Goal: Information Seeking & Learning: Compare options

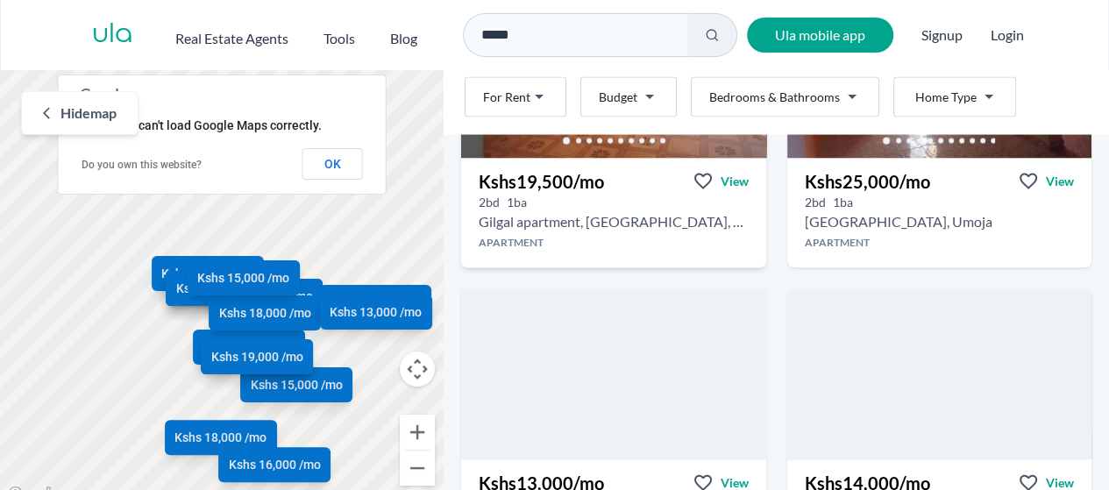
scroll to position [1842, 0]
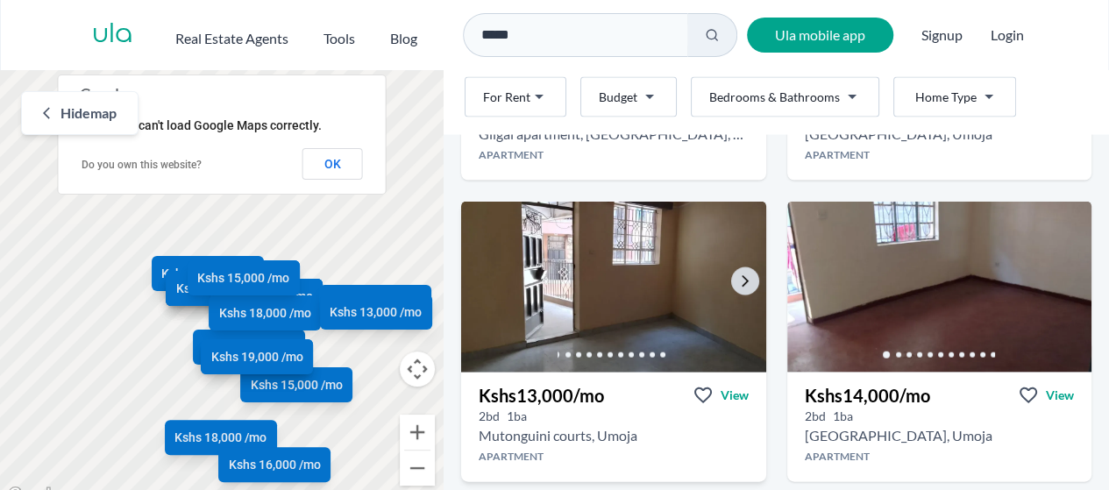
click at [589, 253] on img at bounding box center [613, 287] width 320 height 180
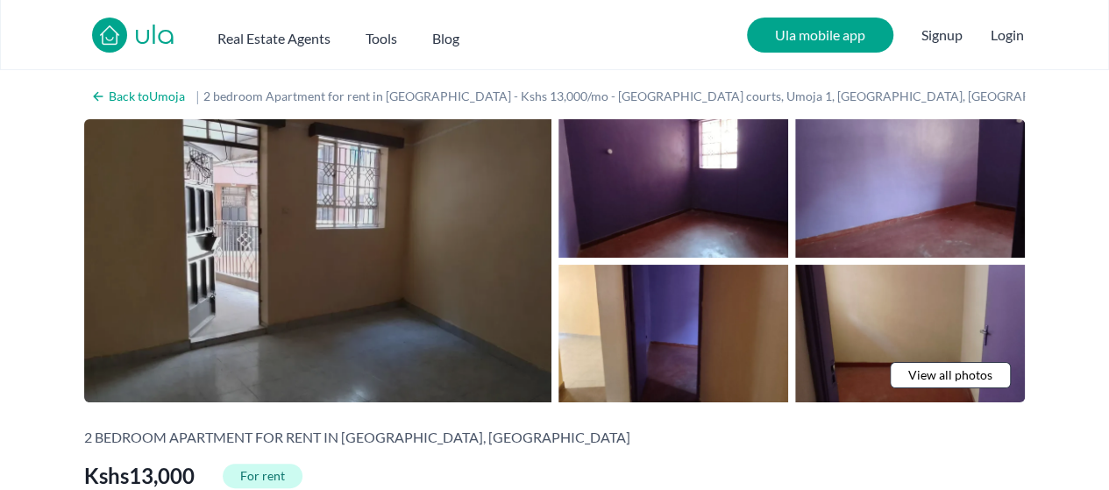
click at [360, 262] on img at bounding box center [317, 260] width 467 height 283
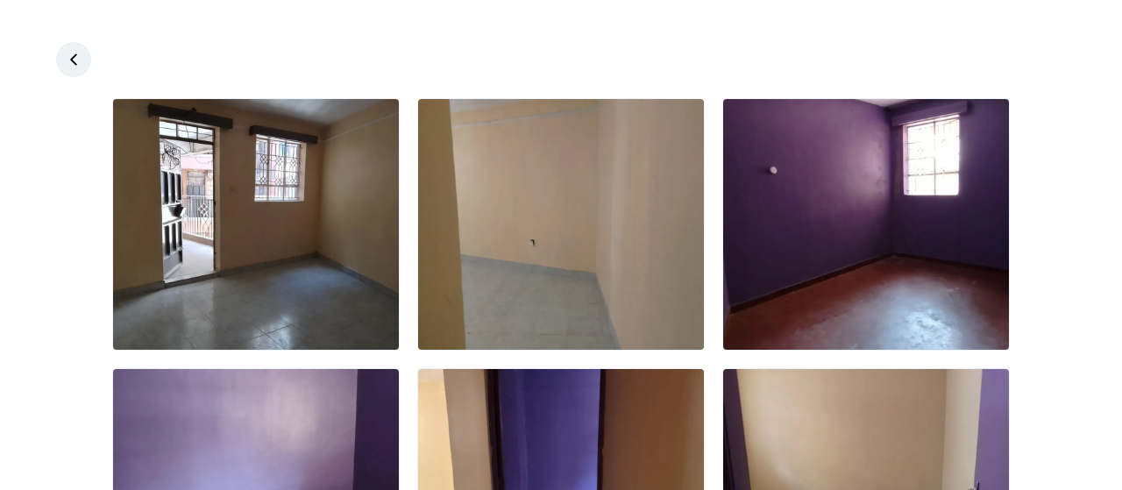
click at [360, 262] on img at bounding box center [256, 224] width 286 height 251
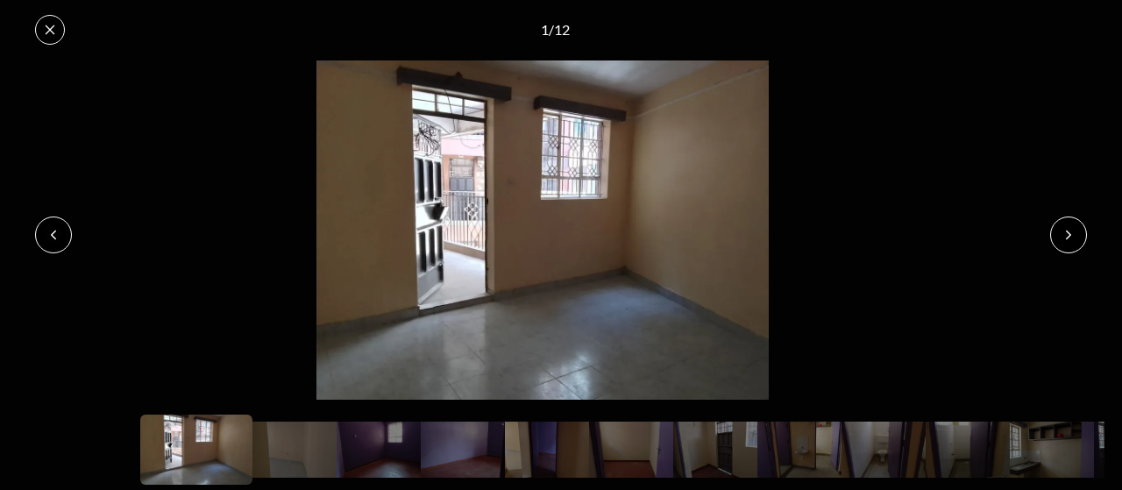
click at [1062, 233] on icon at bounding box center [1069, 235] width 14 height 14
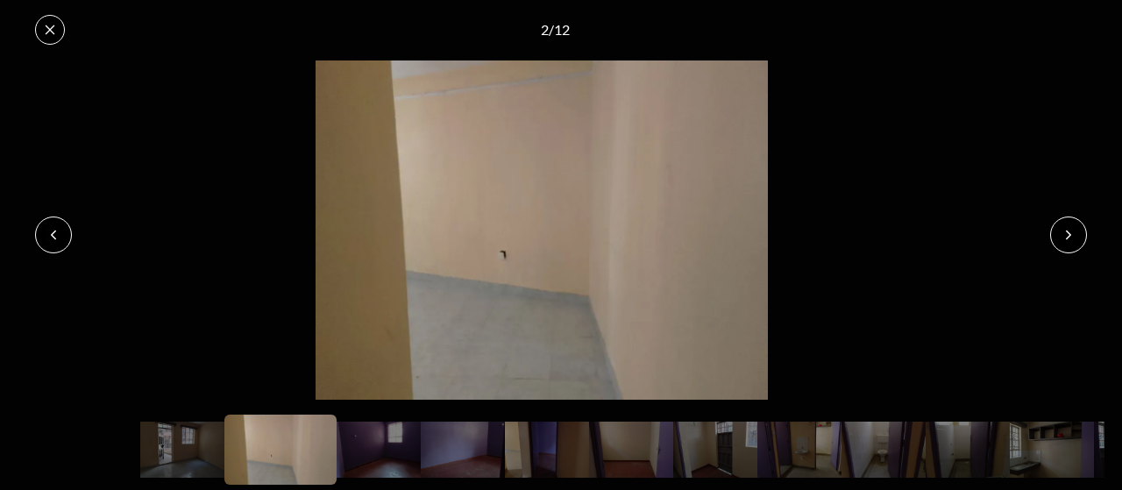
click at [1072, 233] on icon at bounding box center [1069, 235] width 14 height 14
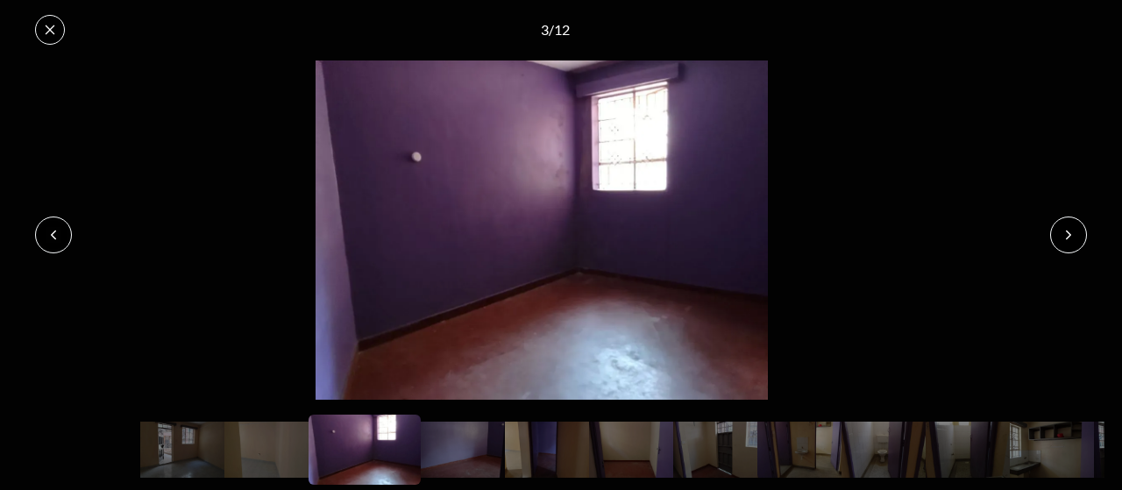
click at [1056, 233] on button at bounding box center [1069, 235] width 37 height 37
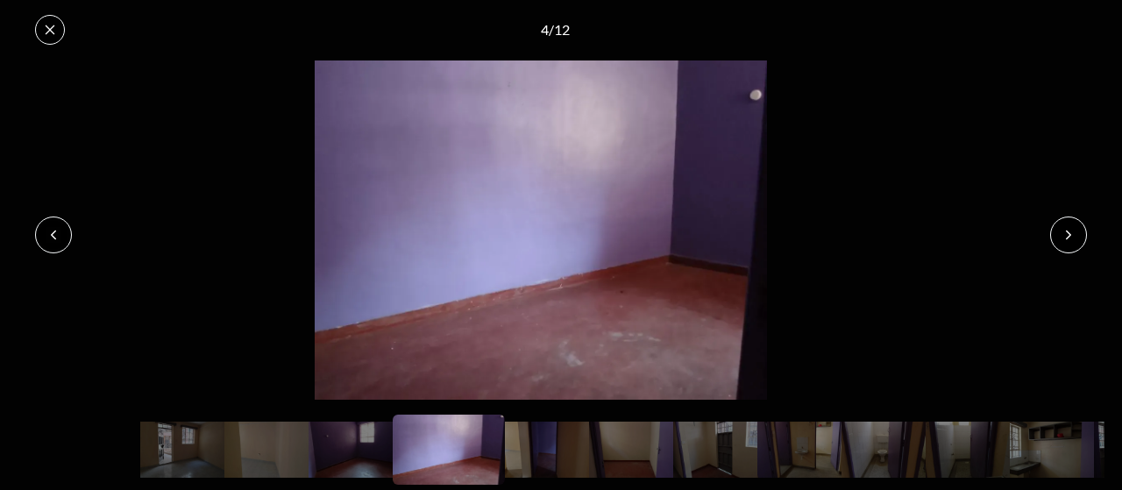
click at [1056, 233] on button at bounding box center [1069, 235] width 37 height 37
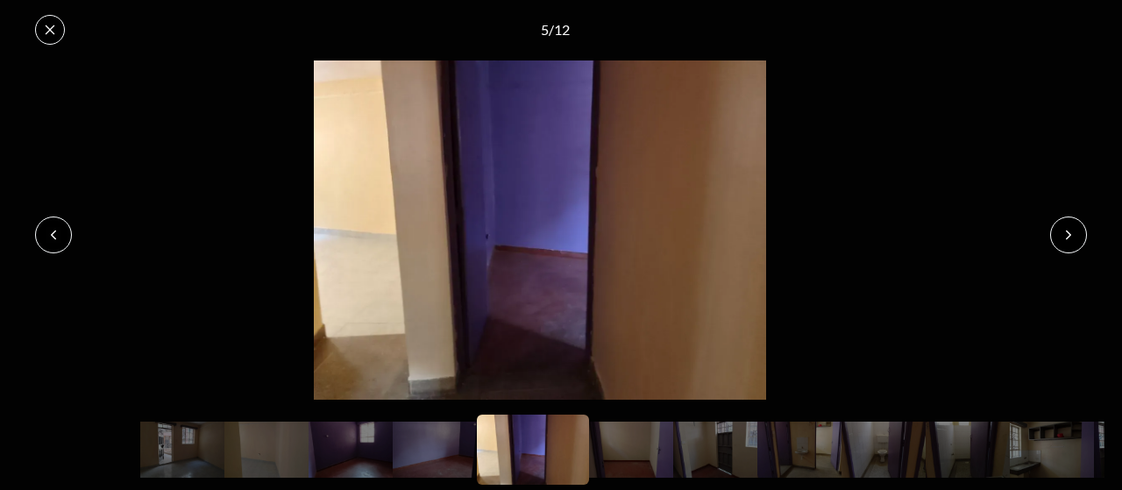
click at [1064, 233] on icon at bounding box center [1069, 235] width 14 height 14
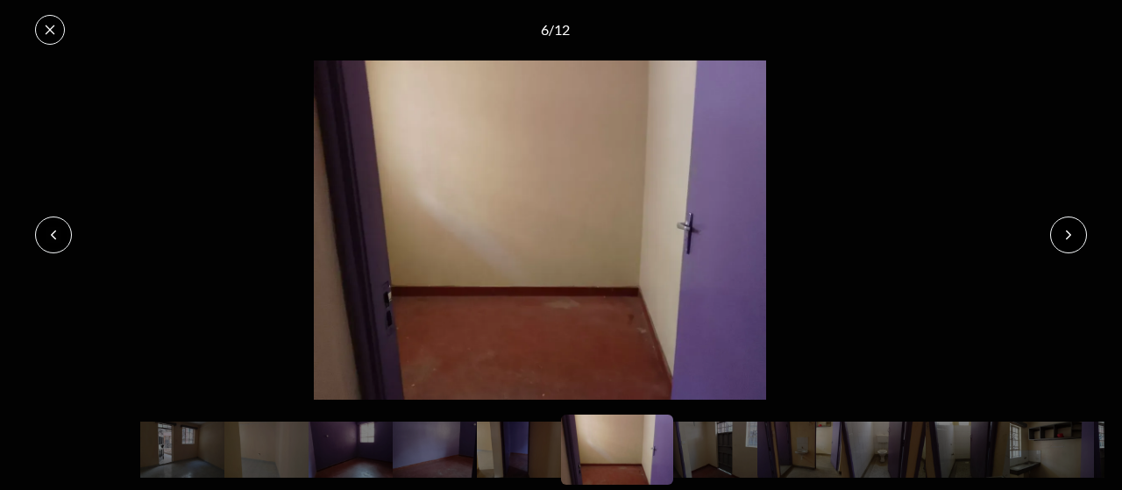
click at [1066, 231] on icon at bounding box center [1069, 235] width 14 height 14
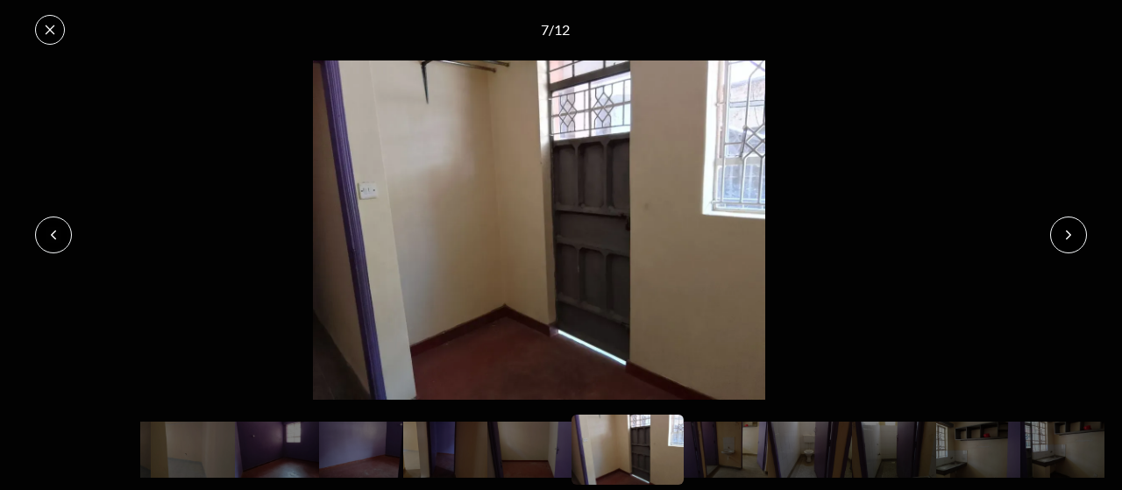
click at [1066, 231] on icon at bounding box center [1069, 235] width 14 height 14
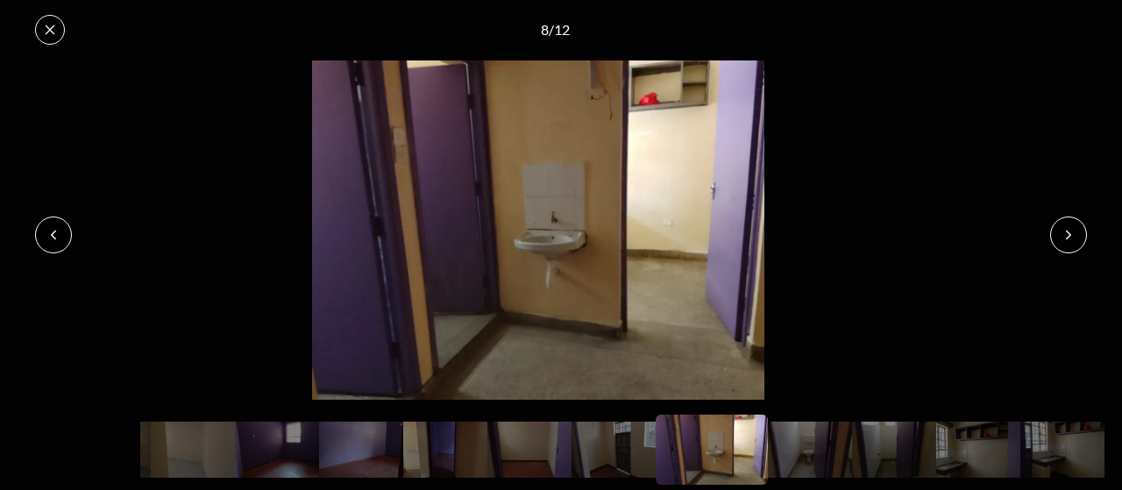
click at [938, 295] on img at bounding box center [539, 230] width 1086 height 339
click at [1077, 238] on button at bounding box center [1069, 235] width 37 height 37
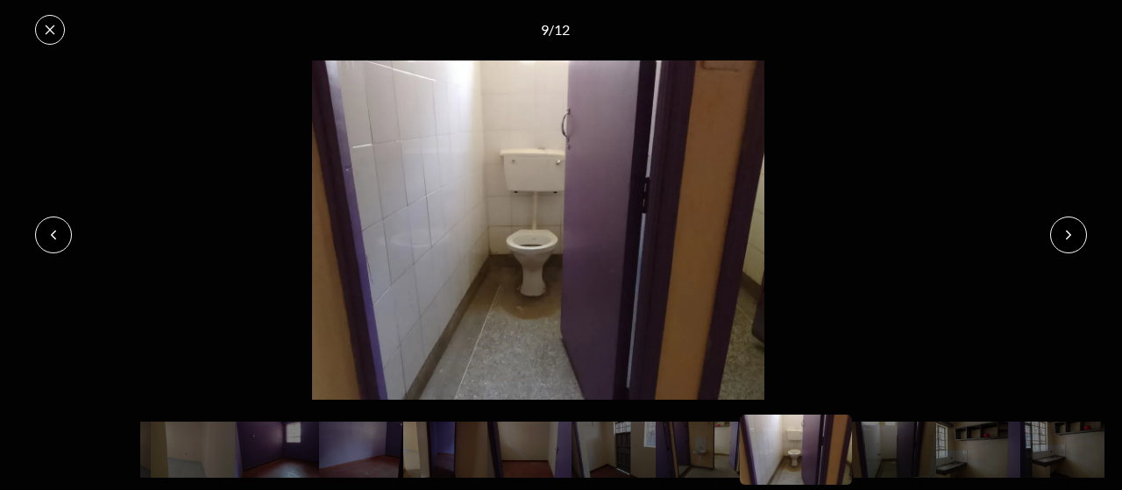
click at [1075, 226] on button at bounding box center [1069, 235] width 37 height 37
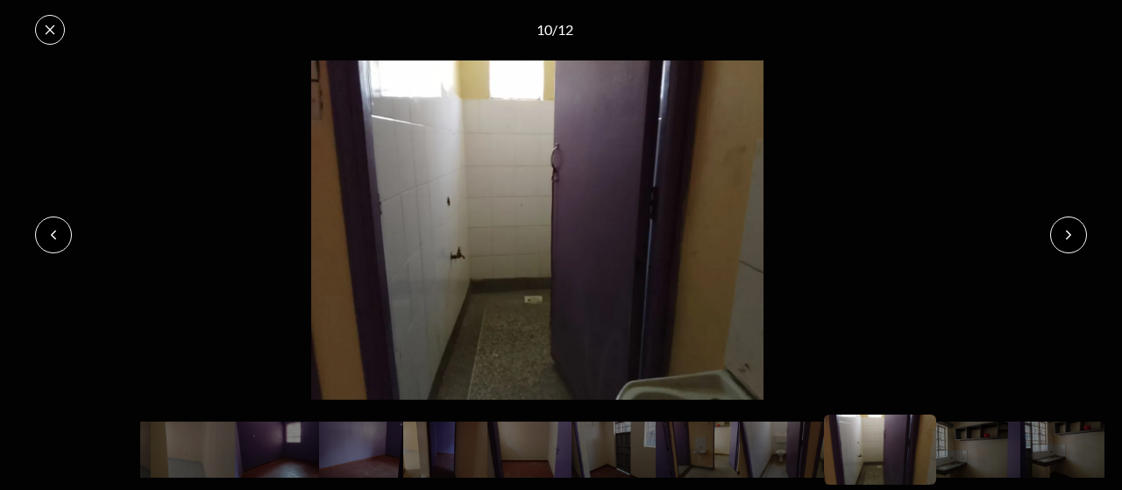
click at [1073, 232] on icon at bounding box center [1069, 235] width 14 height 14
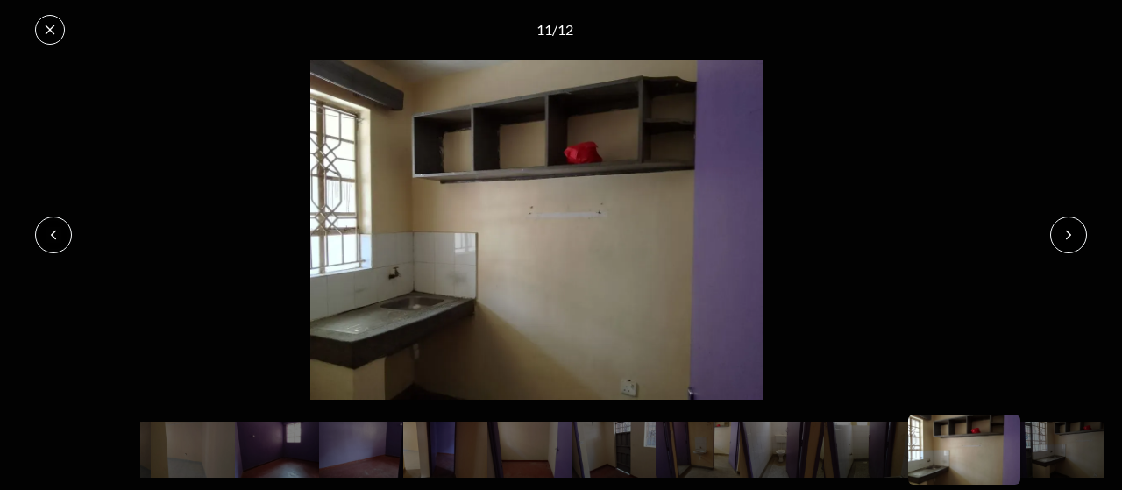
click at [1079, 229] on button at bounding box center [1069, 235] width 37 height 37
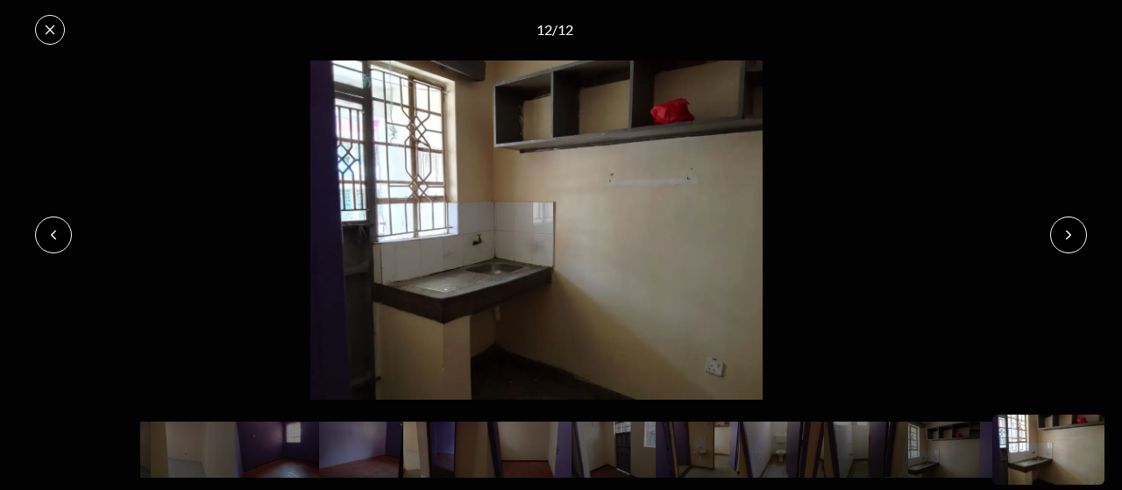
click at [1073, 239] on icon at bounding box center [1069, 235] width 14 height 14
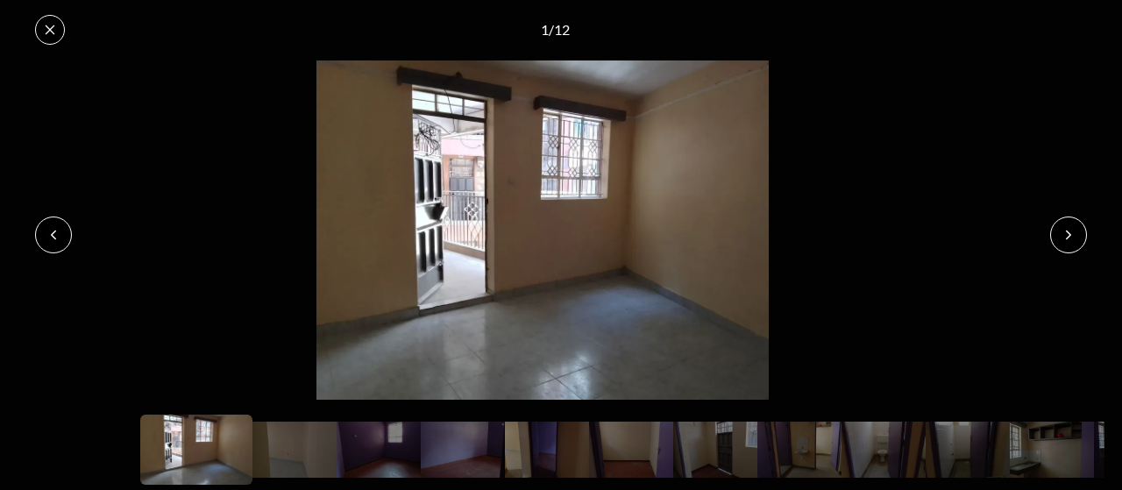
click at [1074, 234] on icon at bounding box center [1069, 235] width 14 height 14
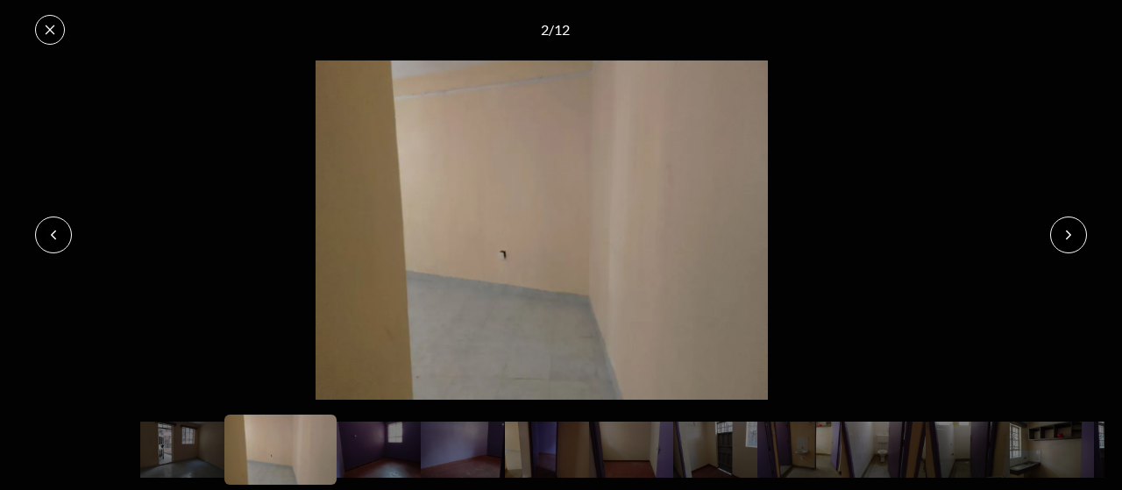
click at [1070, 238] on icon at bounding box center [1069, 235] width 14 height 14
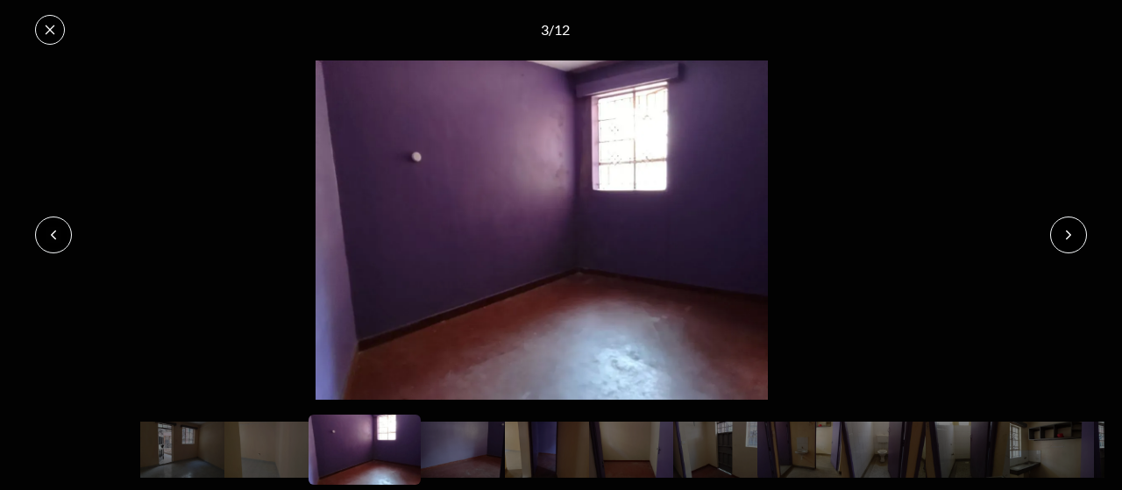
click at [1073, 232] on icon at bounding box center [1069, 235] width 14 height 14
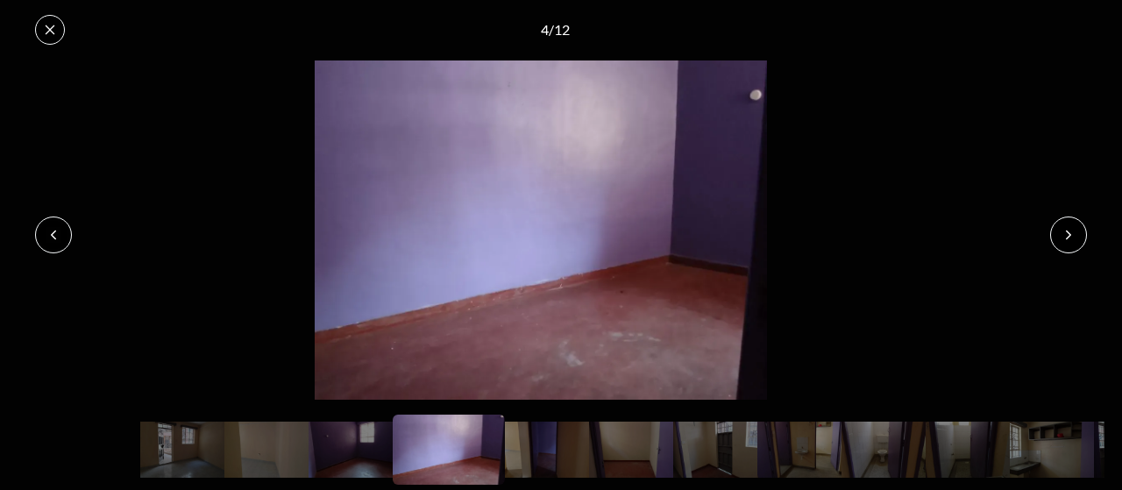
click at [1070, 235] on icon at bounding box center [1069, 235] width 14 height 14
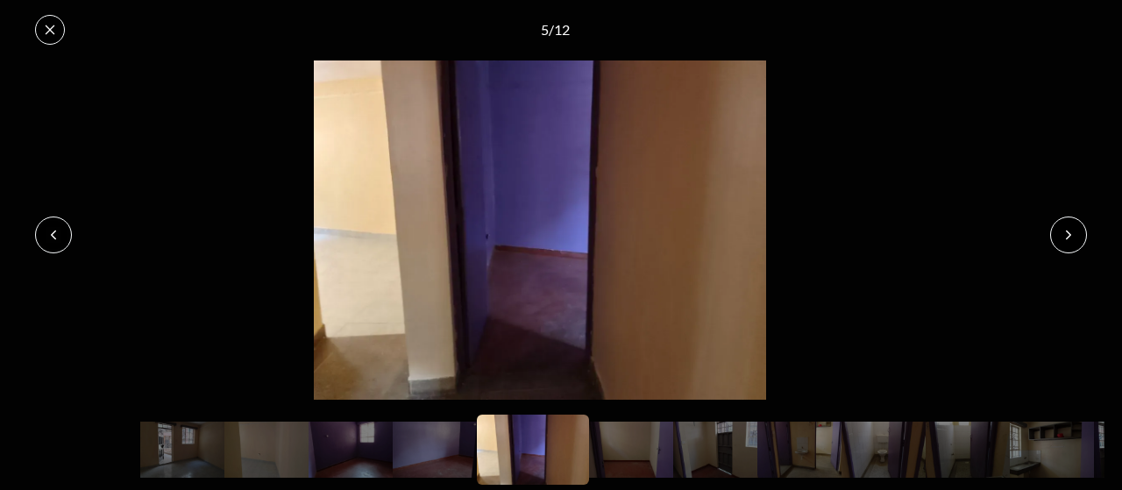
click at [1063, 239] on icon at bounding box center [1069, 235] width 14 height 14
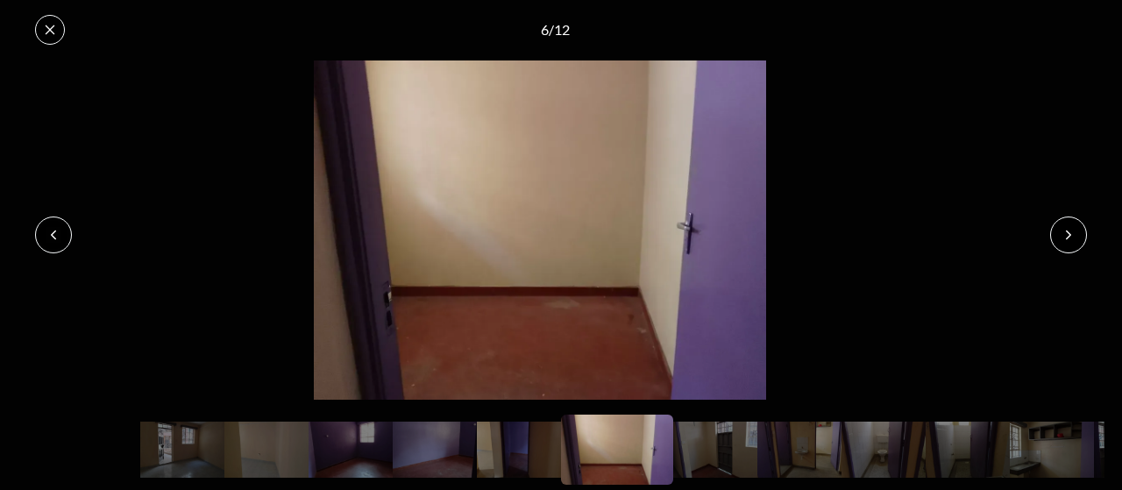
click at [1065, 234] on icon at bounding box center [1069, 235] width 14 height 14
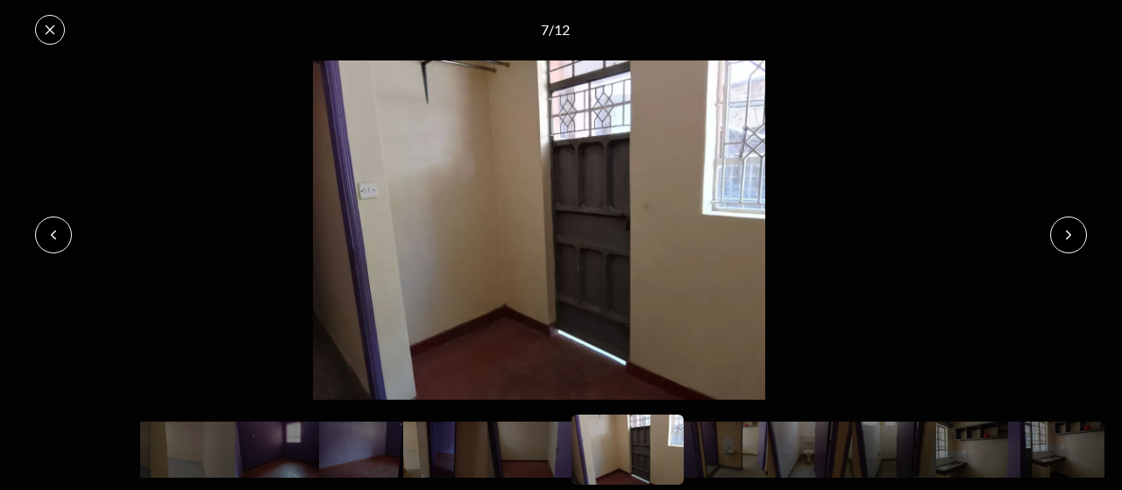
click at [1064, 236] on icon at bounding box center [1069, 235] width 14 height 14
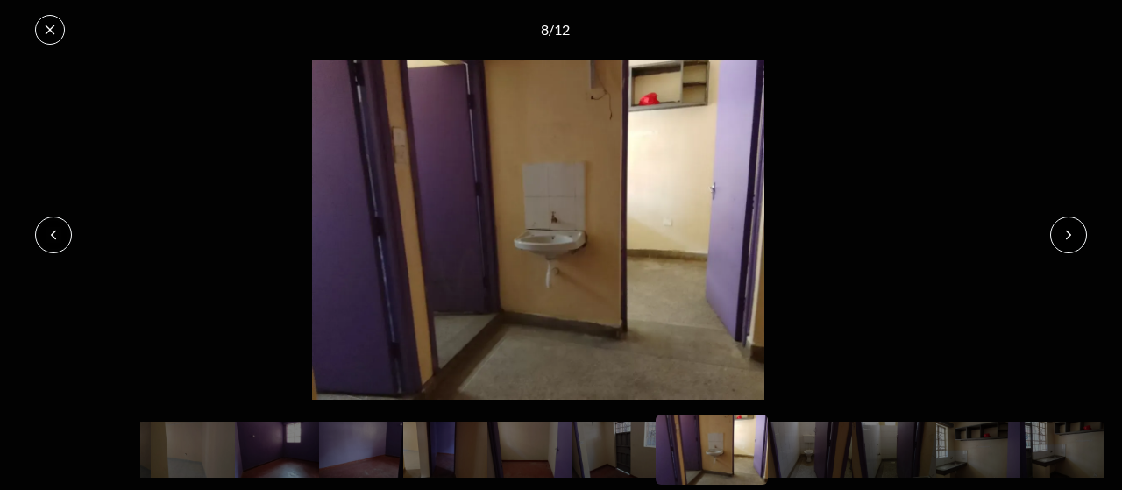
click at [1064, 236] on icon at bounding box center [1069, 235] width 14 height 14
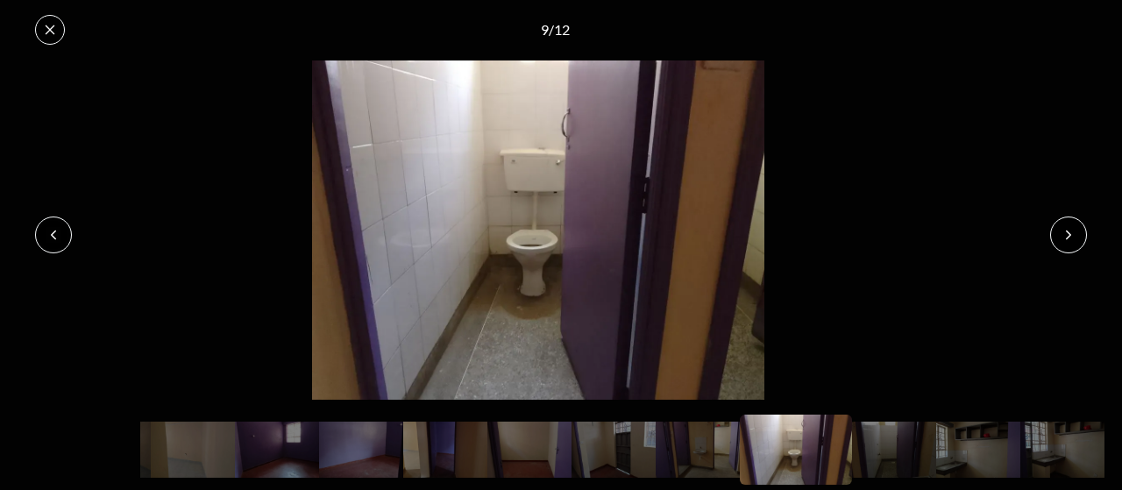
click at [1064, 236] on icon at bounding box center [1069, 235] width 14 height 14
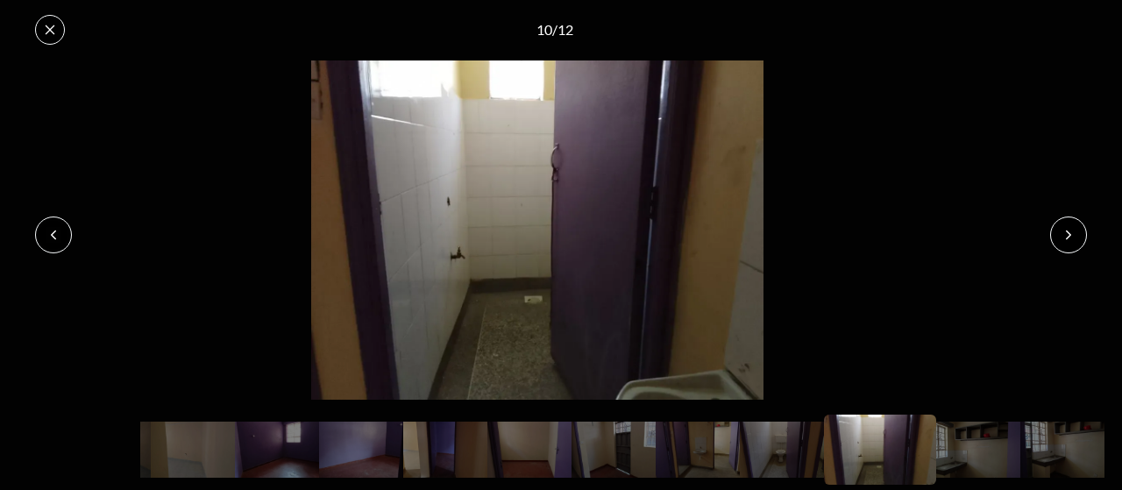
click at [1064, 236] on icon at bounding box center [1069, 235] width 14 height 14
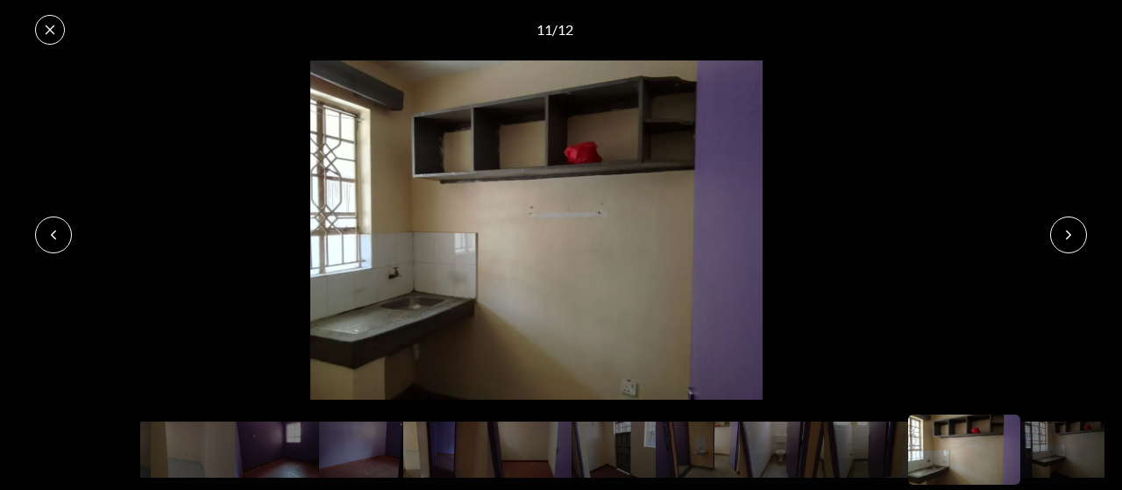
click at [1064, 236] on icon at bounding box center [1069, 235] width 14 height 14
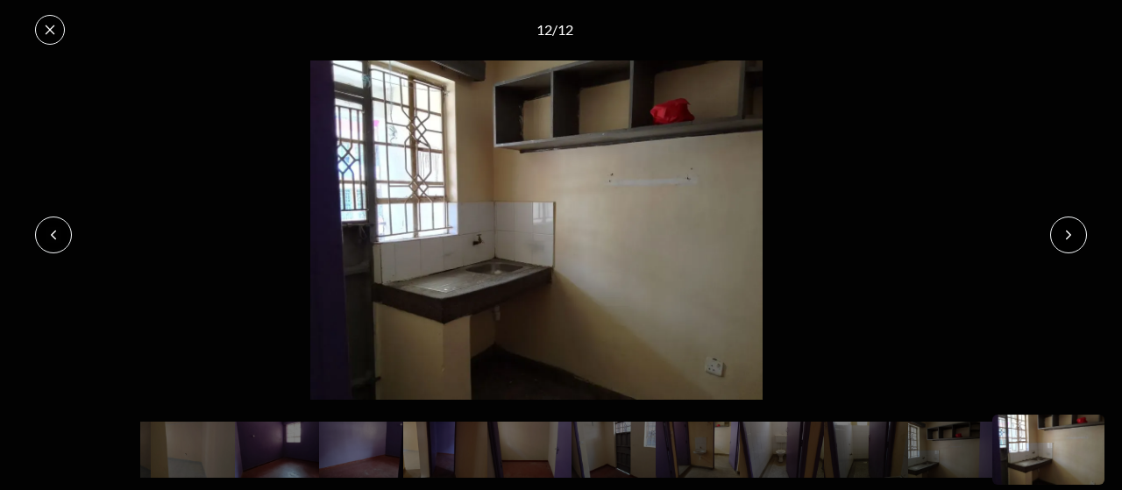
click at [1064, 236] on icon at bounding box center [1069, 235] width 14 height 14
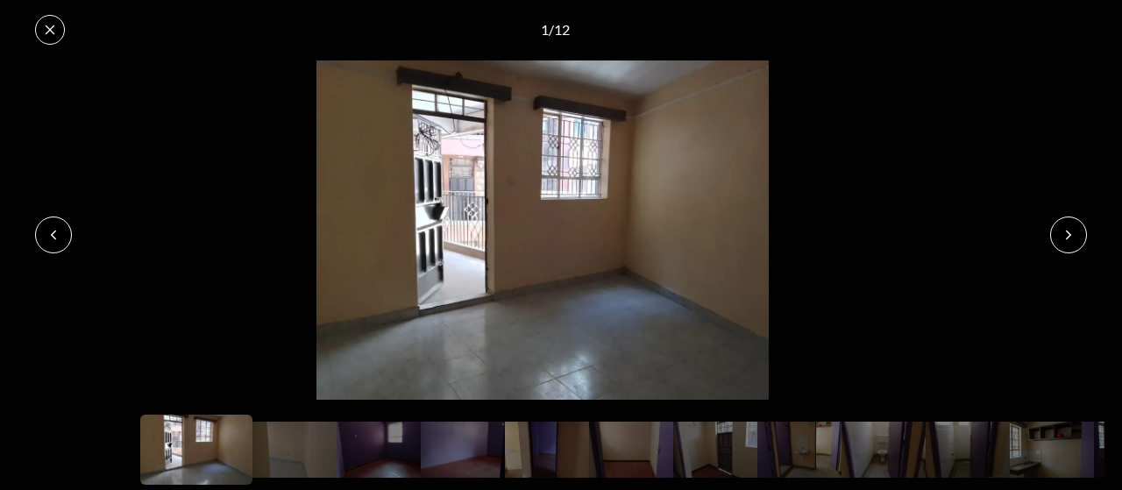
click at [1064, 236] on icon at bounding box center [1069, 235] width 14 height 14
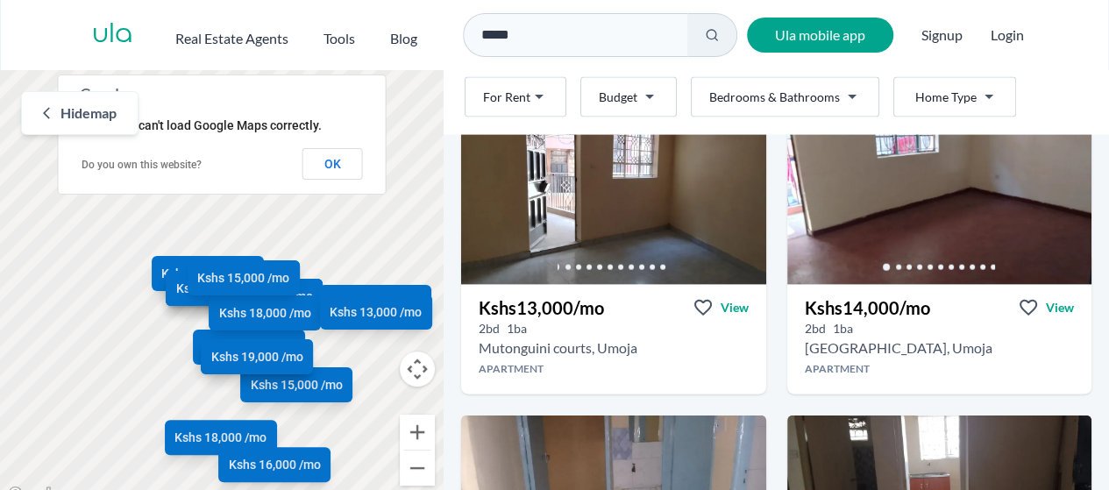
scroll to position [1842, 0]
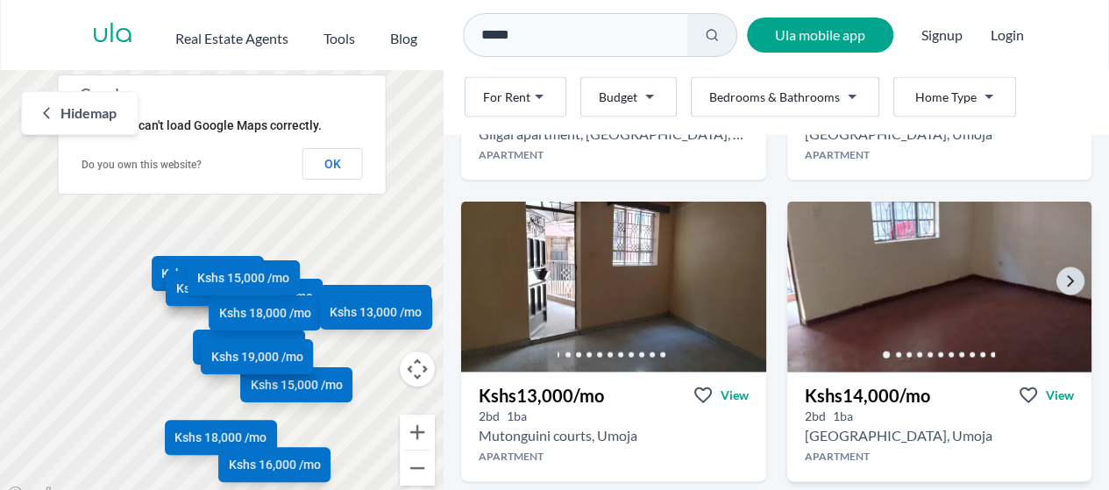
click at [927, 292] on img at bounding box center [940, 287] width 320 height 180
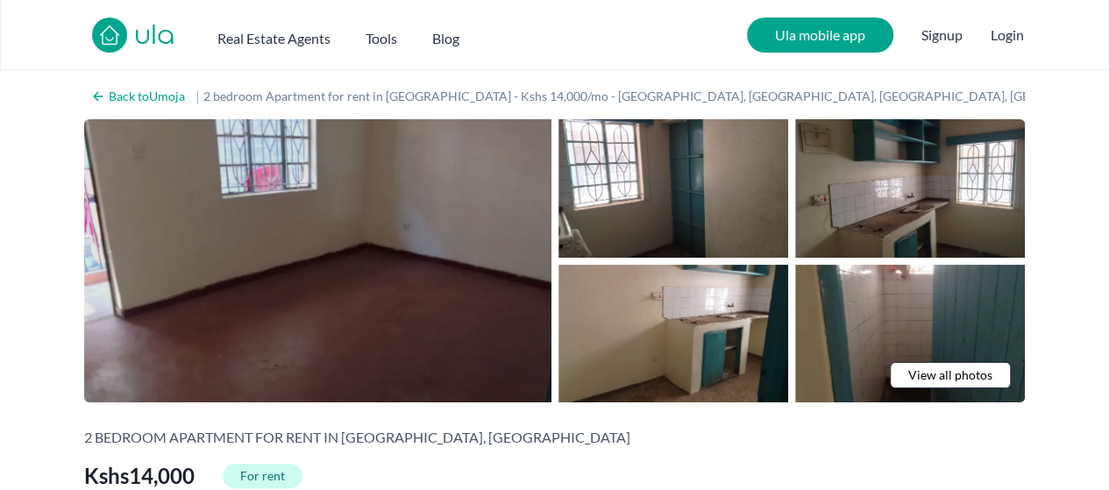
click at [356, 283] on img at bounding box center [317, 260] width 467 height 283
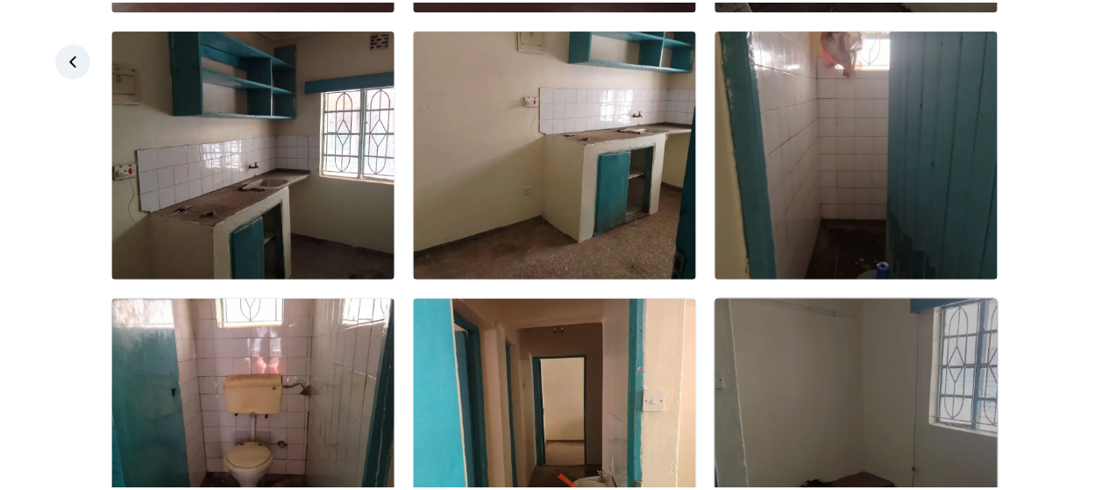
scroll to position [438, 0]
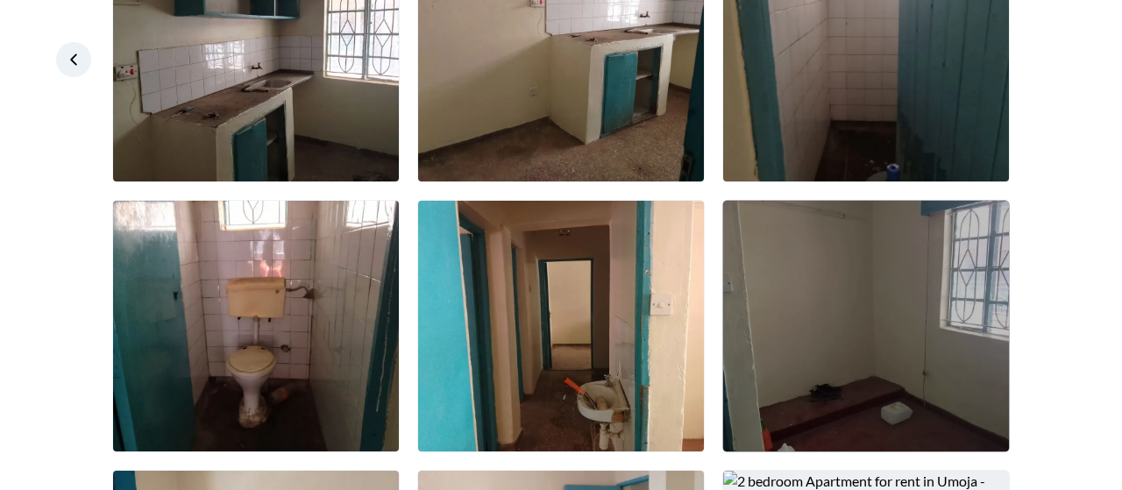
click at [843, 324] on img at bounding box center [866, 326] width 286 height 251
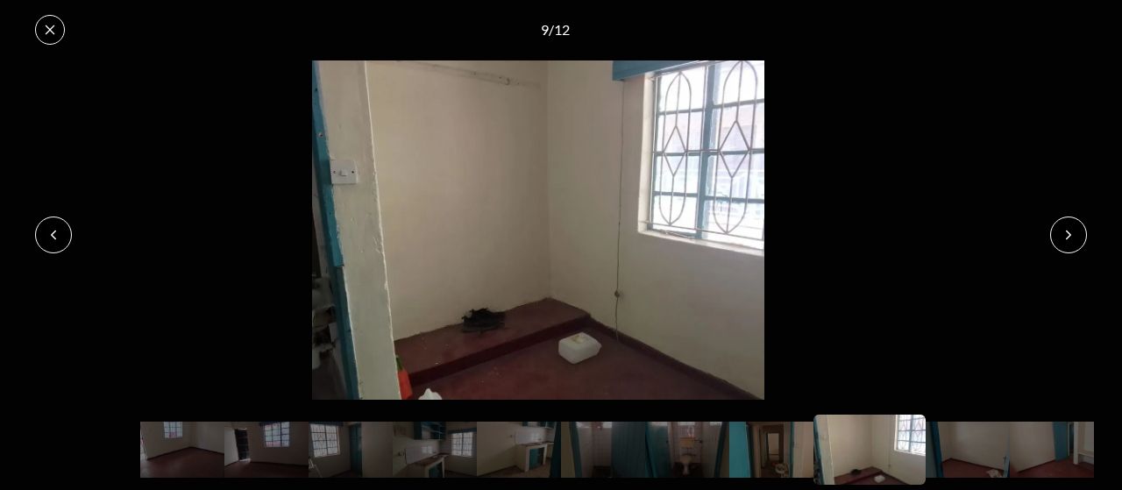
click at [1083, 232] on button at bounding box center [1069, 235] width 37 height 37
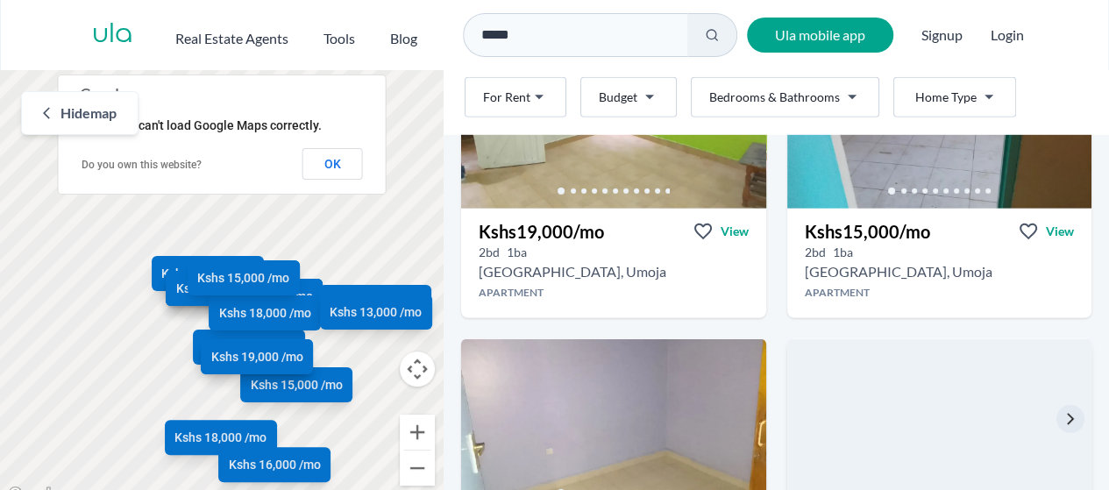
scroll to position [2806, 0]
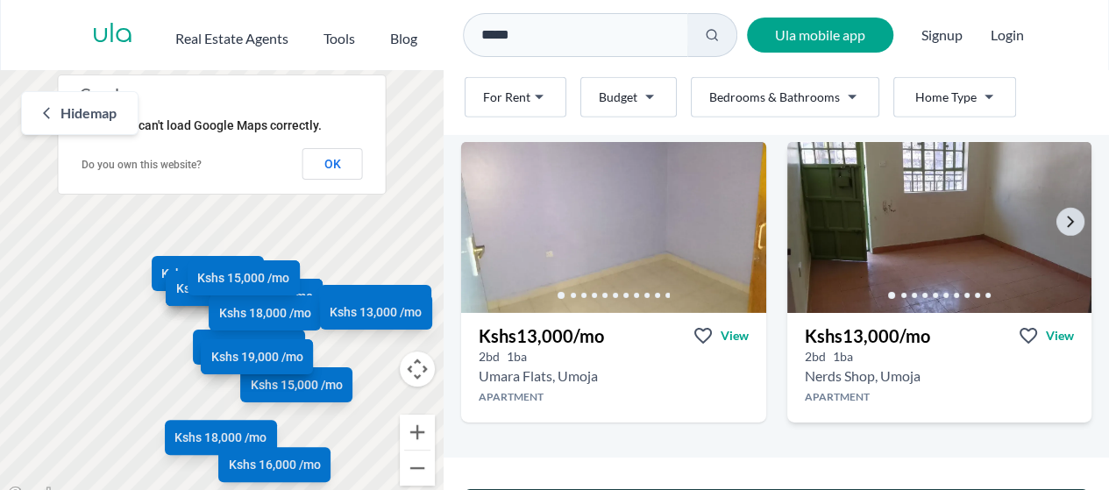
click at [944, 246] on img at bounding box center [940, 228] width 320 height 180
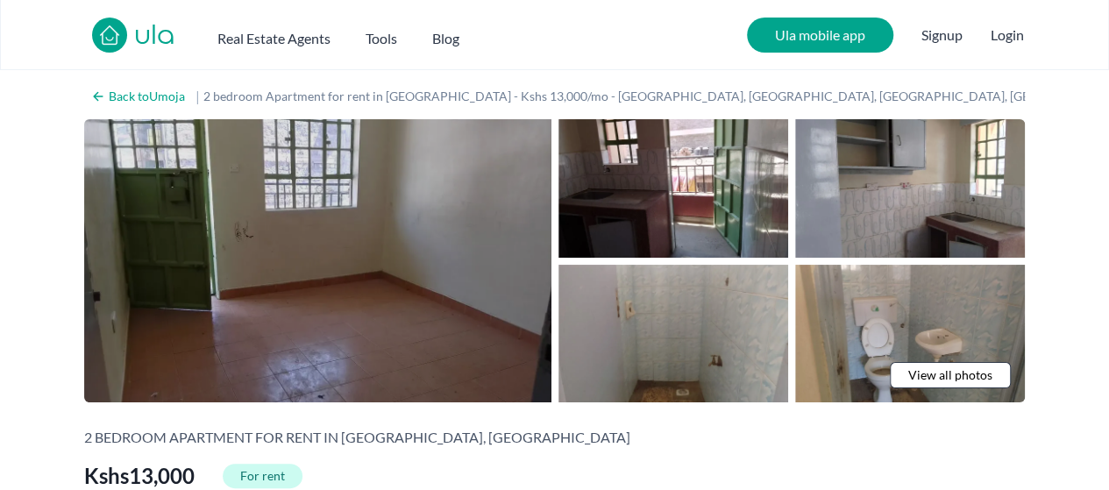
click at [362, 289] on img at bounding box center [317, 260] width 467 height 283
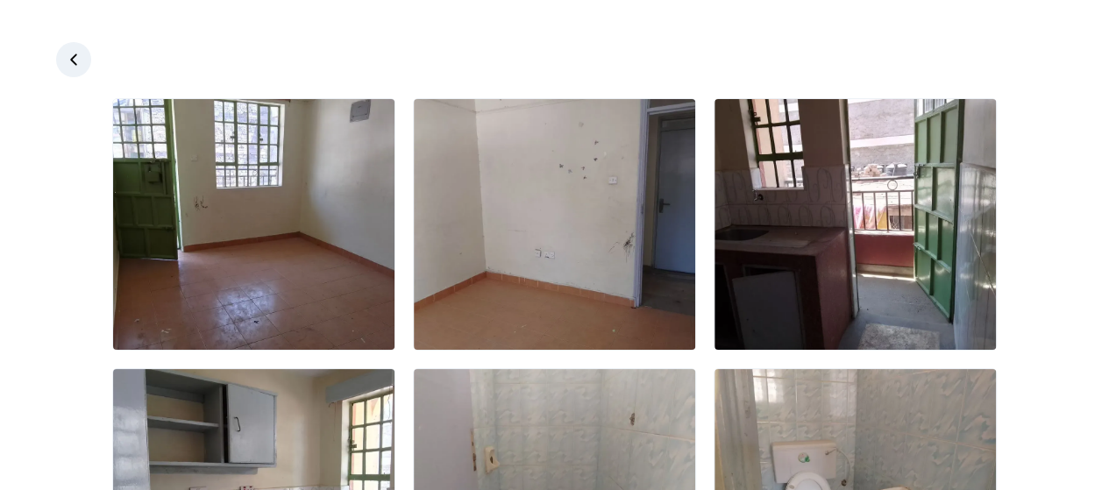
click at [362, 289] on img at bounding box center [253, 224] width 281 height 251
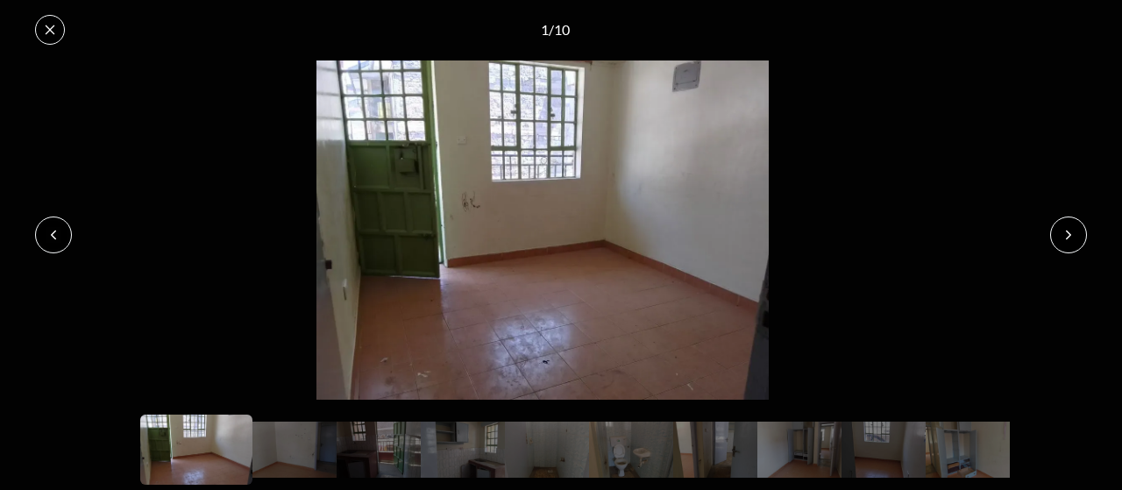
click at [1068, 231] on icon at bounding box center [1069, 235] width 14 height 14
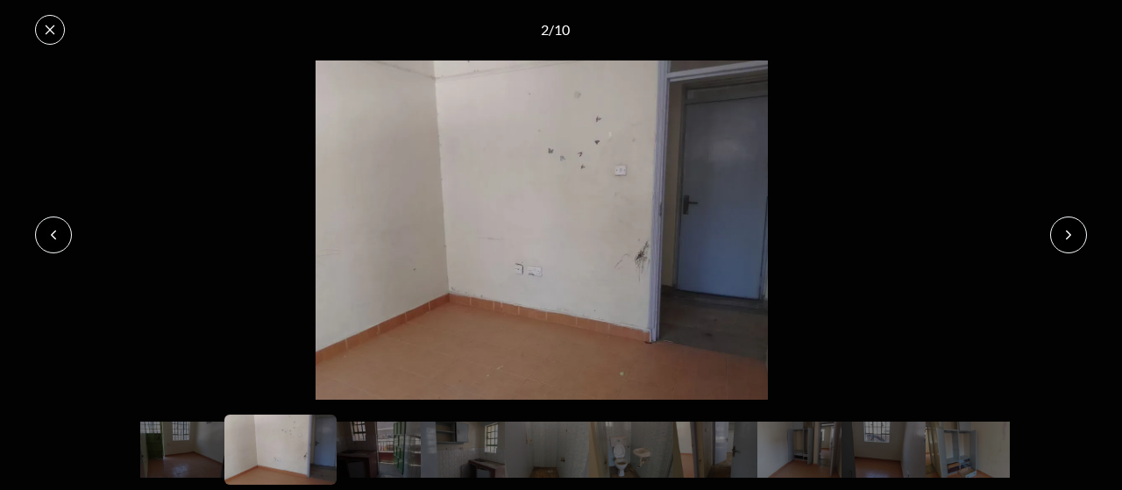
click at [1068, 244] on button at bounding box center [1069, 235] width 37 height 37
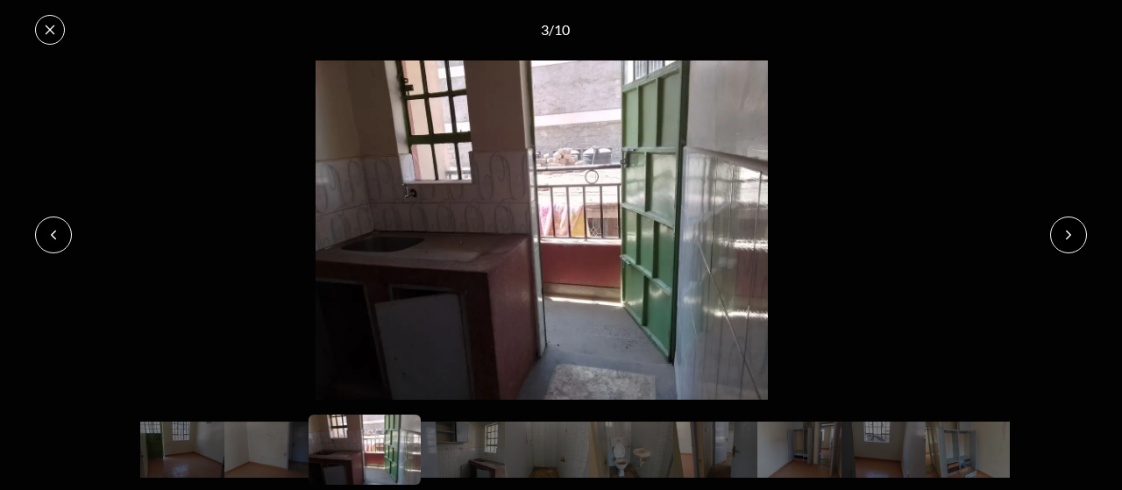
click at [1068, 244] on button at bounding box center [1069, 235] width 37 height 37
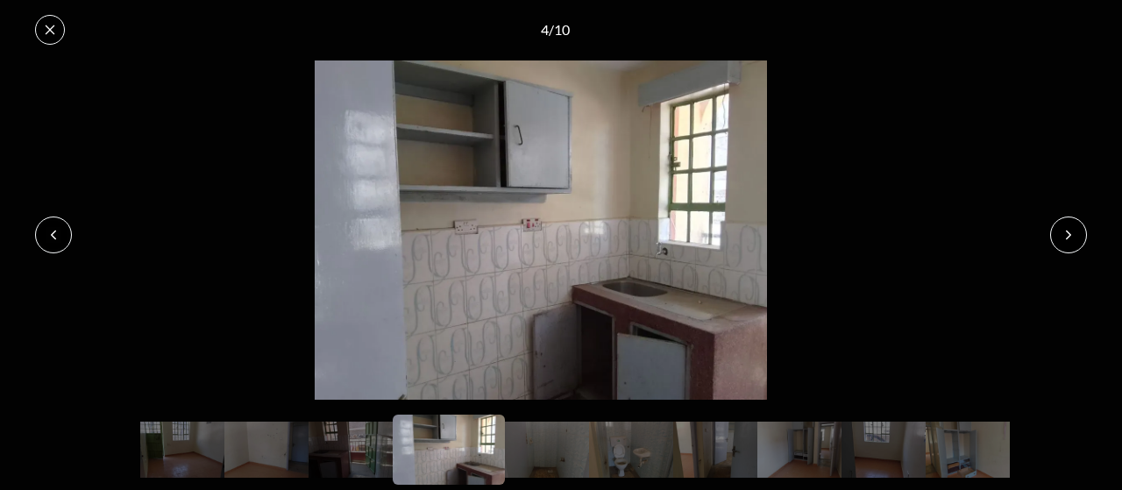
click at [1068, 244] on button at bounding box center [1069, 235] width 37 height 37
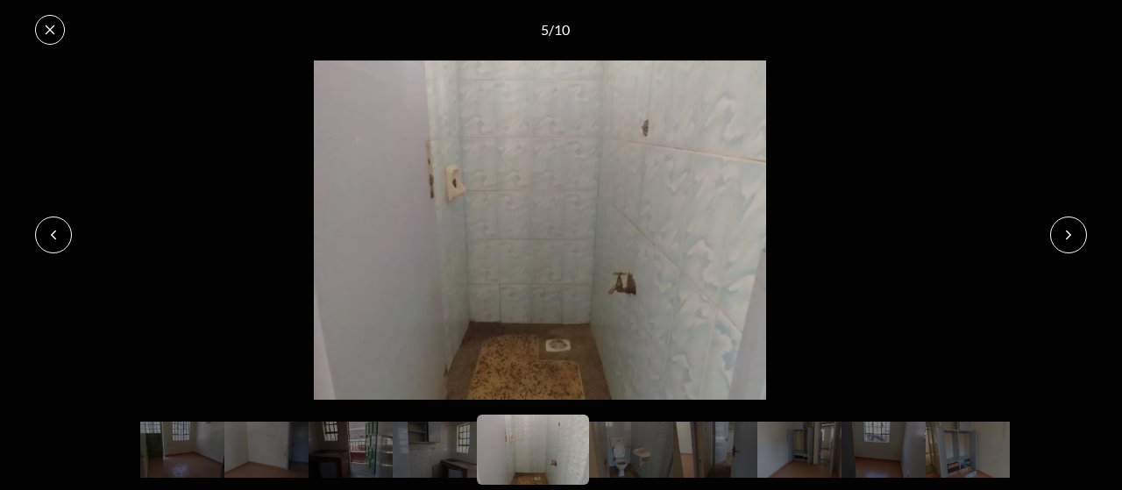
click at [1068, 244] on button at bounding box center [1069, 235] width 37 height 37
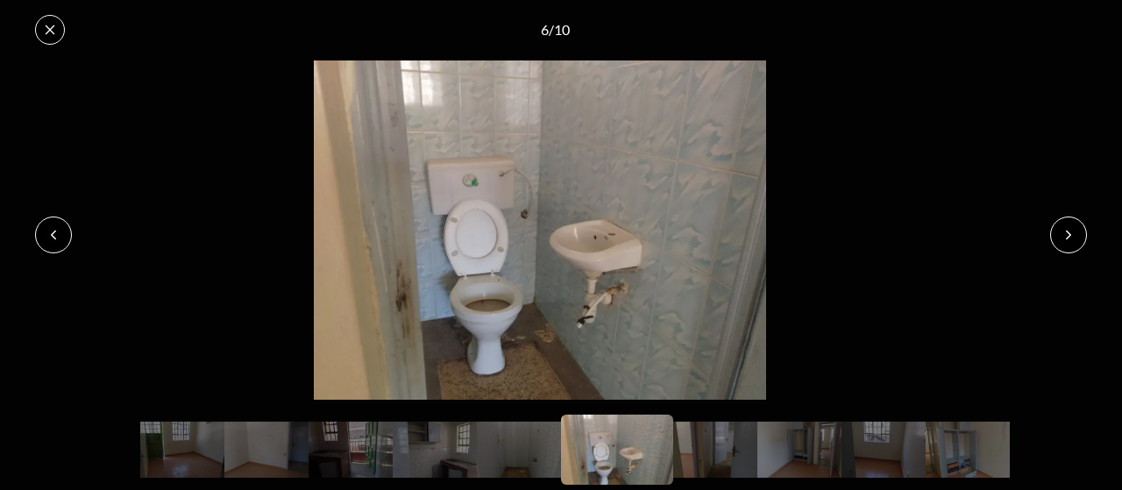
click at [1072, 241] on icon at bounding box center [1069, 235] width 14 height 14
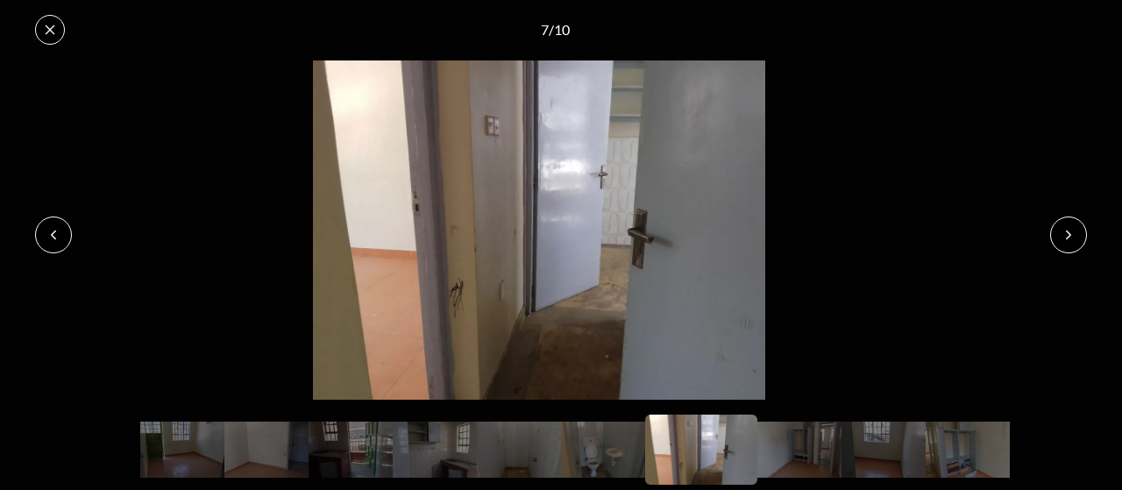
click at [1072, 241] on icon at bounding box center [1069, 235] width 14 height 14
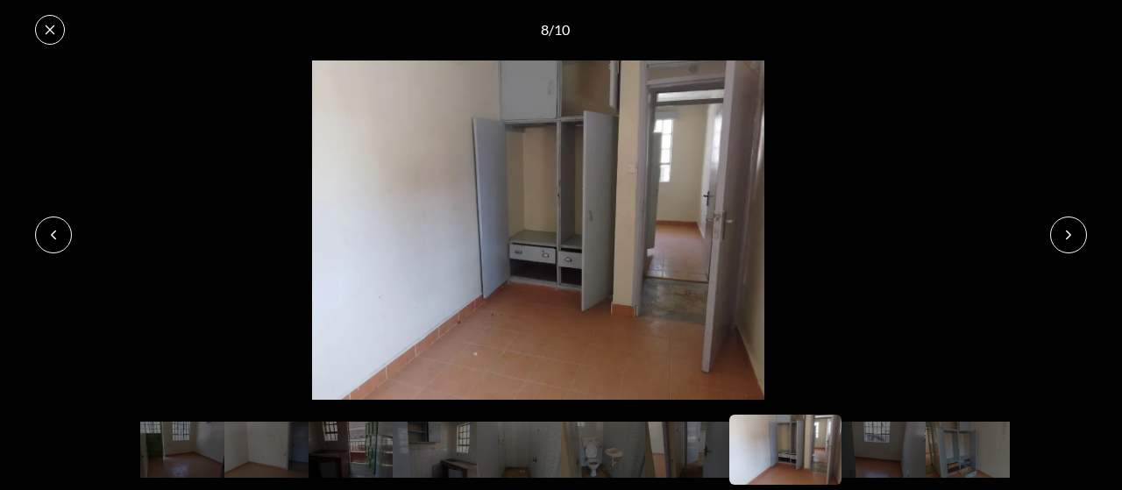
click at [1072, 241] on icon at bounding box center [1069, 235] width 14 height 14
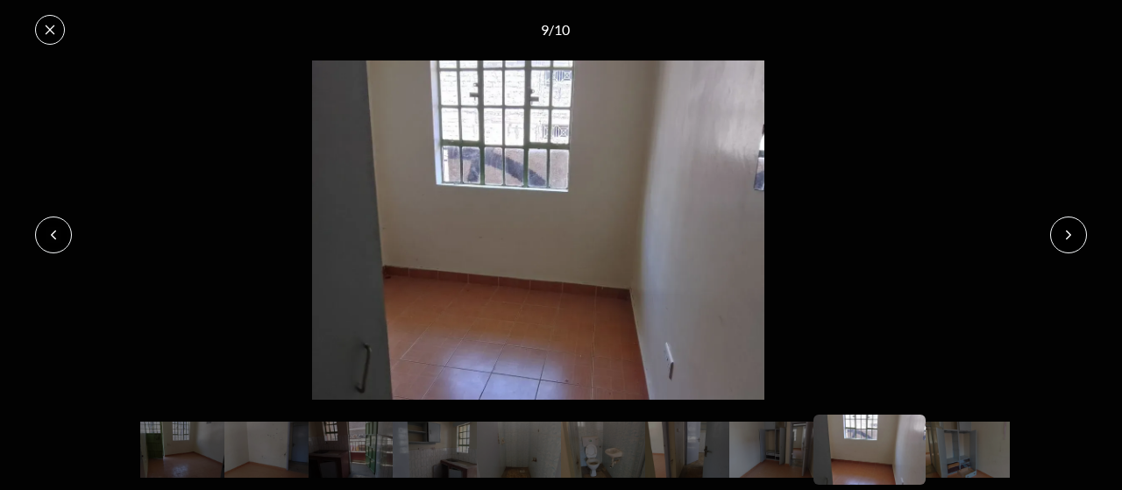
click at [1072, 241] on icon at bounding box center [1069, 235] width 14 height 14
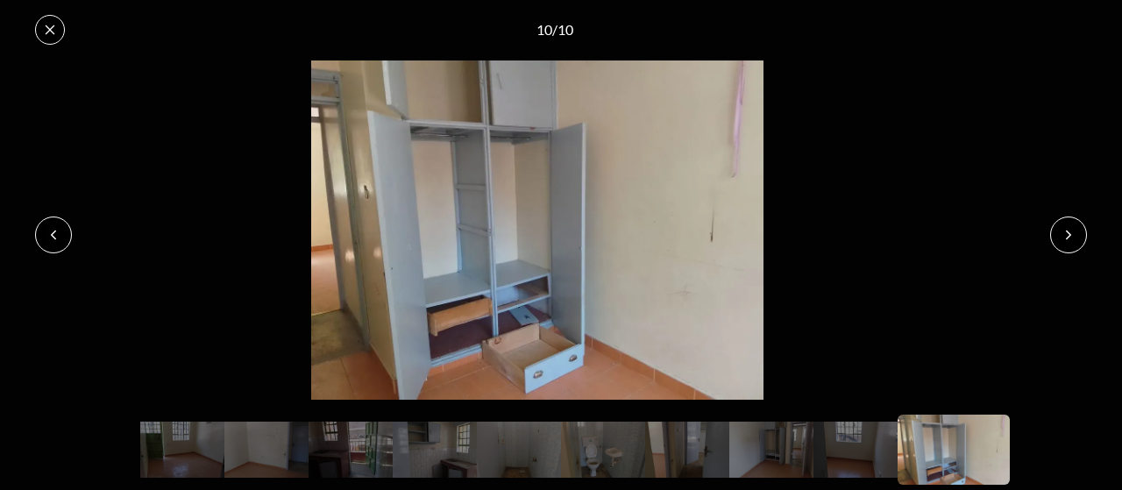
click at [1072, 241] on icon at bounding box center [1069, 235] width 14 height 14
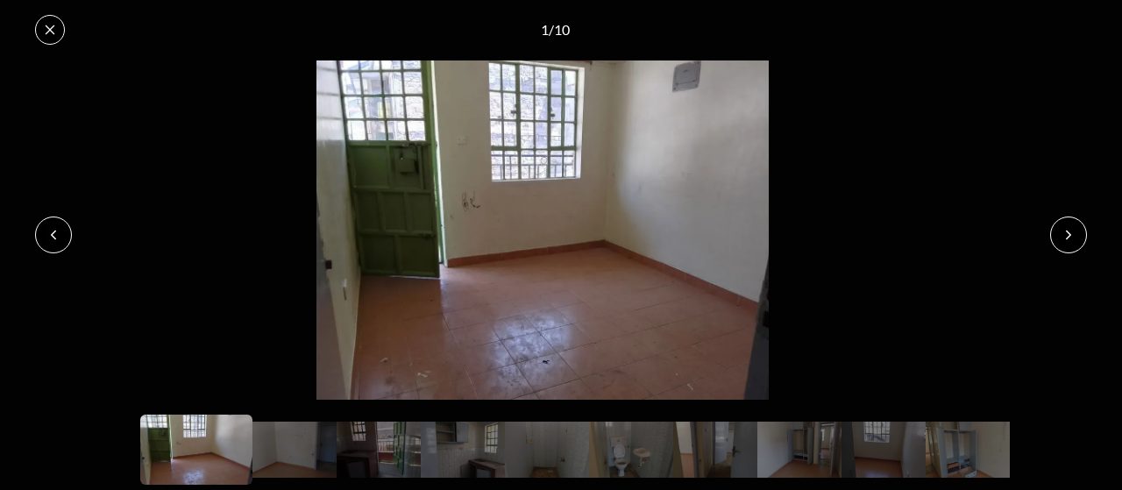
click at [1072, 241] on icon at bounding box center [1069, 235] width 14 height 14
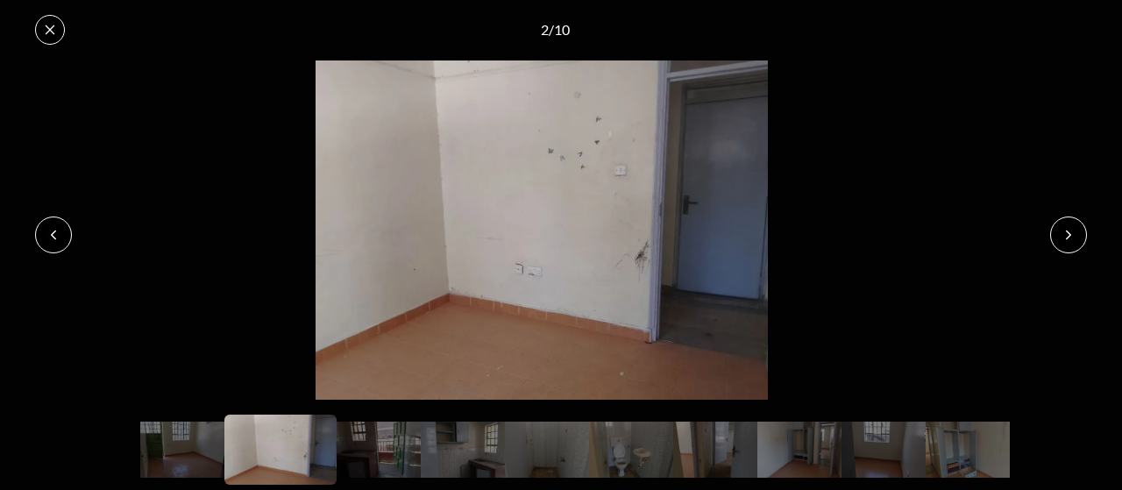
click at [1077, 236] on button at bounding box center [1069, 235] width 37 height 37
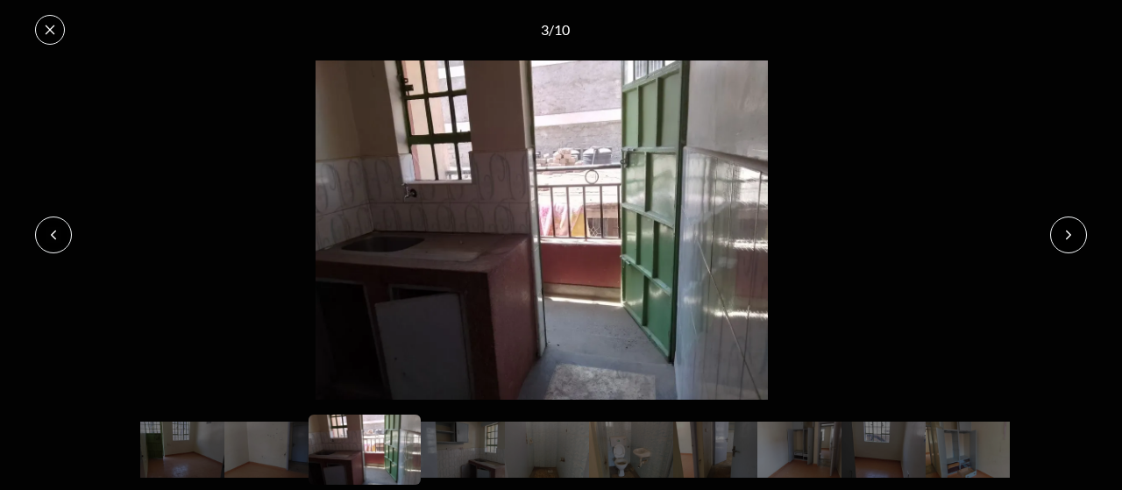
click at [1077, 236] on button at bounding box center [1069, 235] width 37 height 37
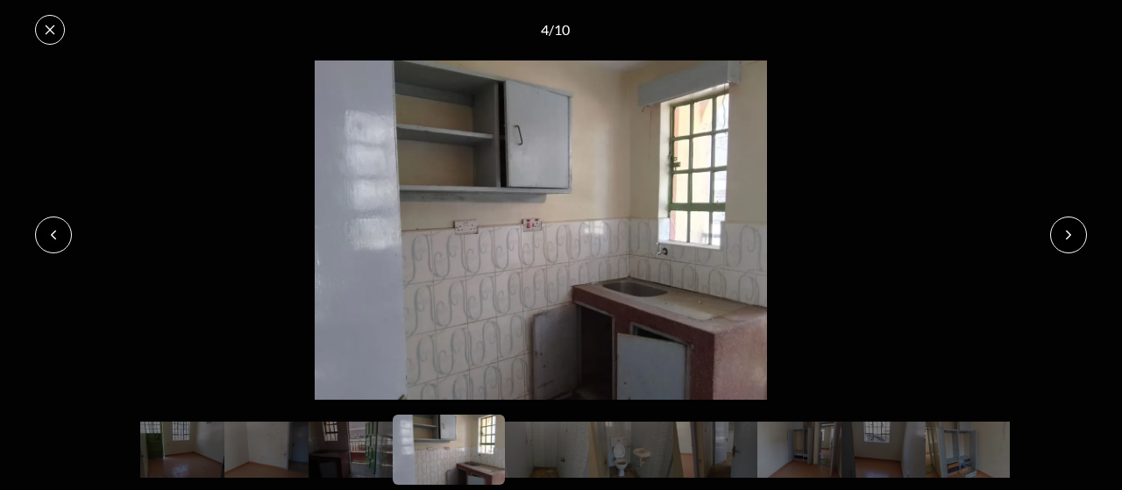
click at [1077, 235] on button at bounding box center [1069, 235] width 37 height 37
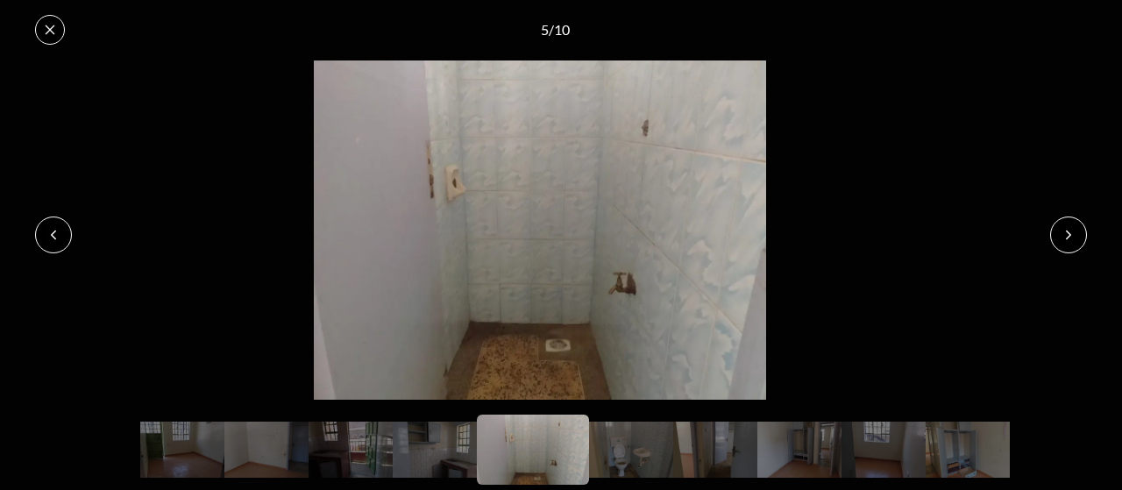
click at [1077, 235] on button at bounding box center [1069, 235] width 37 height 37
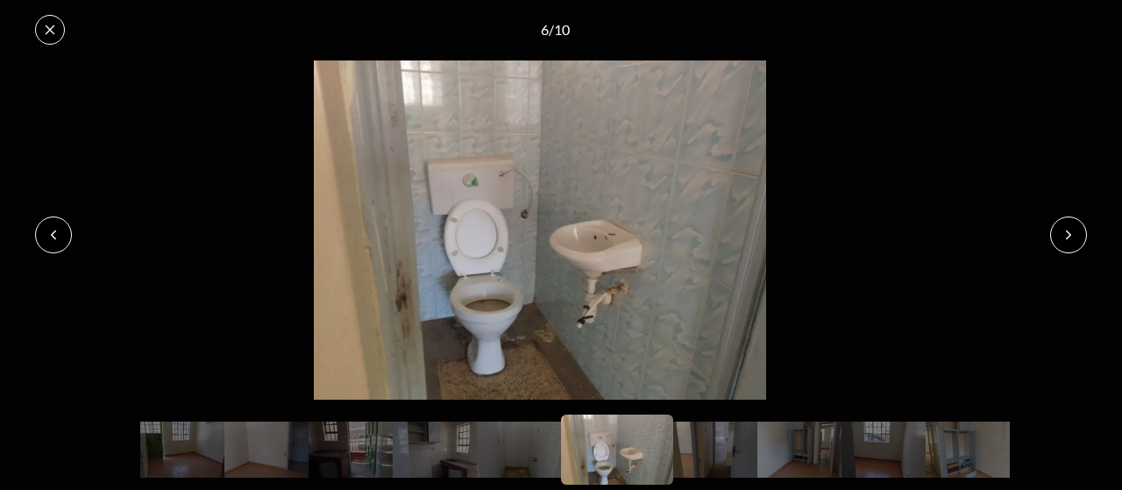
click at [1077, 235] on button at bounding box center [1069, 235] width 37 height 37
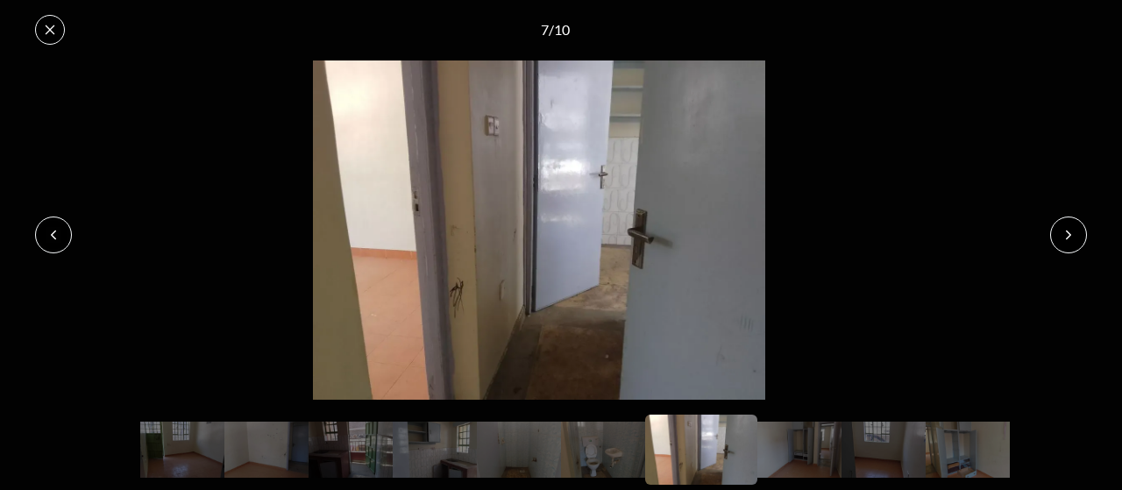
click at [1077, 235] on button at bounding box center [1069, 235] width 37 height 37
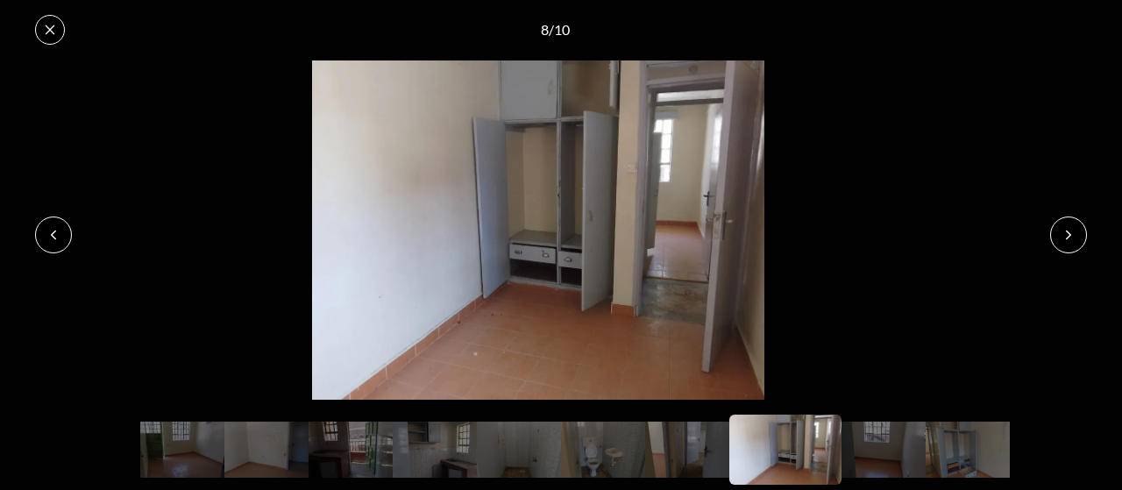
click at [1077, 235] on button at bounding box center [1069, 235] width 37 height 37
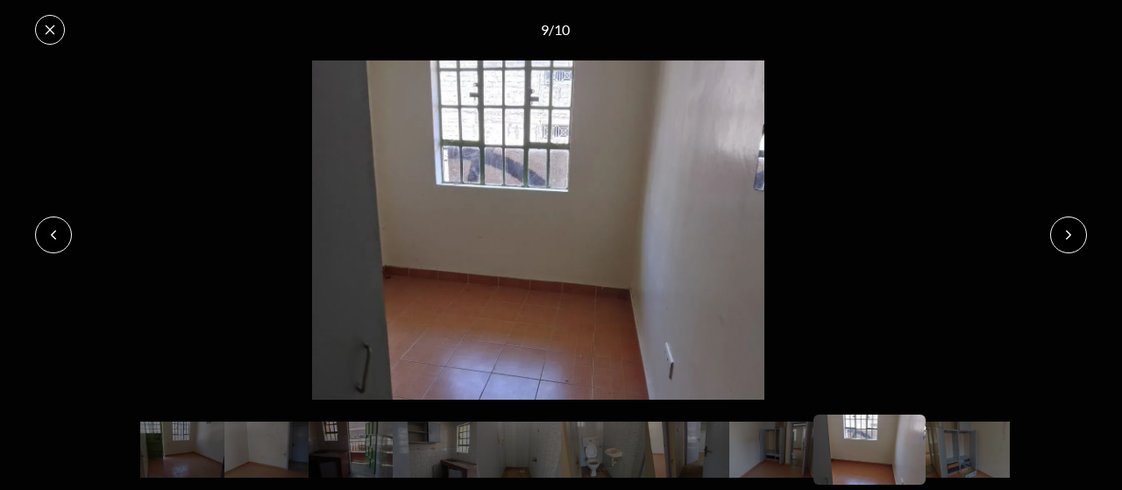
click at [1077, 235] on button at bounding box center [1069, 235] width 37 height 37
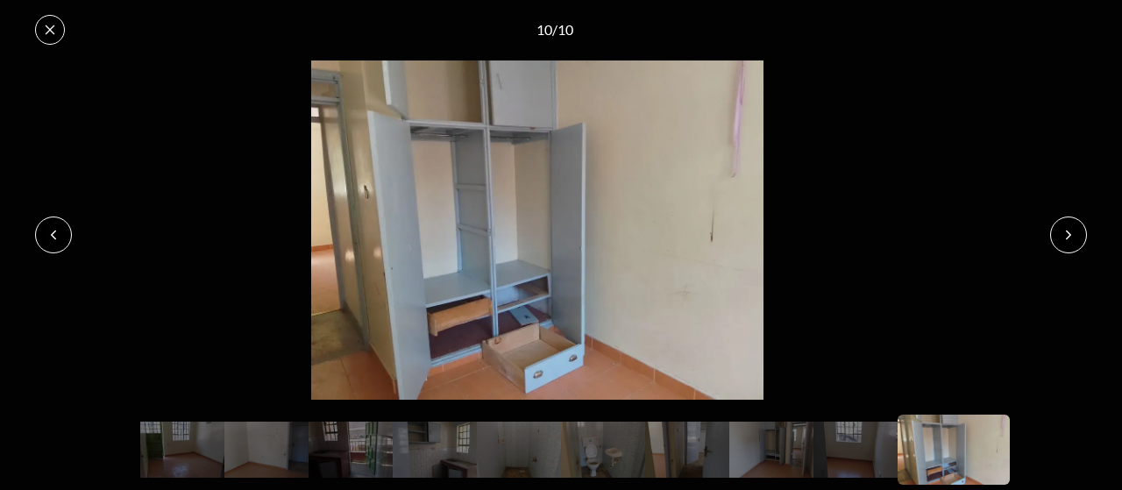
click at [1084, 237] on button at bounding box center [1069, 235] width 37 height 37
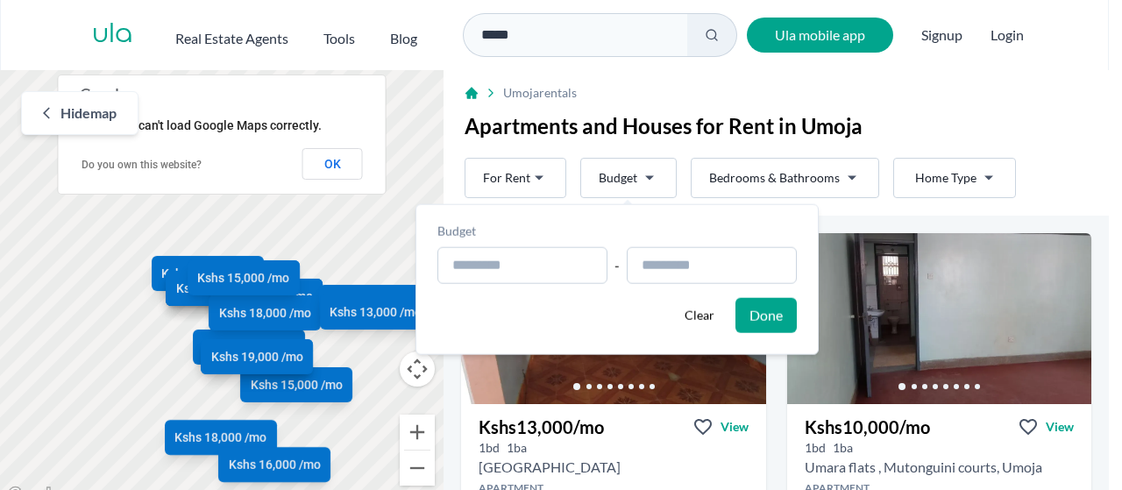
click at [654, 181] on html "Are you a real estate agent? Reach more buyers and renters. Sign up Ula Homes A…" at bounding box center [561, 253] width 1122 height 507
click at [486, 260] on input "text" at bounding box center [523, 265] width 170 height 37
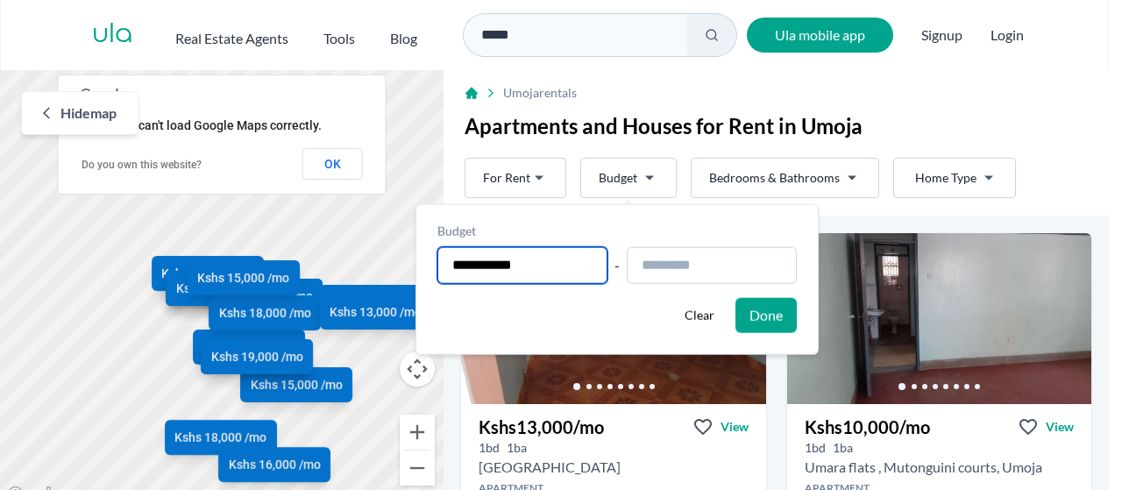
type input "**********"
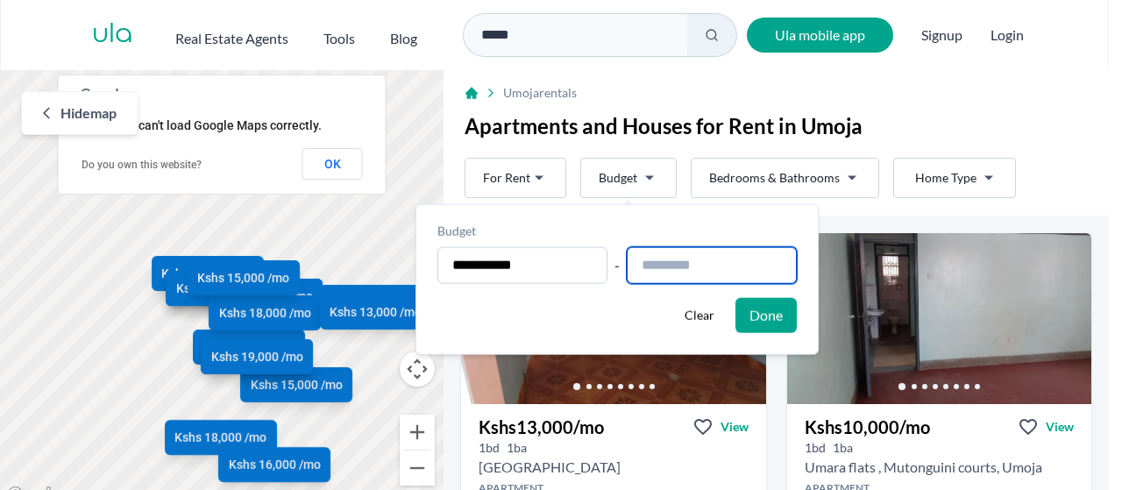
click at [675, 261] on input "text" at bounding box center [712, 265] width 170 height 37
type input "**********"
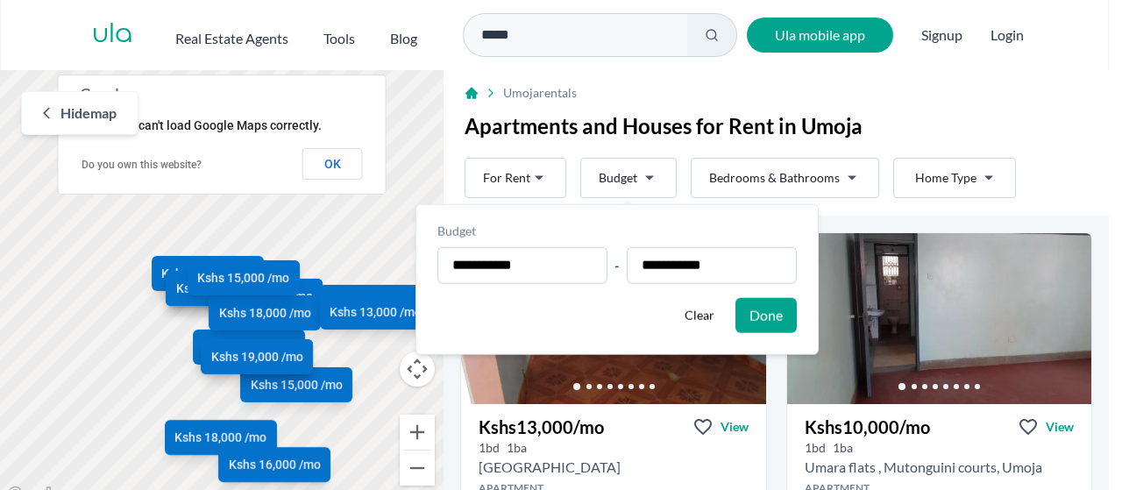
click at [849, 177] on html "Are you a real estate agent? Reach more buyers and renters. Sign up Ula Homes A…" at bounding box center [561, 253] width 1122 height 507
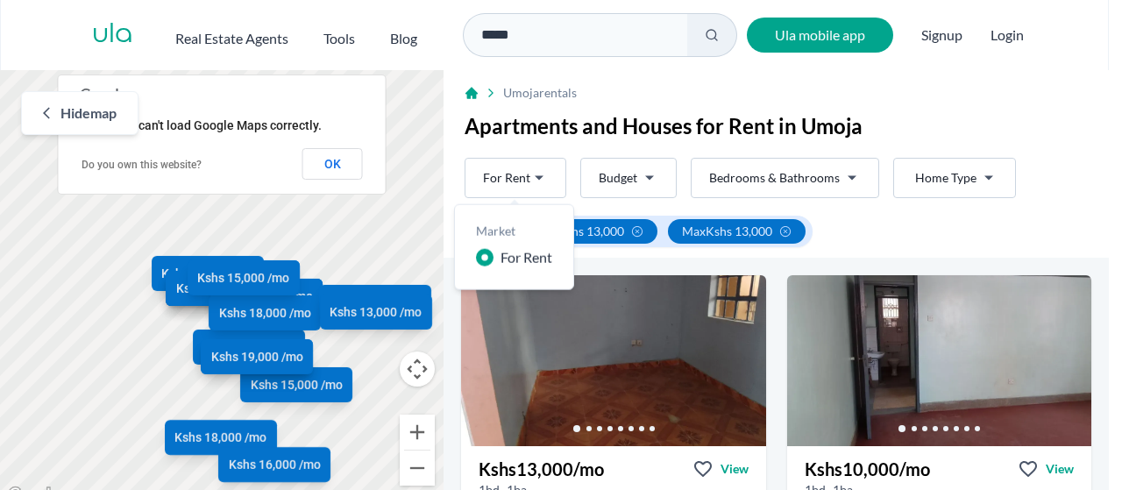
click at [543, 182] on html "Are you a real estate agent? Reach more buyers and renters. Sign up Ula Homes A…" at bounding box center [561, 253] width 1122 height 507
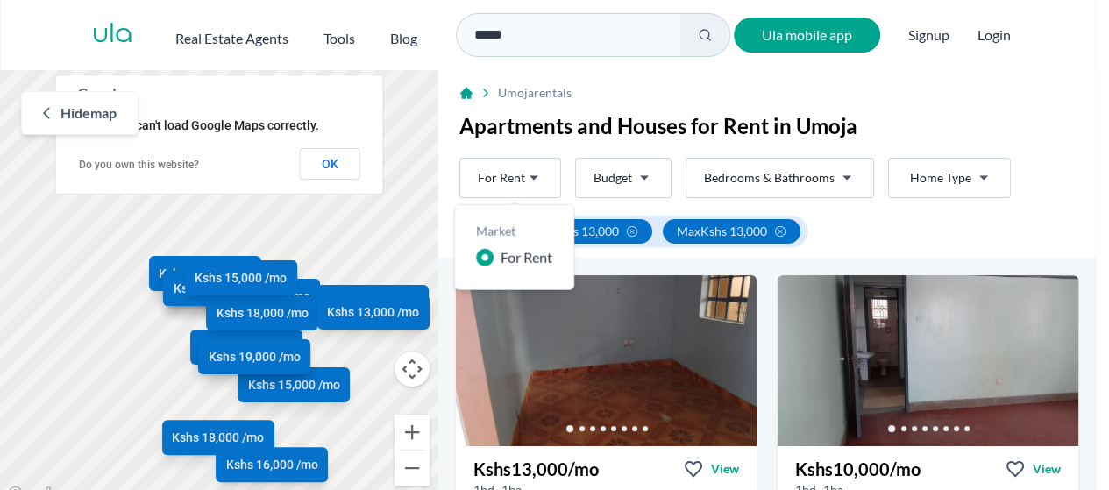
click at [765, 192] on html "Are you a real estate agent? Reach more buyers and renters. Sign up Ula Homes A…" at bounding box center [554, 253] width 1109 height 507
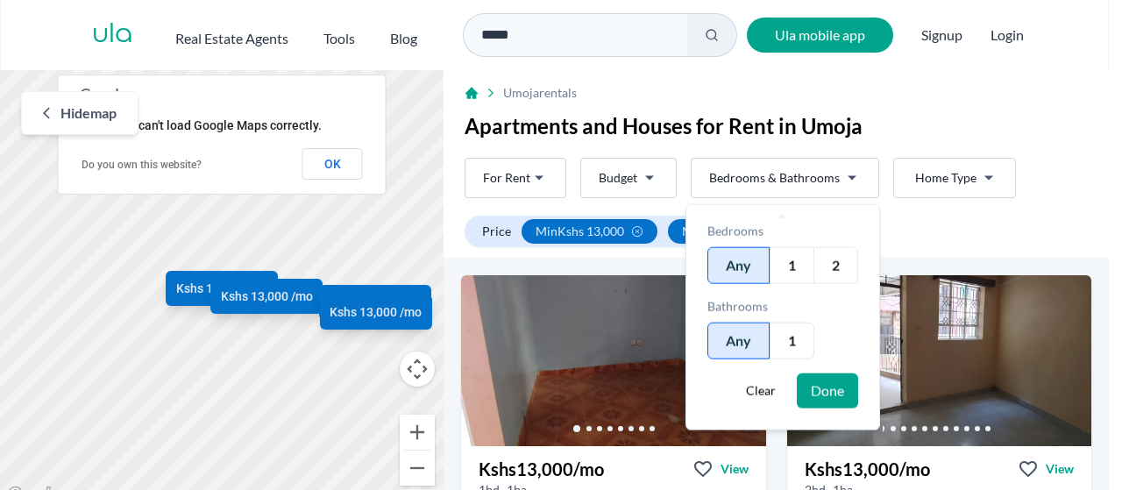
click at [841, 182] on html "Are you a real estate agent? Reach more buyers and renters. Sign up Ula Homes A…" at bounding box center [561, 253] width 1122 height 507
click at [830, 265] on div "2" at bounding box center [836, 265] width 45 height 37
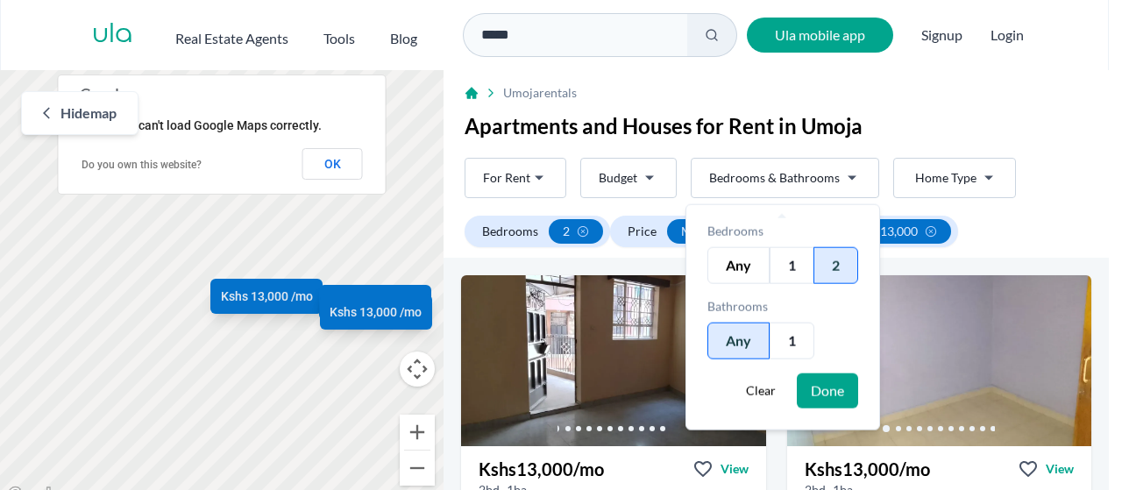
click at [815, 392] on button "Done" at bounding box center [827, 391] width 61 height 35
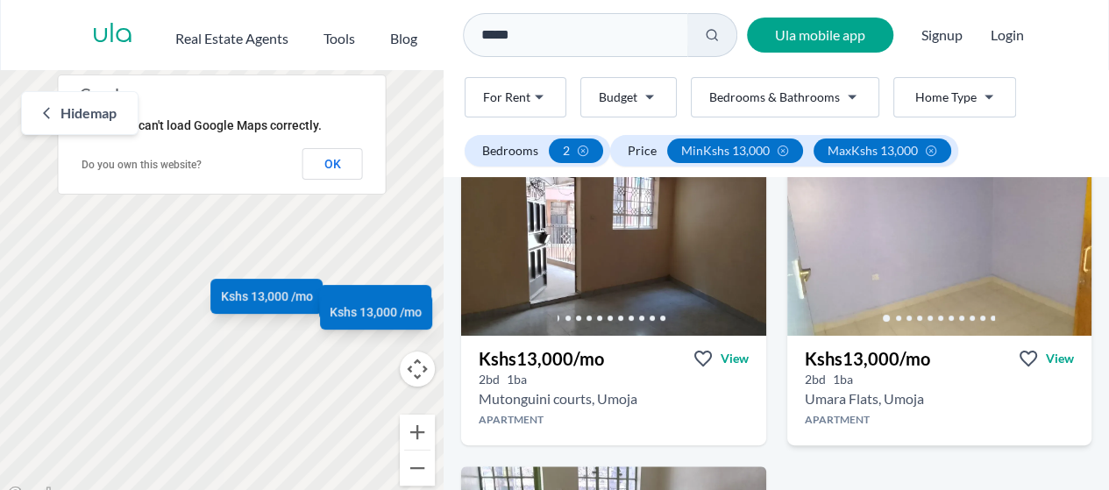
scroll to position [88, 0]
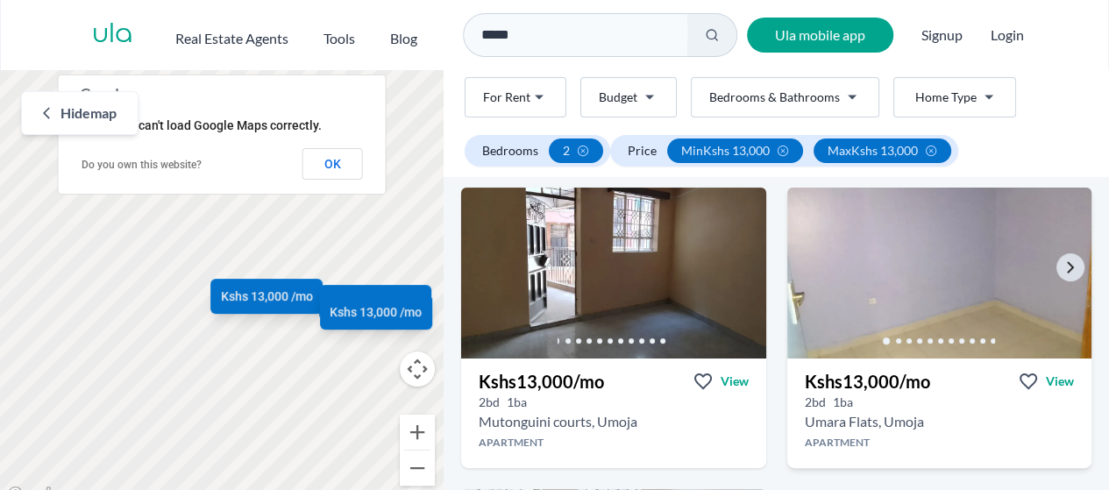
click at [898, 262] on img at bounding box center [940, 273] width 320 height 180
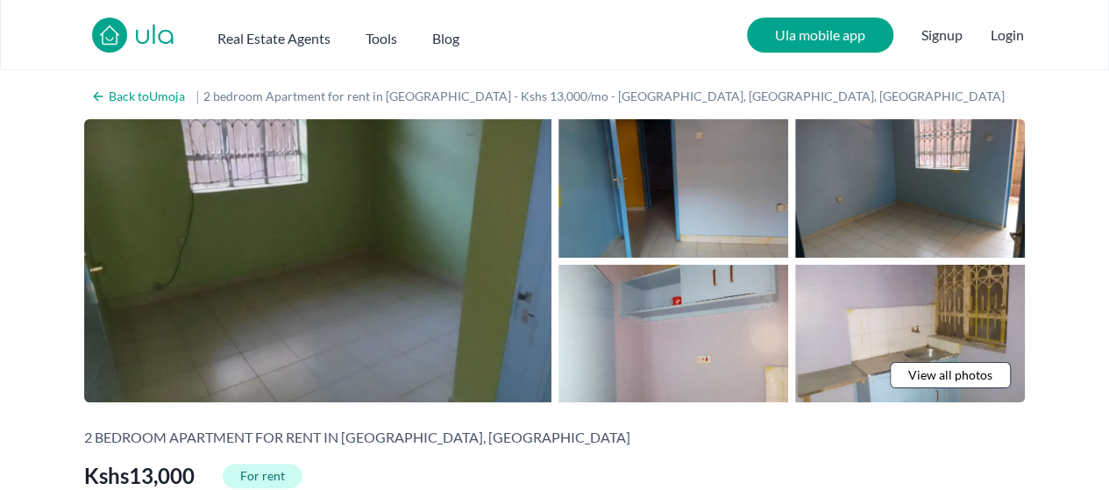
click at [350, 283] on img at bounding box center [317, 260] width 467 height 283
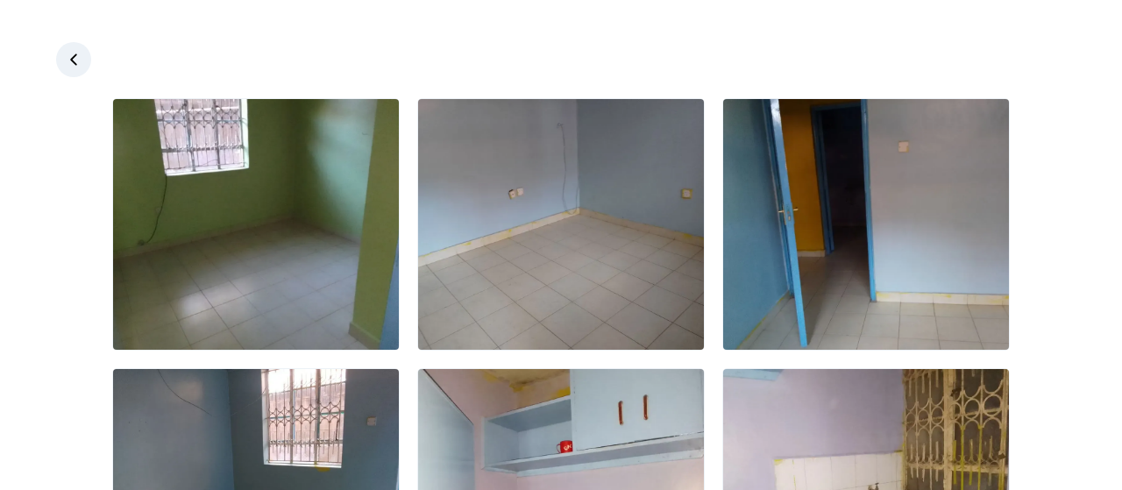
click at [350, 283] on img at bounding box center [256, 224] width 286 height 251
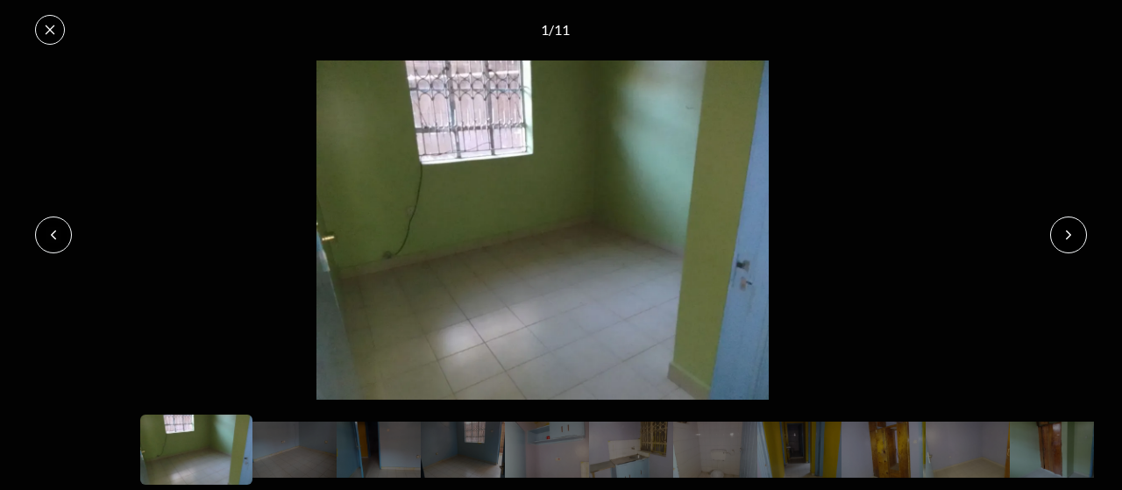
click at [1081, 239] on button at bounding box center [1069, 235] width 37 height 37
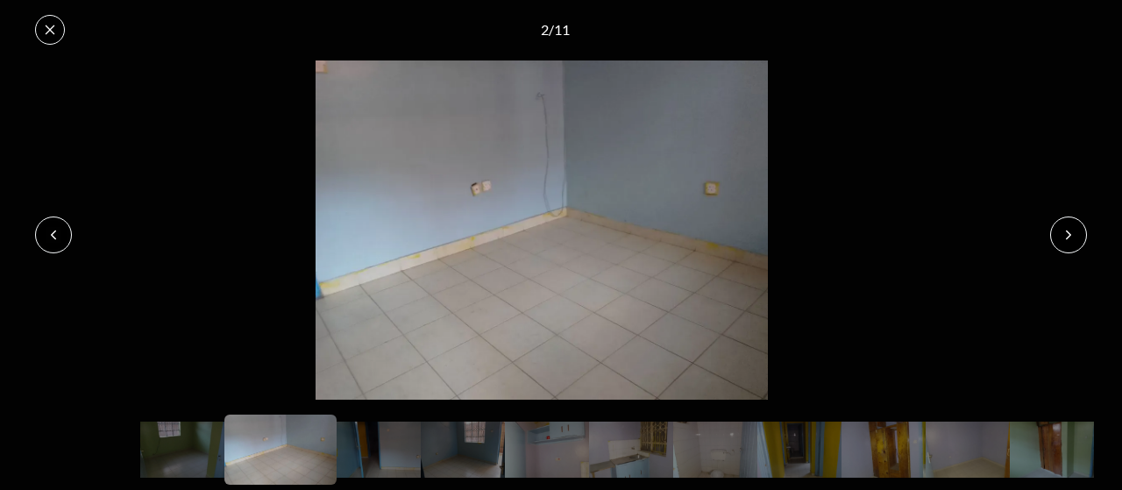
click at [1086, 237] on button at bounding box center [1069, 235] width 37 height 37
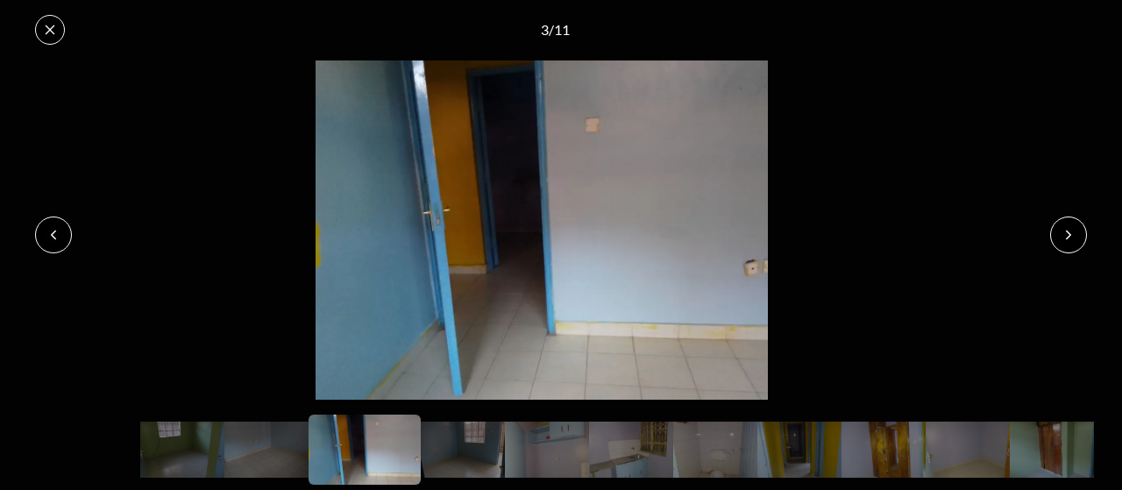
click at [1068, 239] on icon at bounding box center [1069, 235] width 14 height 14
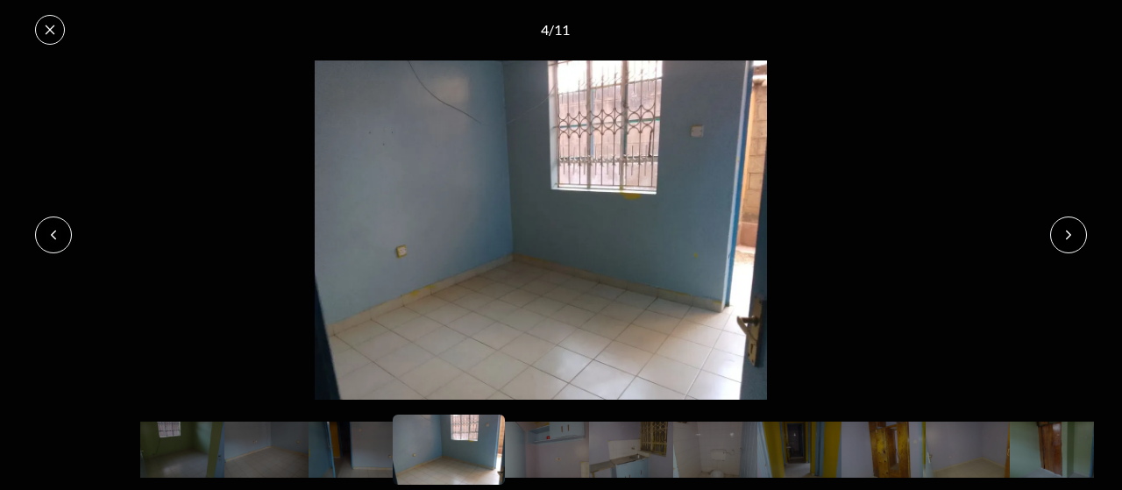
click at [1074, 232] on icon at bounding box center [1069, 235] width 14 height 14
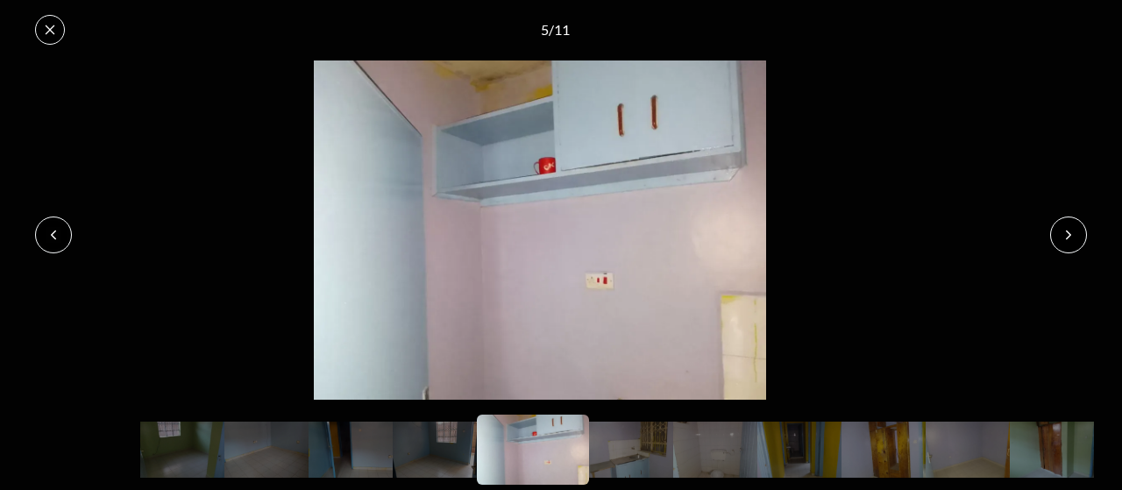
click at [1073, 232] on icon at bounding box center [1069, 235] width 14 height 14
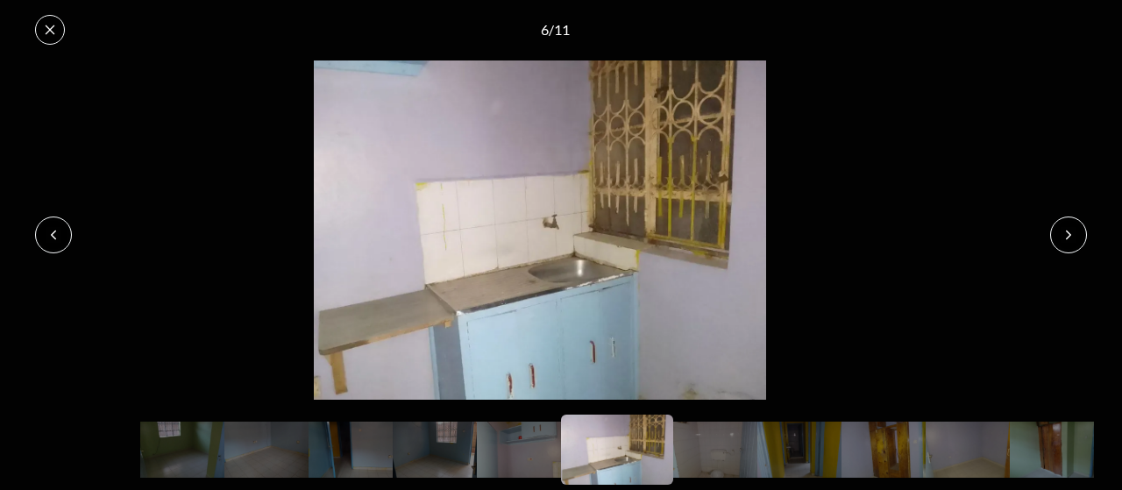
click at [1058, 232] on button at bounding box center [1069, 235] width 37 height 37
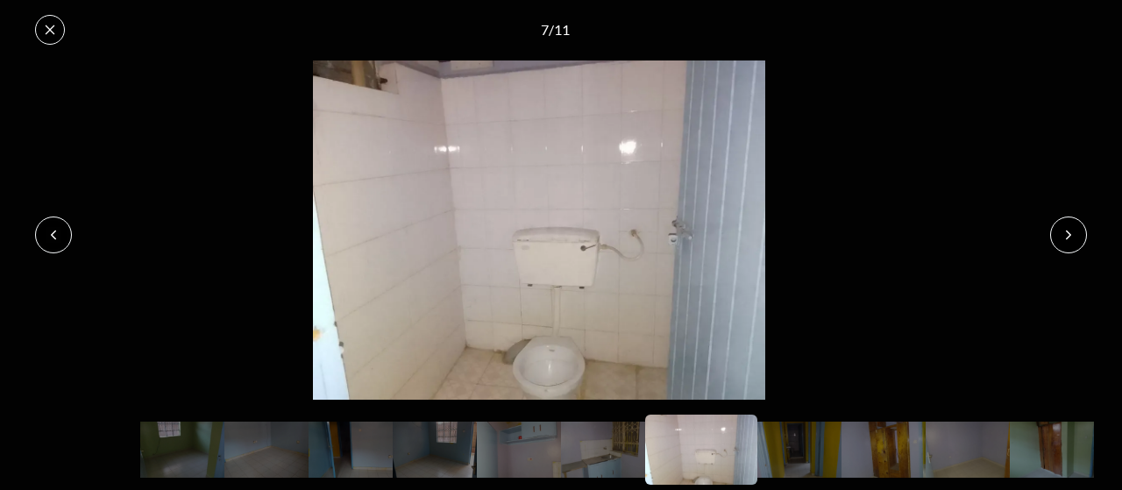
click at [1057, 232] on button at bounding box center [1069, 235] width 37 height 37
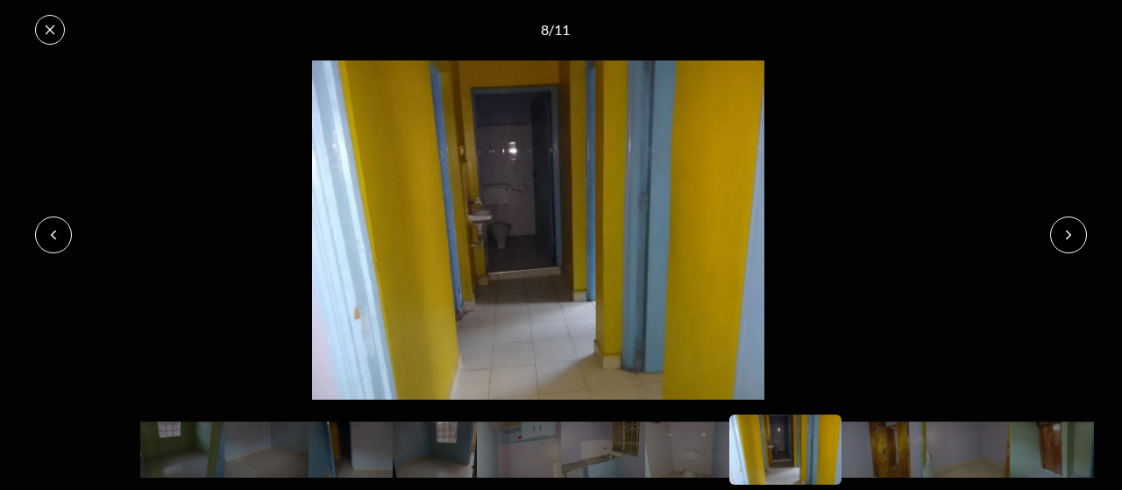
click at [1057, 232] on button at bounding box center [1069, 235] width 37 height 37
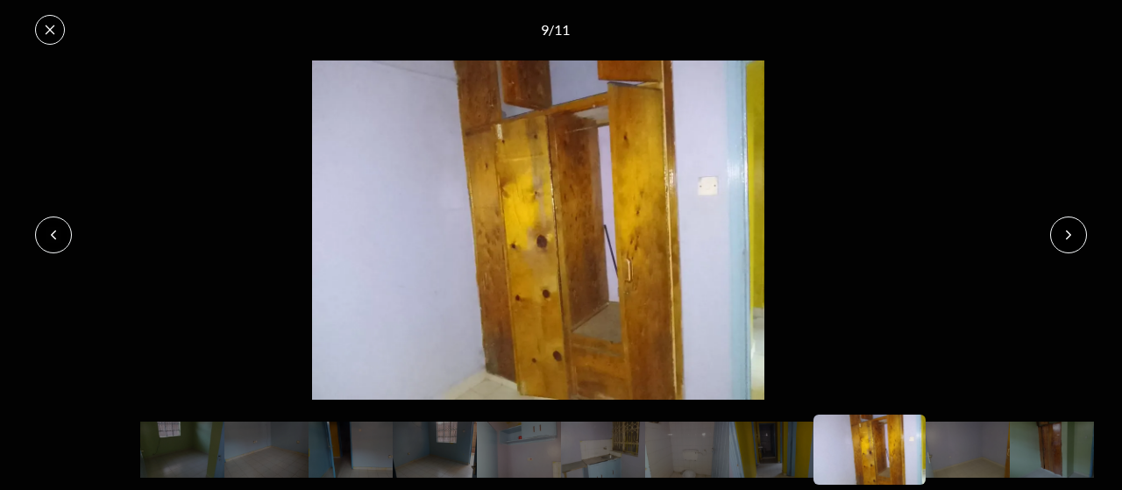
click at [1057, 232] on button at bounding box center [1069, 235] width 37 height 37
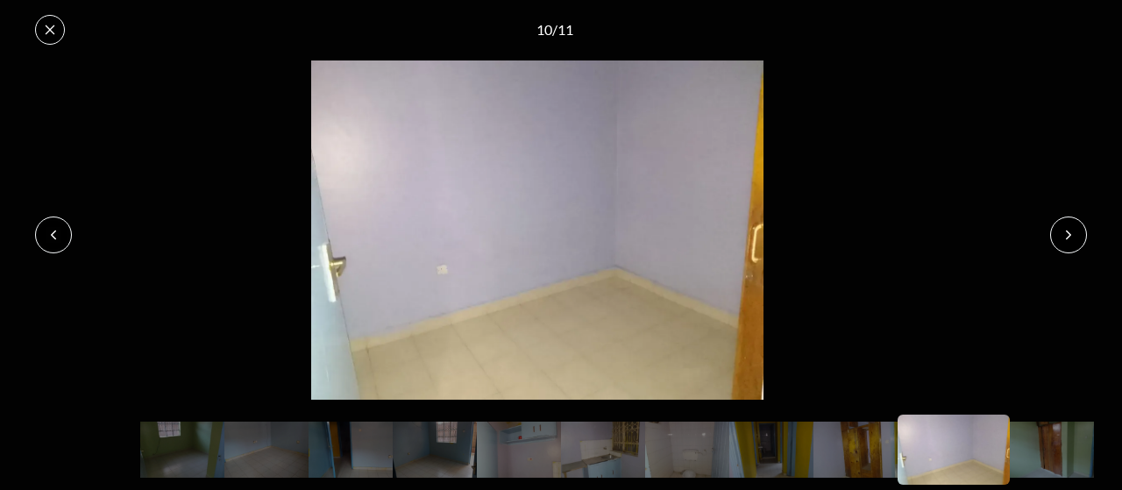
click at [1057, 232] on button at bounding box center [1069, 235] width 37 height 37
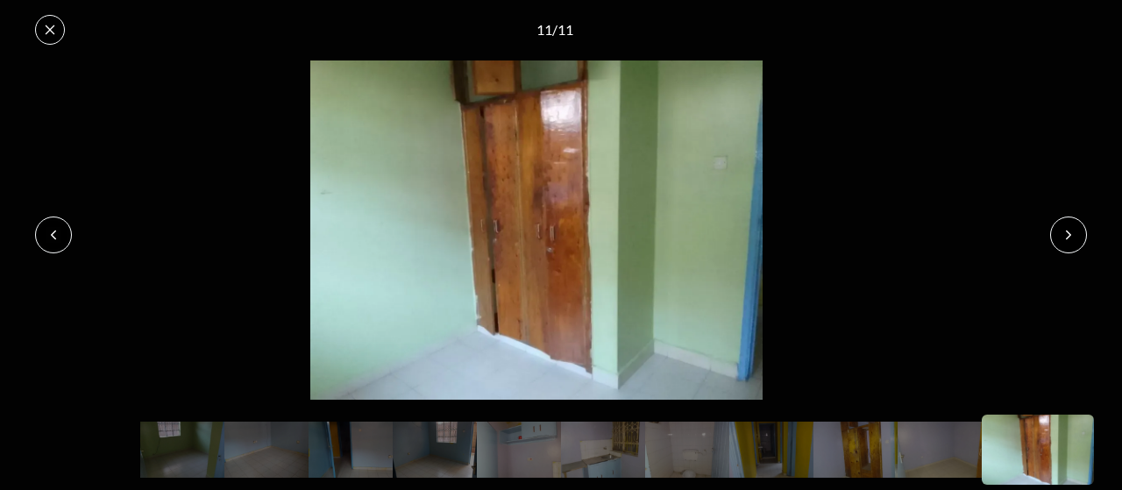
click at [1068, 236] on icon at bounding box center [1069, 235] width 14 height 14
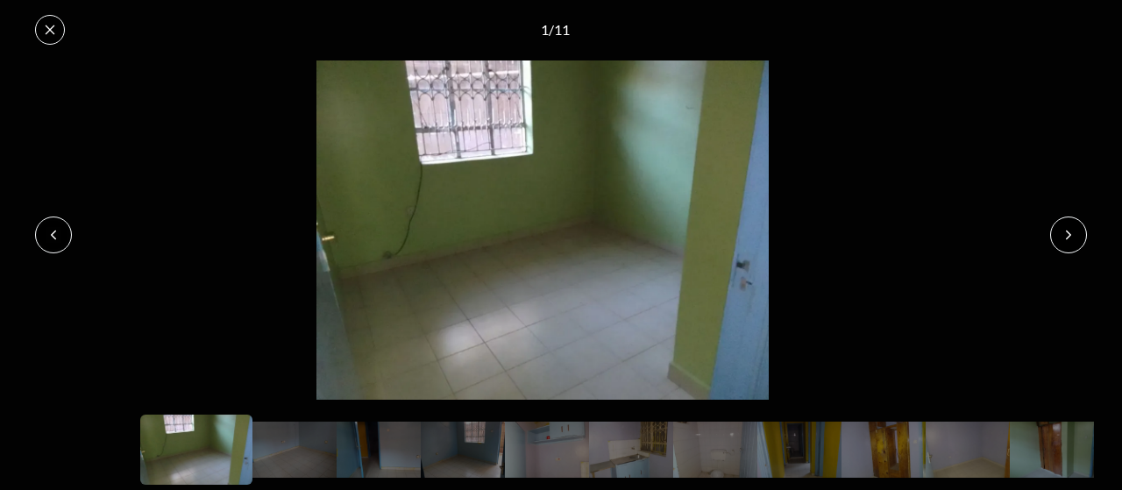
click at [1068, 236] on icon at bounding box center [1069, 235] width 14 height 14
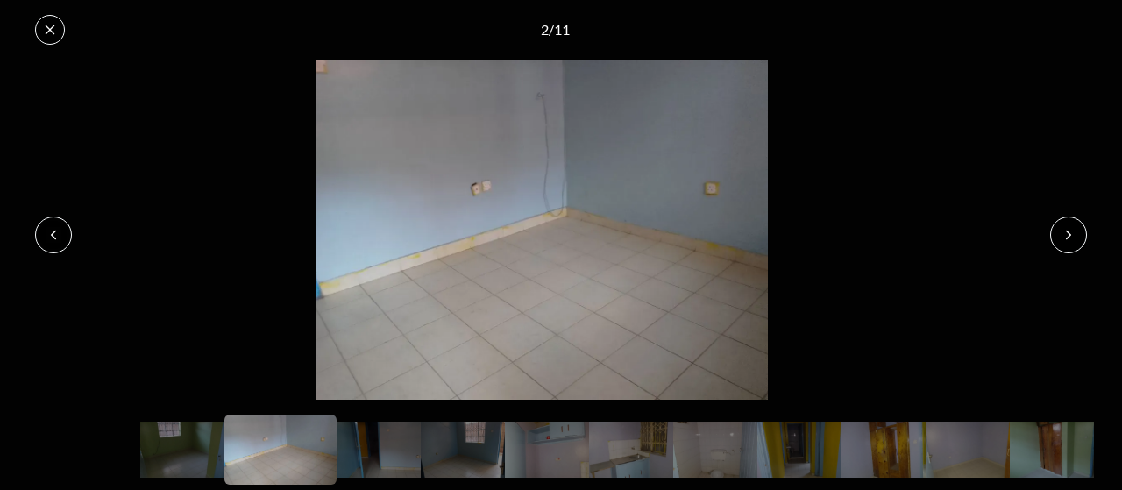
click at [1068, 236] on icon at bounding box center [1069, 235] width 14 height 14
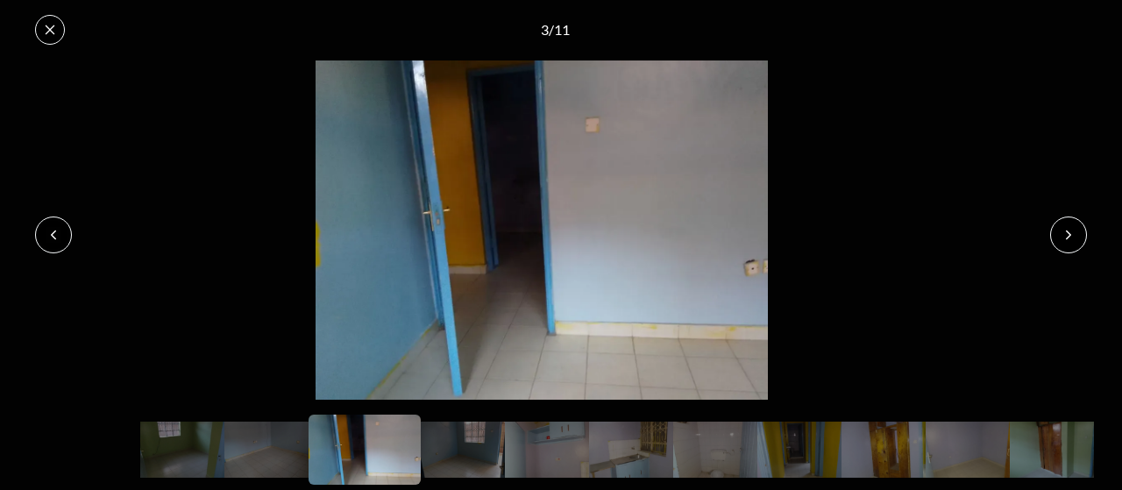
click at [1062, 232] on icon at bounding box center [1069, 235] width 14 height 14
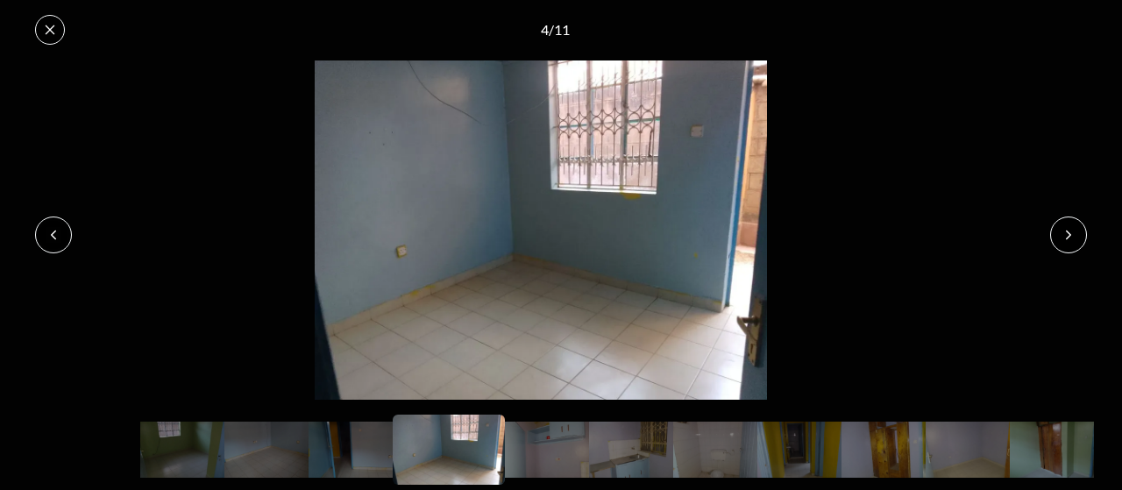
click at [1060, 229] on button at bounding box center [1069, 235] width 37 height 37
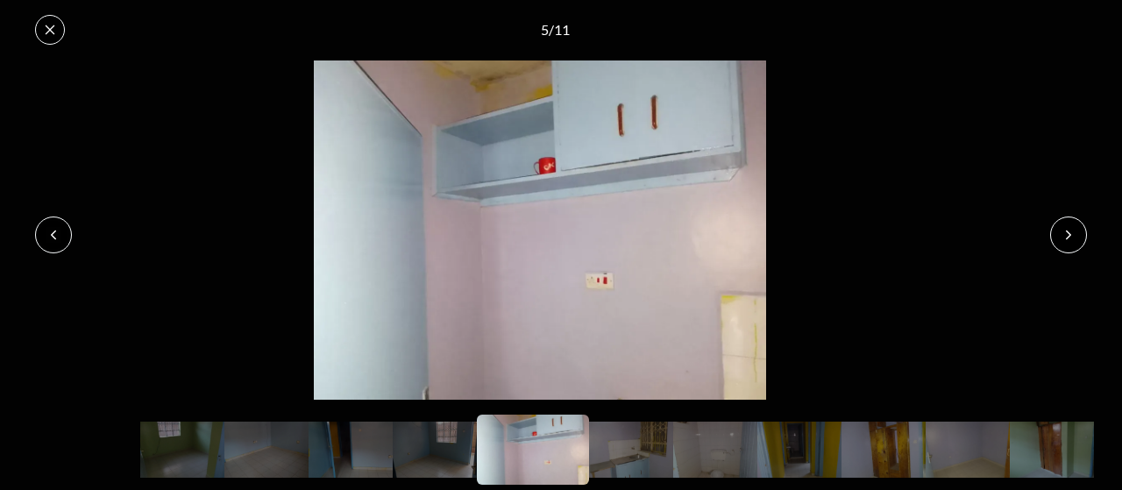
click at [1071, 239] on icon at bounding box center [1069, 235] width 14 height 14
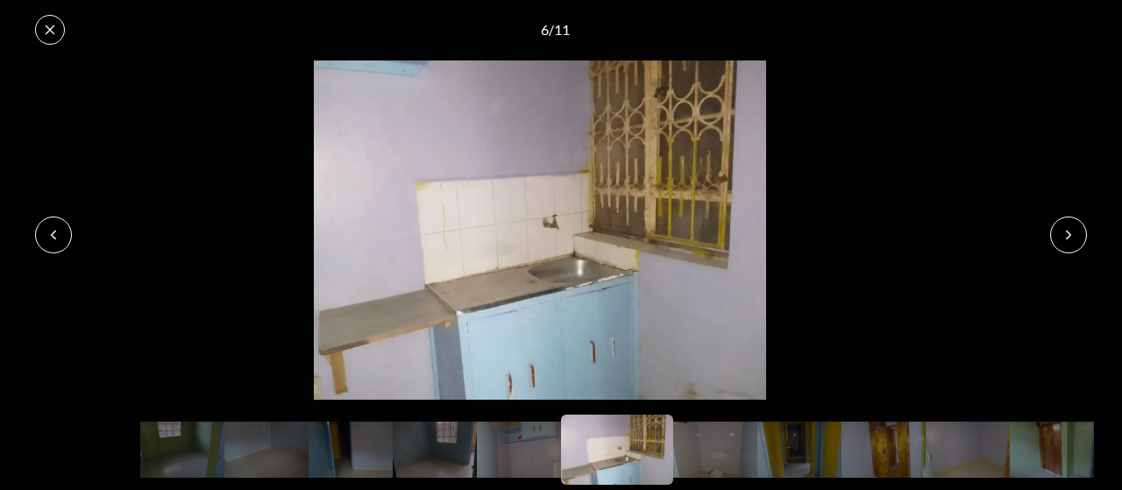
click at [1071, 239] on icon at bounding box center [1069, 235] width 14 height 14
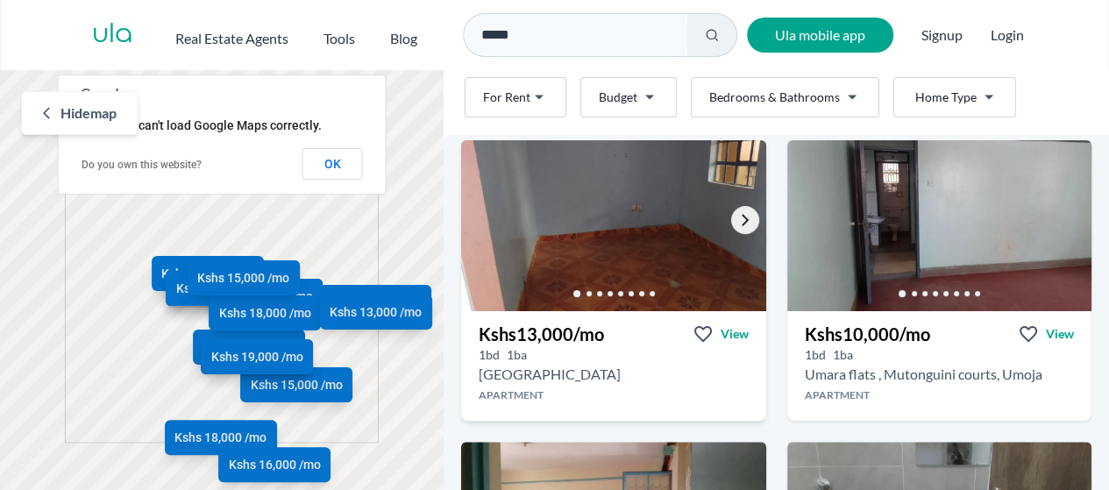
scroll to position [175, 0]
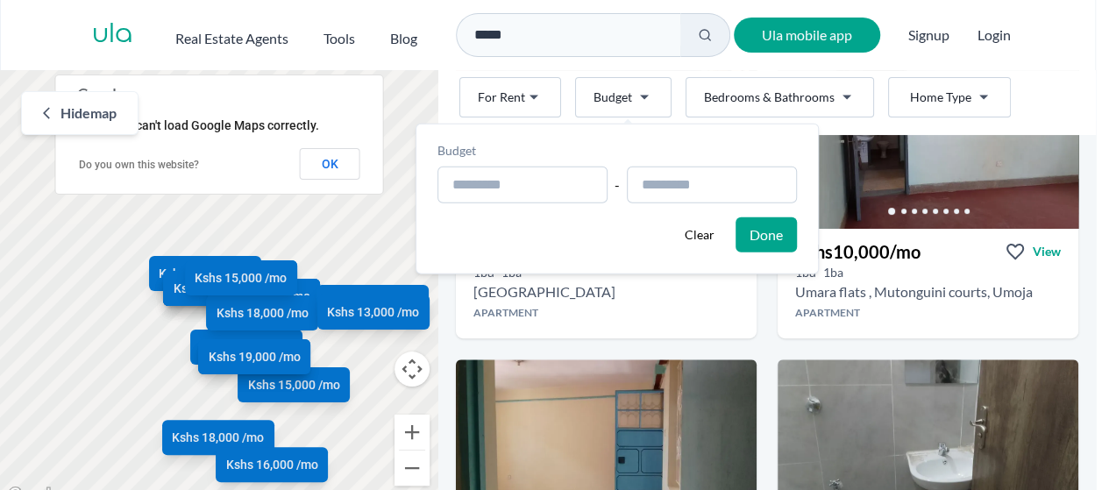
click at [652, 97] on html "Are you a real estate agent? Reach more buyers and renters. Sign up Ula Homes A…" at bounding box center [554, 253] width 1109 height 507
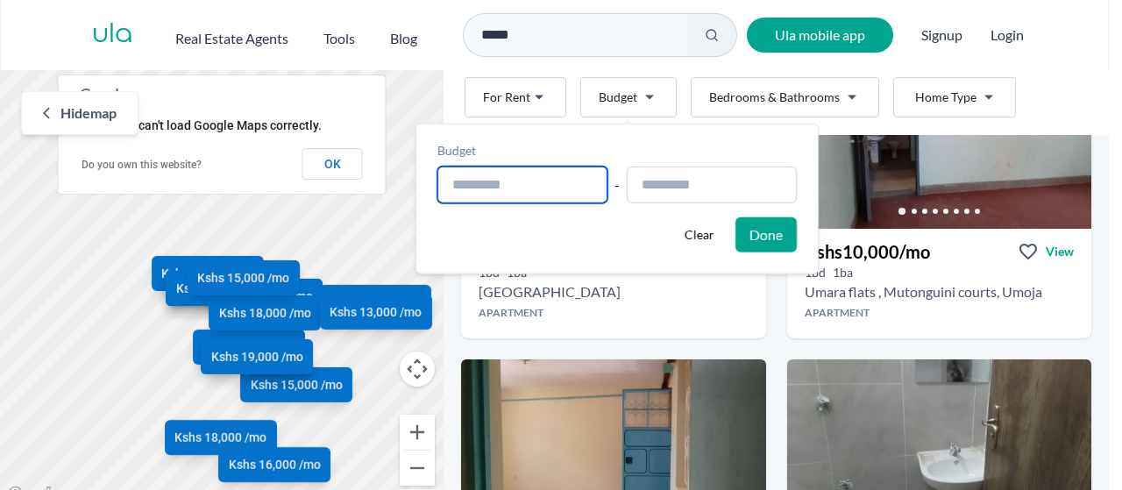
click at [484, 190] on input "text" at bounding box center [523, 185] width 170 height 37
type input "**********"
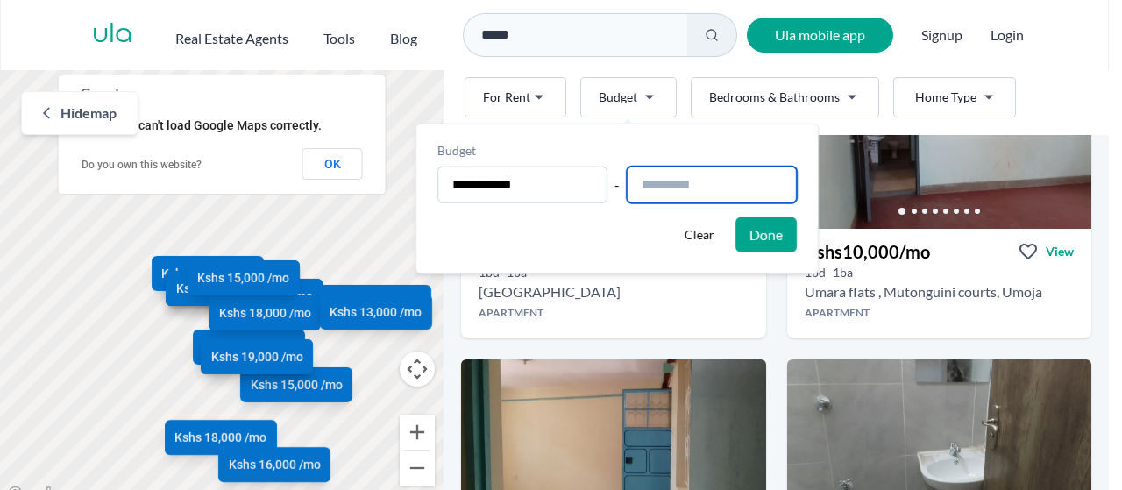
click at [666, 181] on input "text" at bounding box center [712, 185] width 170 height 37
type input "**********"
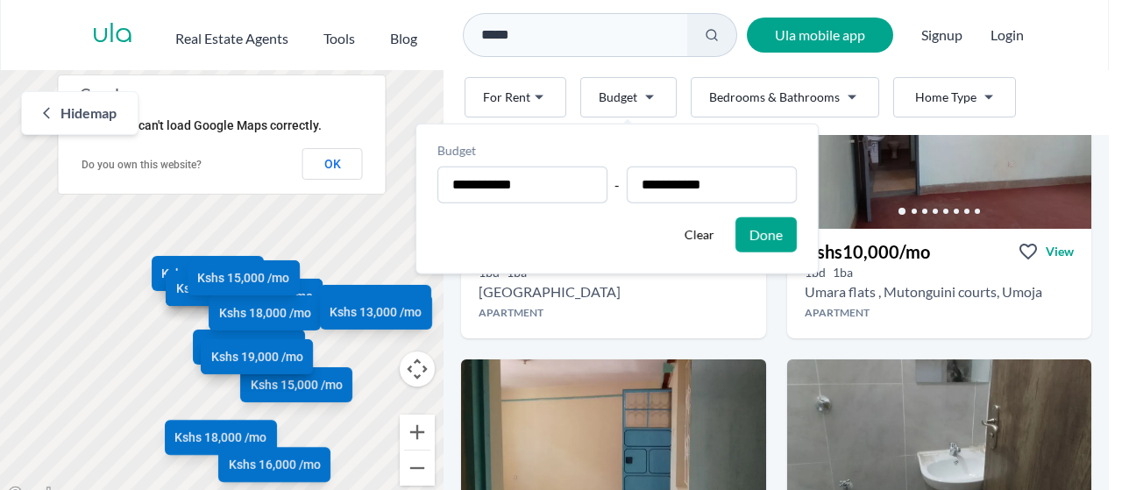
click at [838, 96] on html "Are you a real estate agent? Reach more buyers and renters. Sign up Ula Homes A…" at bounding box center [561, 253] width 1122 height 507
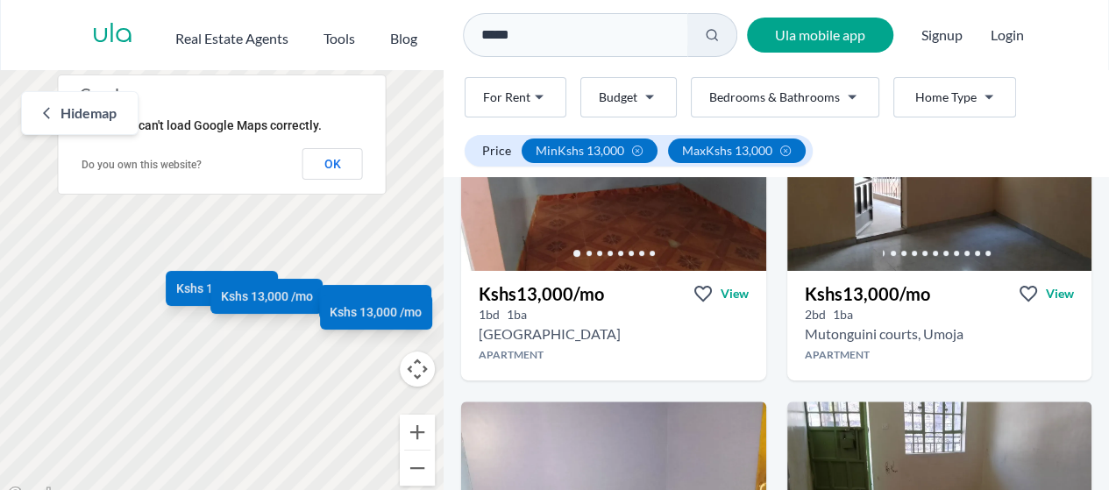
scroll to position [217, 0]
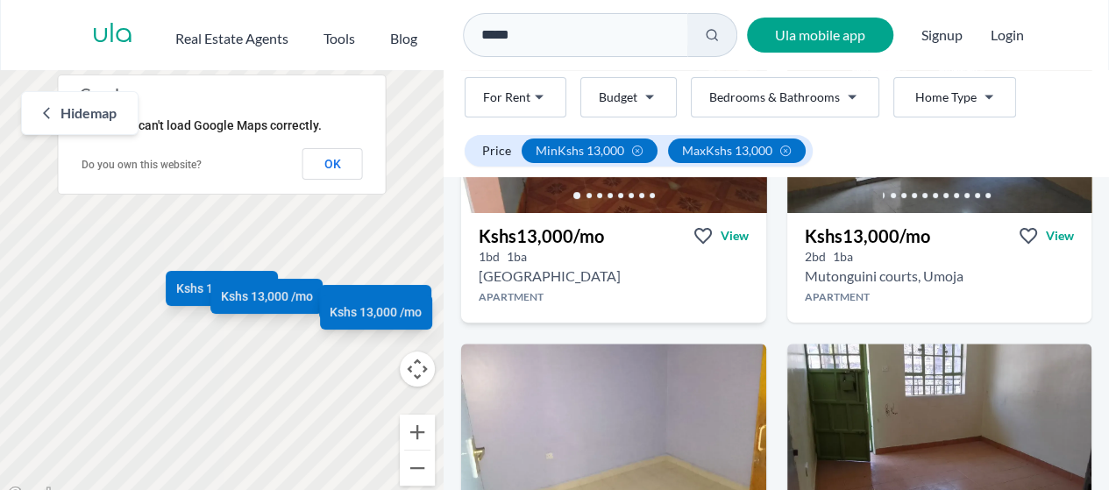
scroll to position [217, 0]
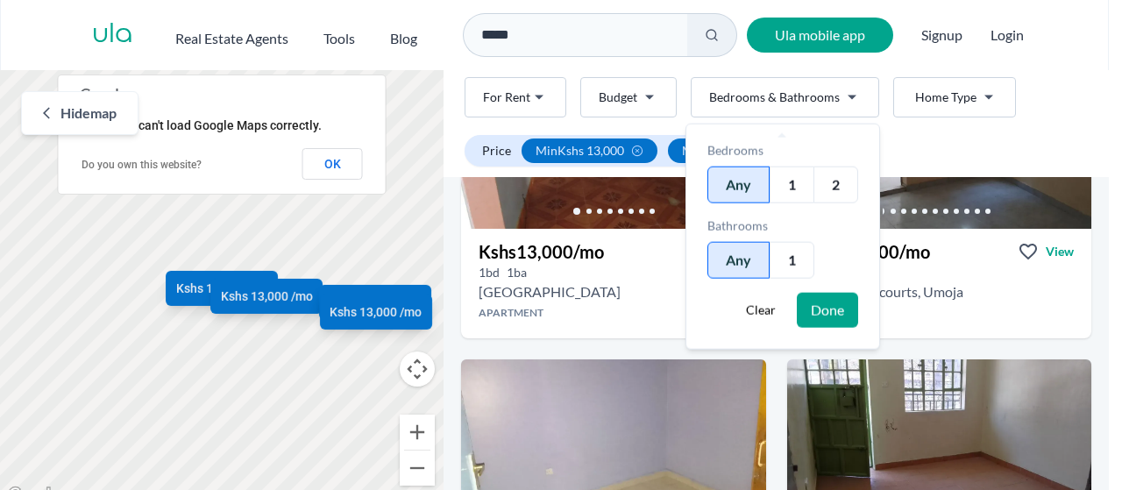
click at [853, 105] on html "Are you a real estate agent? Reach more buyers and renters. Sign up Ula Homes A…" at bounding box center [561, 253] width 1122 height 507
click at [837, 182] on div "2" at bounding box center [836, 185] width 45 height 37
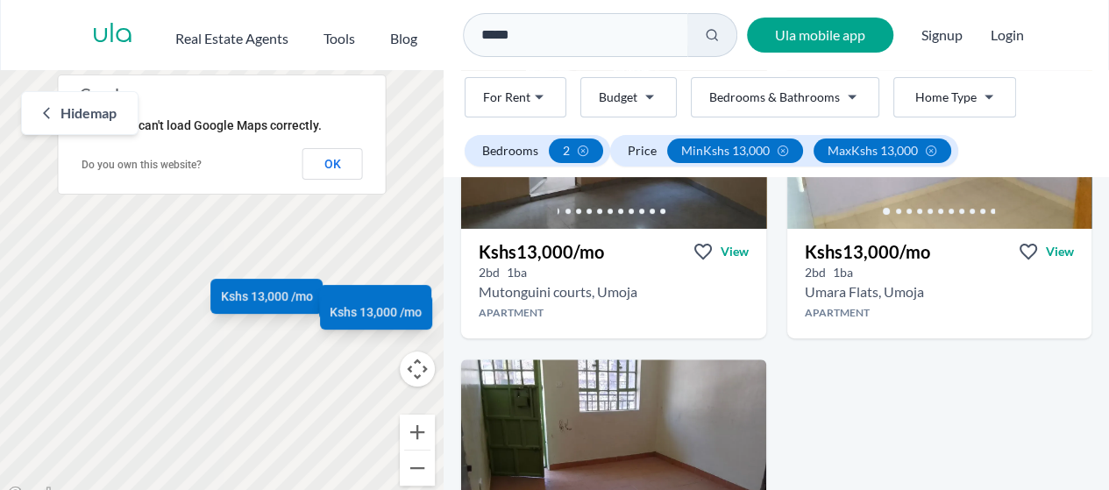
click at [944, 403] on html "Are you a real estate agent? Reach more buyers and renters. Sign up Ula Homes A…" at bounding box center [554, 253] width 1109 height 507
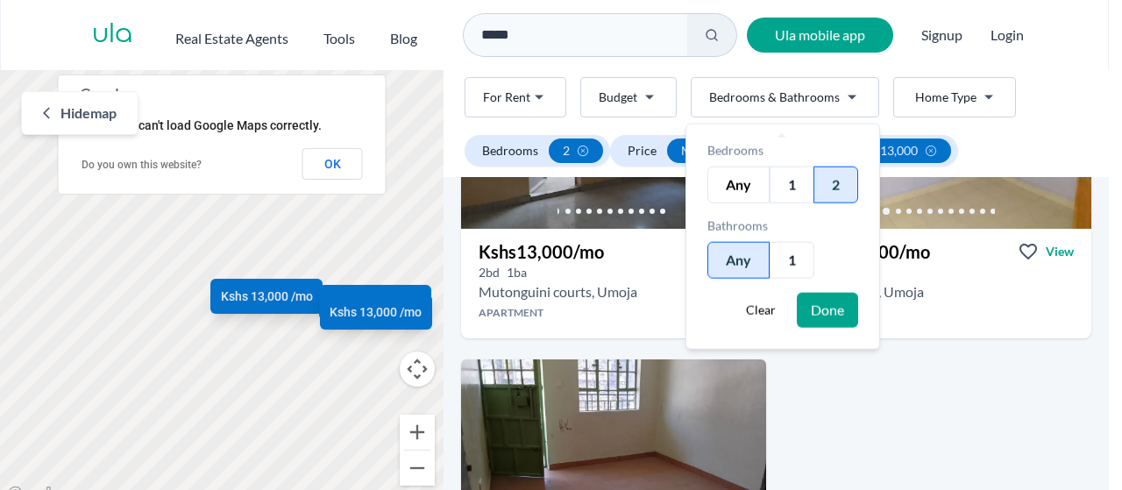
click at [852, 93] on html "Are you a real estate agent? Reach more buyers and renters. Sign up Ula Homes A…" at bounding box center [561, 253] width 1122 height 507
click at [842, 179] on div "2" at bounding box center [836, 185] width 45 height 37
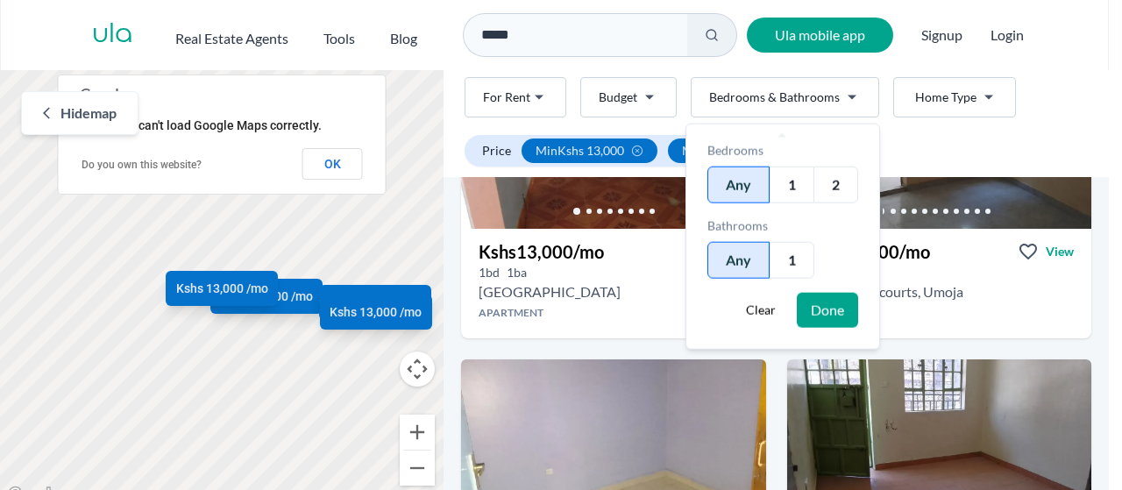
click at [817, 308] on button "Done" at bounding box center [827, 310] width 61 height 35
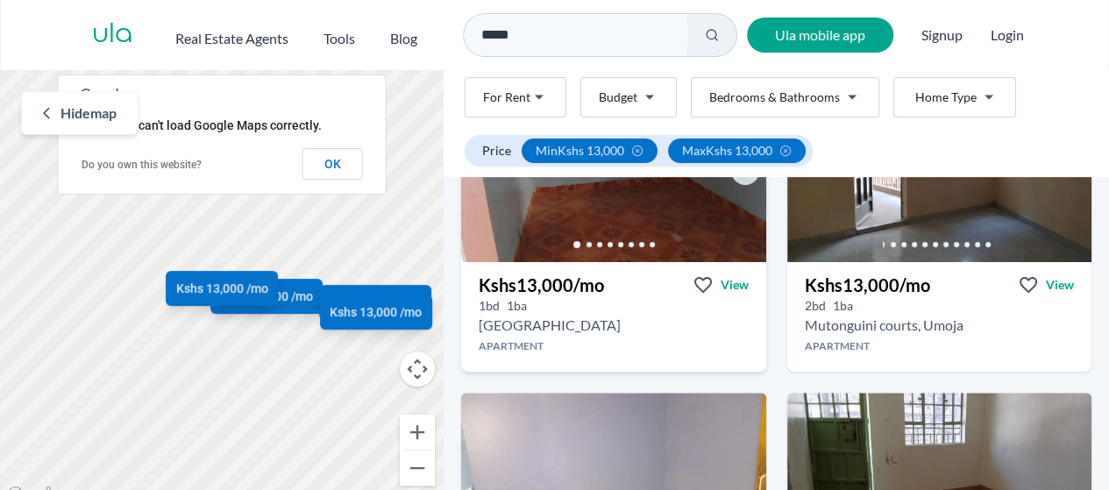
scroll to position [217, 0]
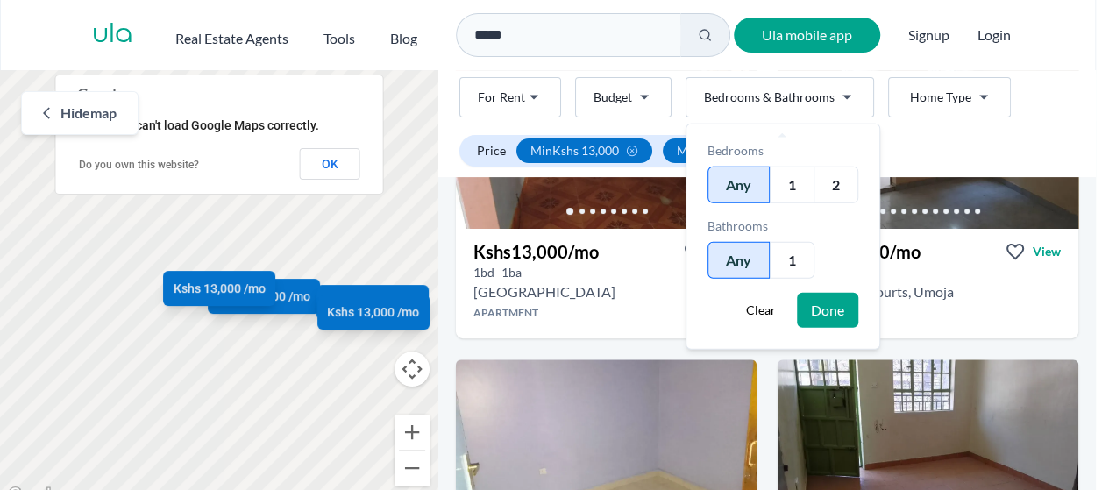
click at [839, 96] on html "Are you a real estate agent? Reach more buyers and renters. Sign up Ula Homes A…" at bounding box center [554, 253] width 1109 height 507
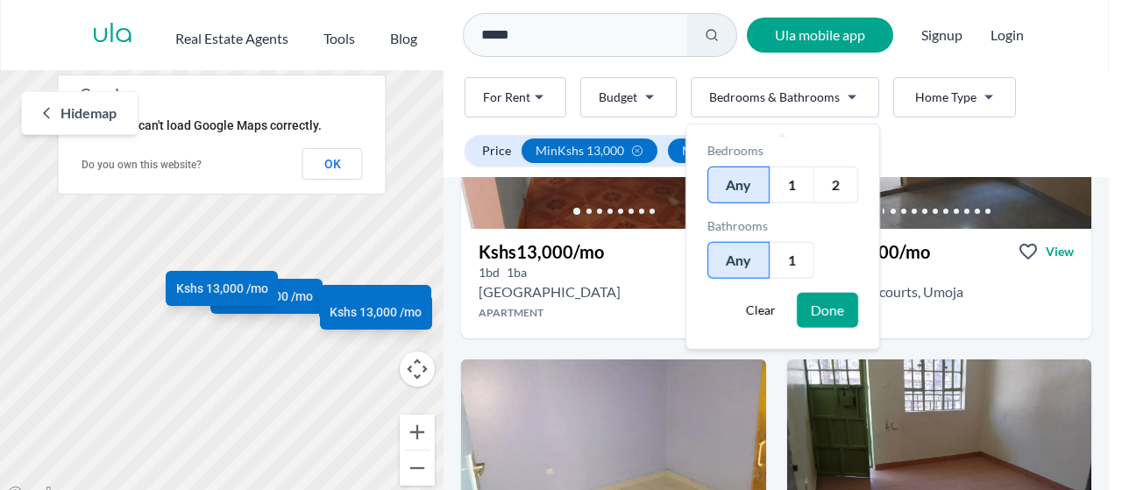
click at [848, 183] on div "2" at bounding box center [836, 185] width 45 height 37
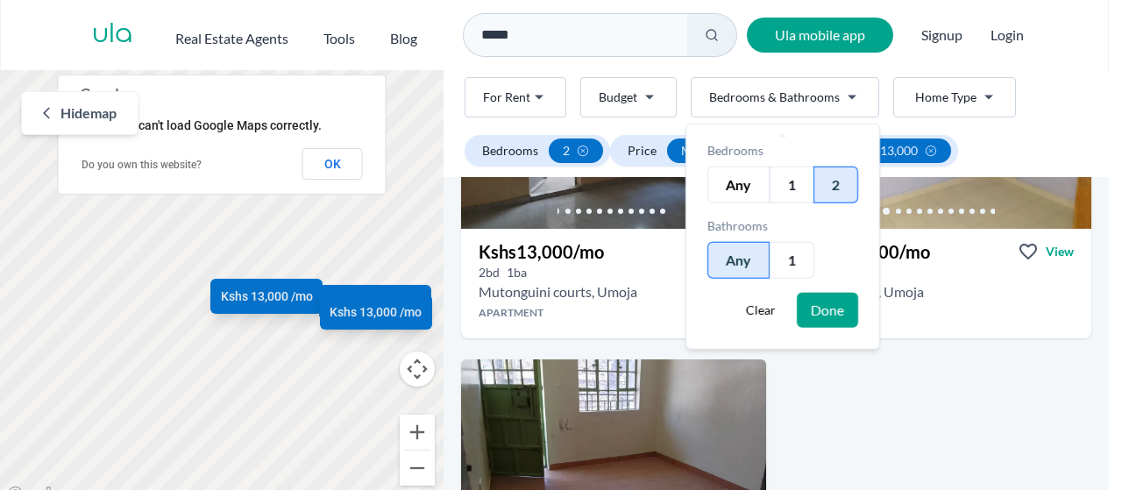
click at [829, 308] on button "Done" at bounding box center [827, 310] width 61 height 35
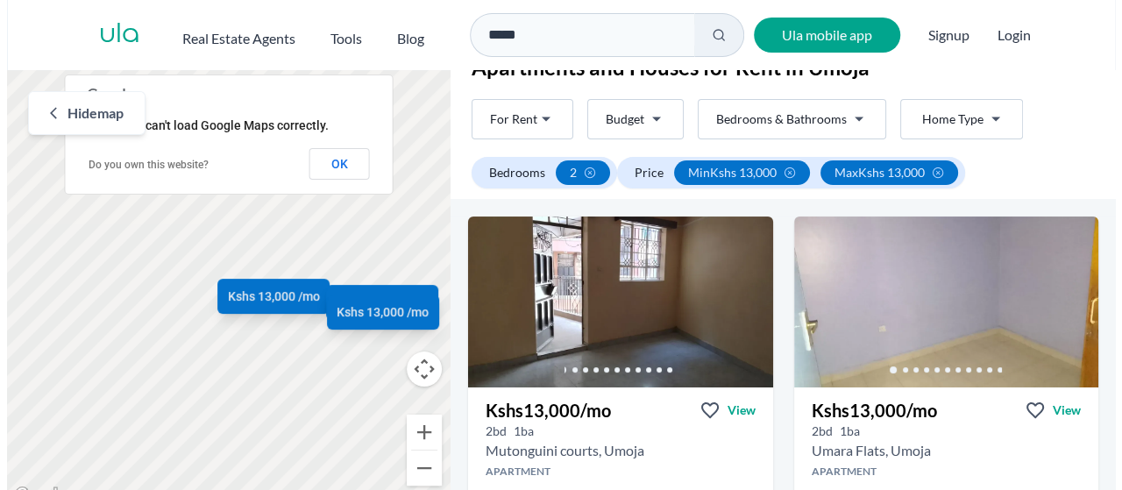
scroll to position [42, 0]
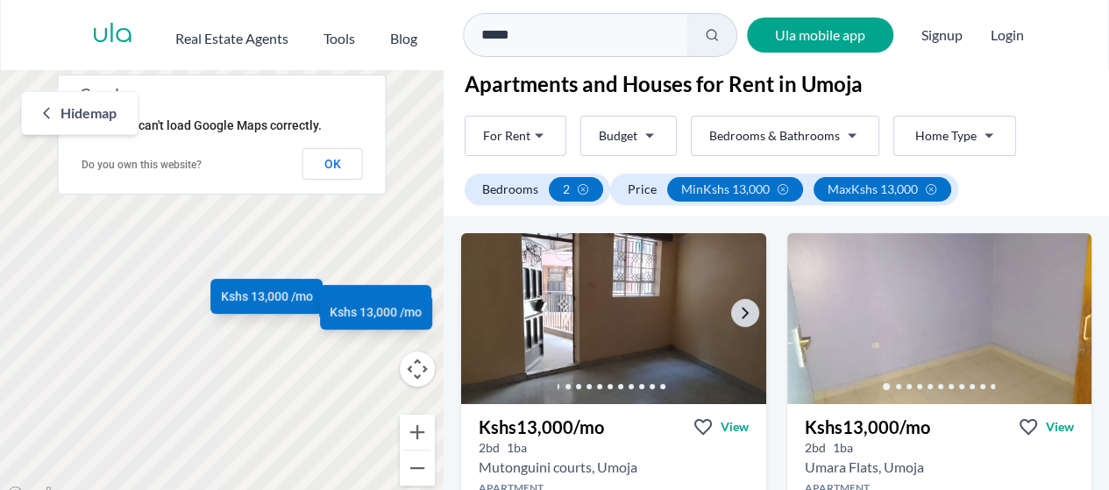
click at [692, 332] on img at bounding box center [613, 319] width 320 height 180
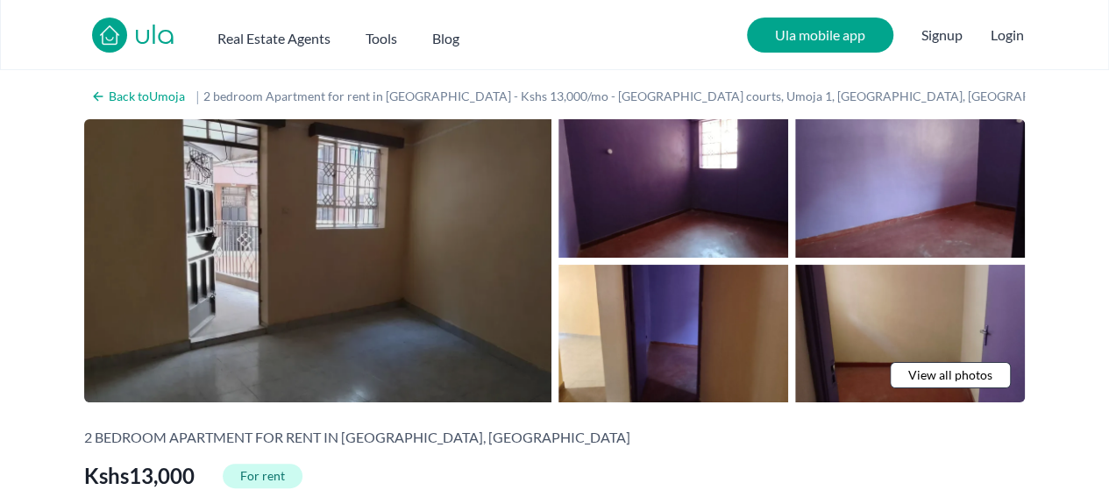
click at [363, 301] on img at bounding box center [317, 260] width 467 height 283
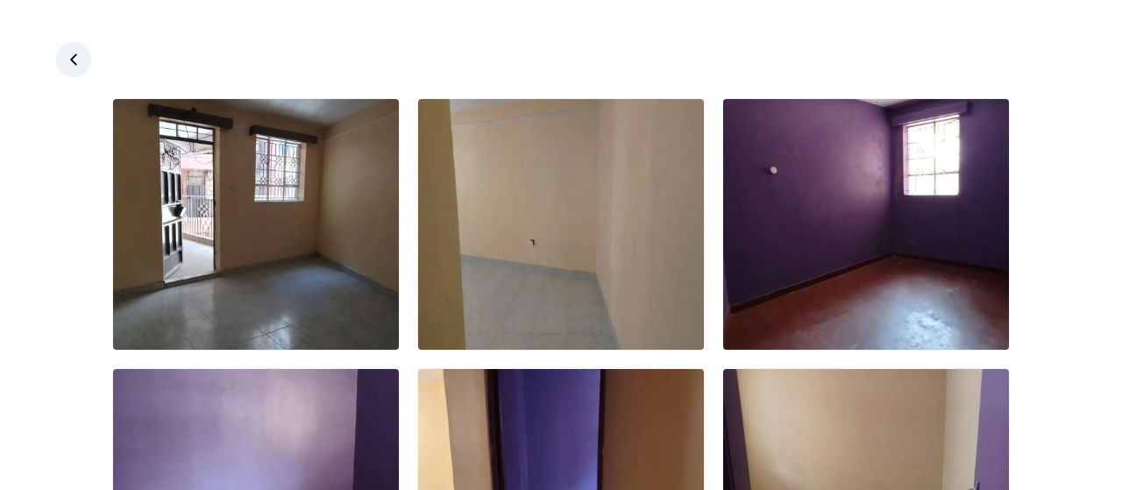
click at [363, 301] on img at bounding box center [256, 224] width 286 height 251
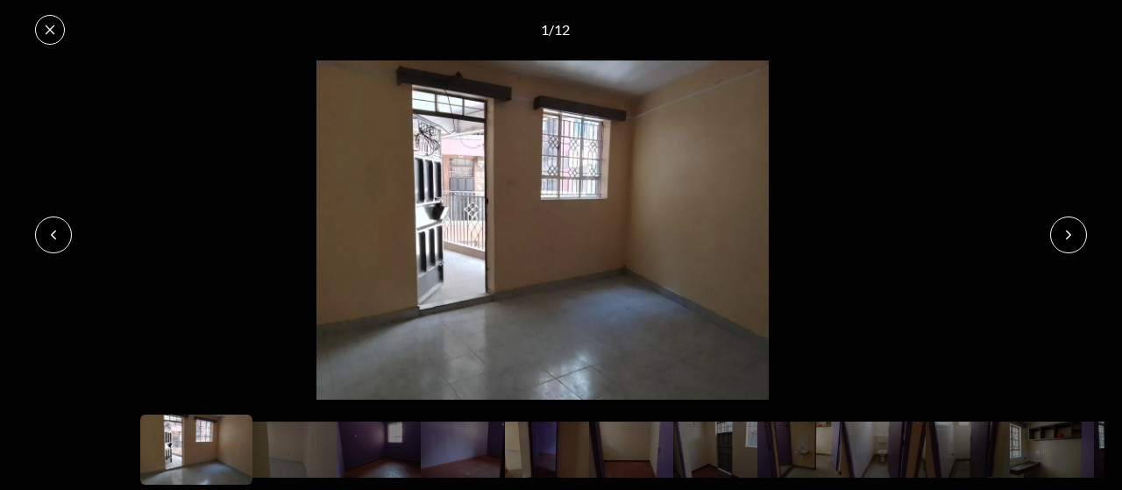
click at [1061, 236] on button at bounding box center [1069, 235] width 37 height 37
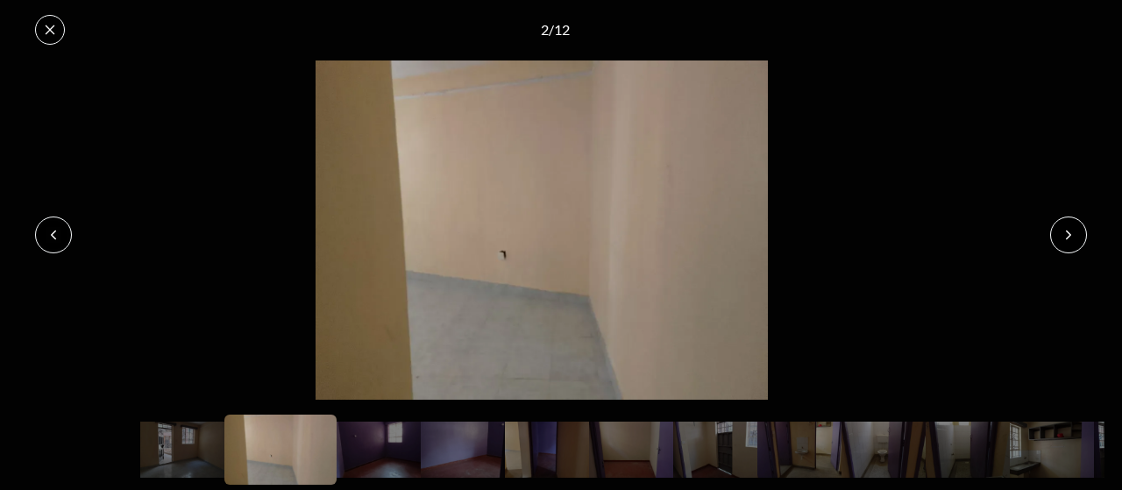
click at [1061, 236] on button at bounding box center [1069, 235] width 37 height 37
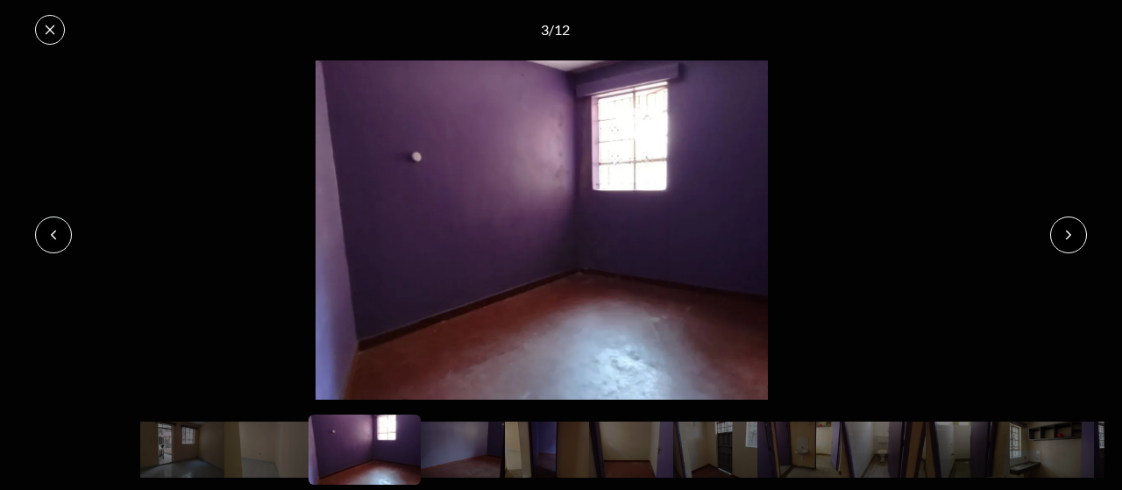
click at [1061, 236] on button at bounding box center [1069, 235] width 37 height 37
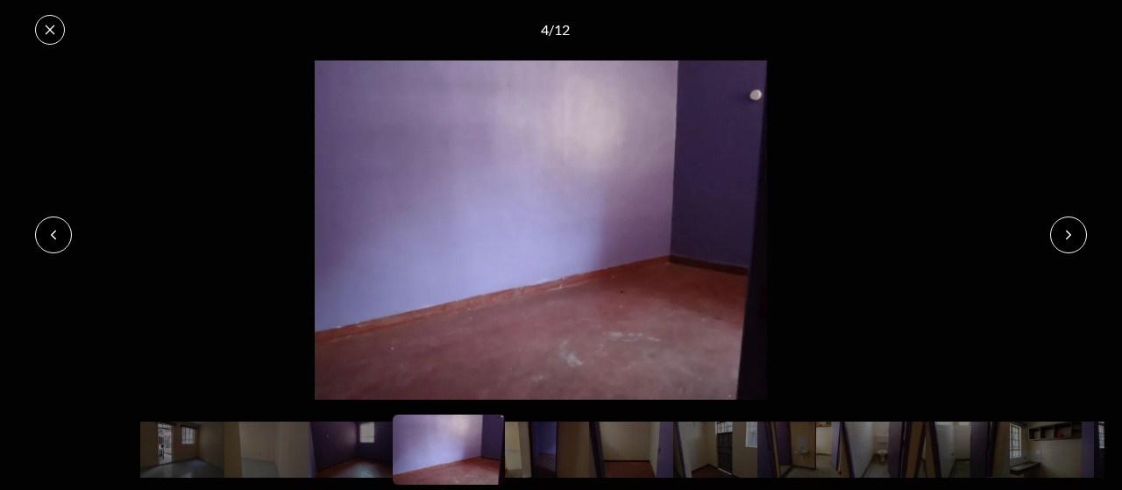
click at [1061, 236] on button at bounding box center [1069, 235] width 37 height 37
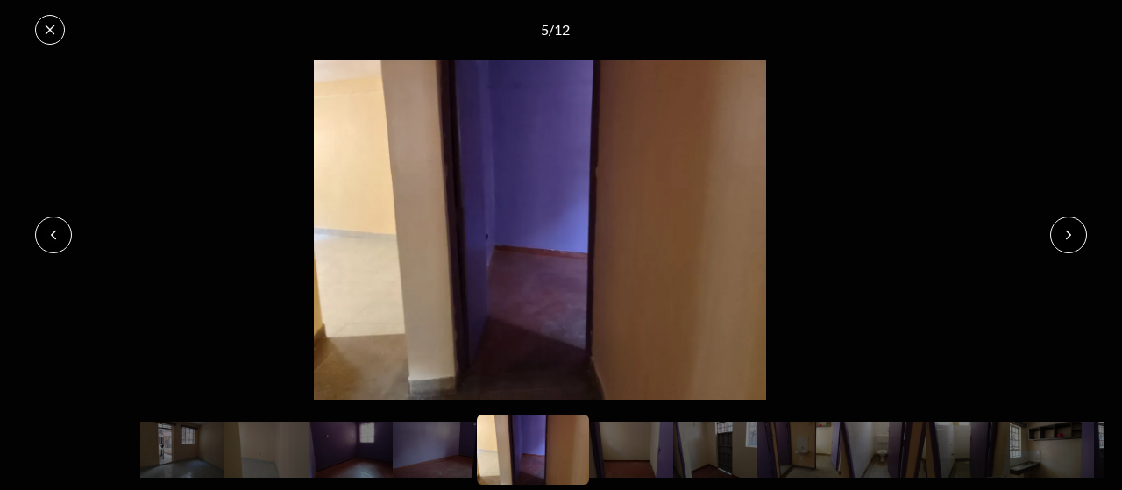
click at [1061, 236] on button at bounding box center [1069, 235] width 37 height 37
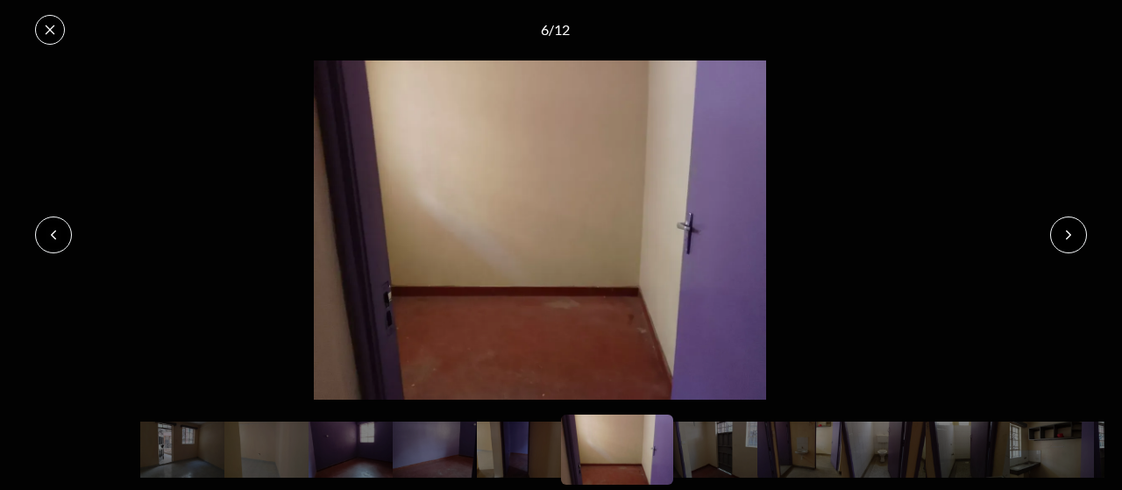
click at [1051, 239] on button at bounding box center [1069, 235] width 37 height 37
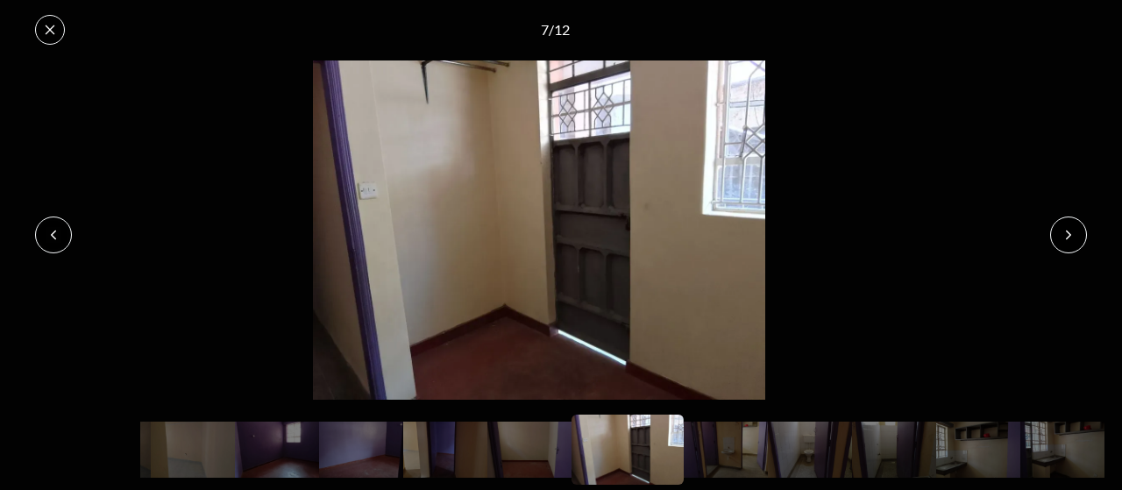
click at [1051, 239] on button at bounding box center [1069, 235] width 37 height 37
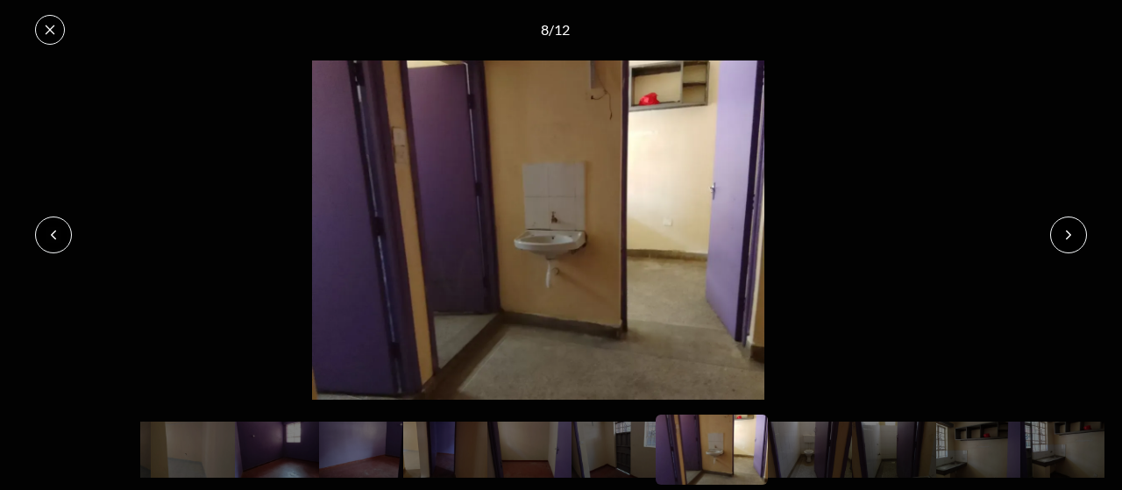
click at [1051, 239] on button at bounding box center [1069, 235] width 37 height 37
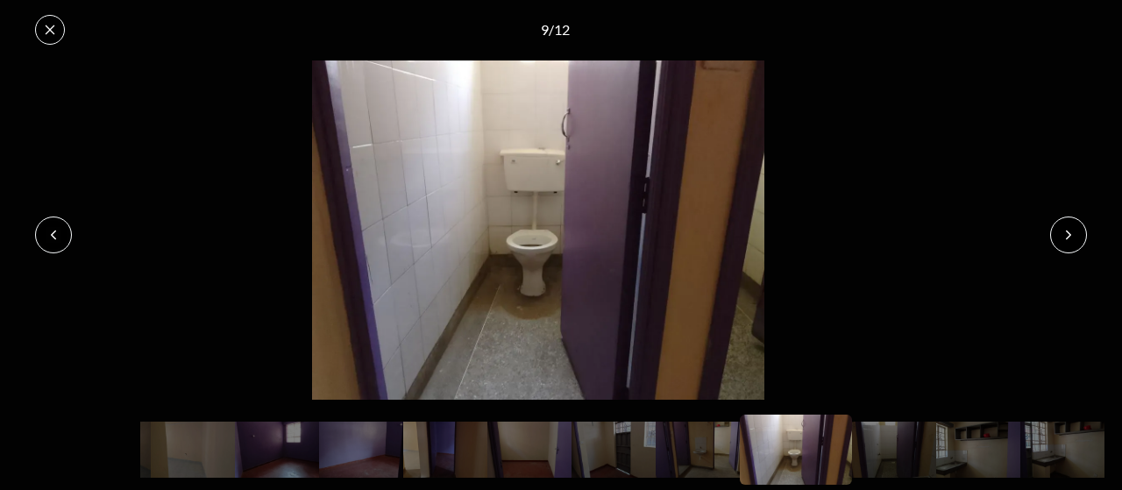
click at [1051, 239] on button at bounding box center [1069, 235] width 37 height 37
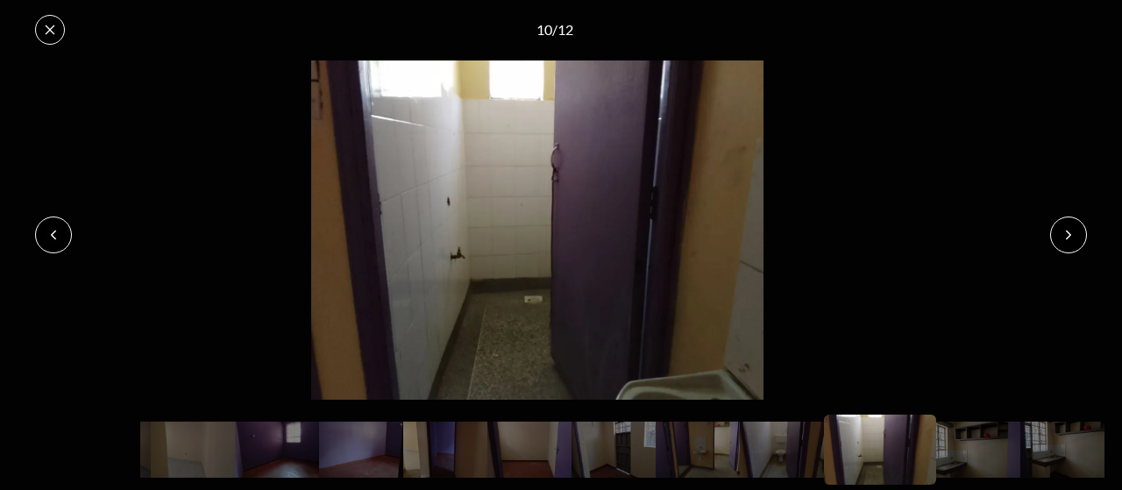
click at [1051, 239] on button at bounding box center [1069, 235] width 37 height 37
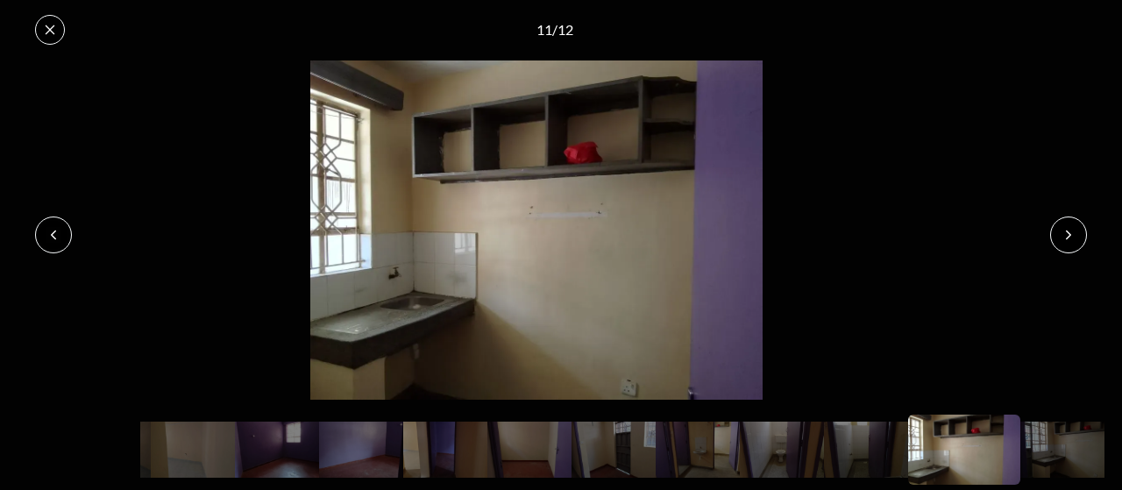
click at [1051, 239] on button at bounding box center [1069, 235] width 37 height 37
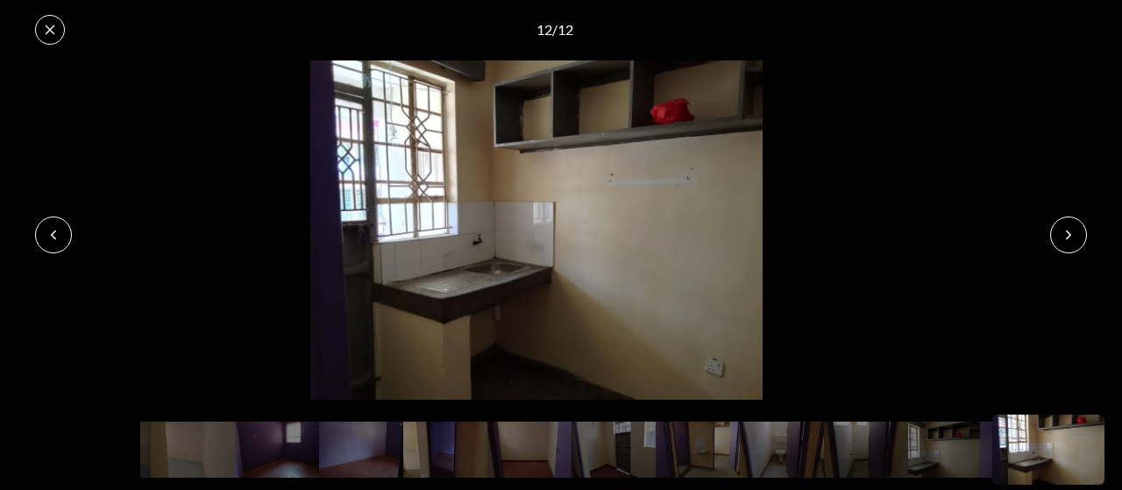
click at [1079, 232] on button at bounding box center [1069, 235] width 37 height 37
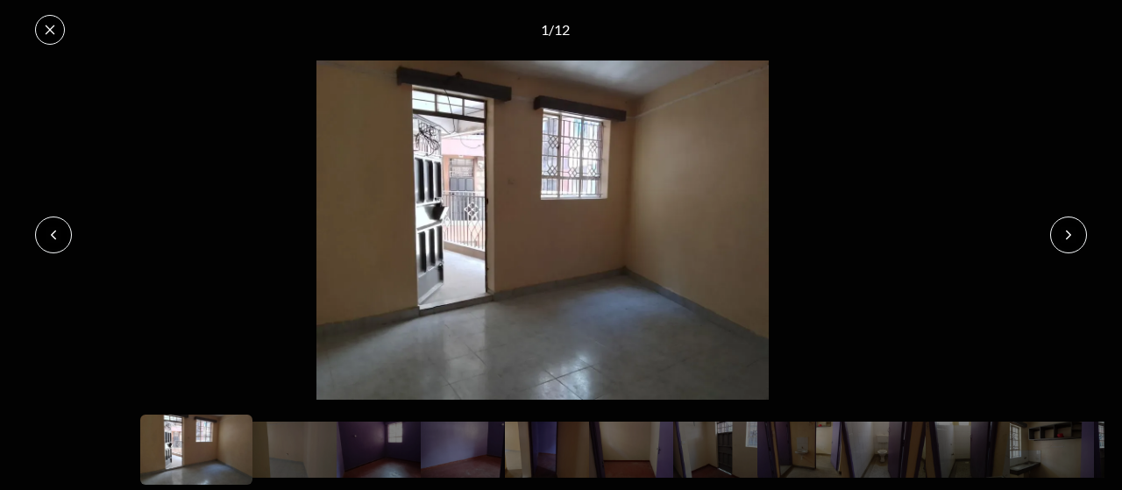
click at [56, 28] on button at bounding box center [50, 30] width 30 height 30
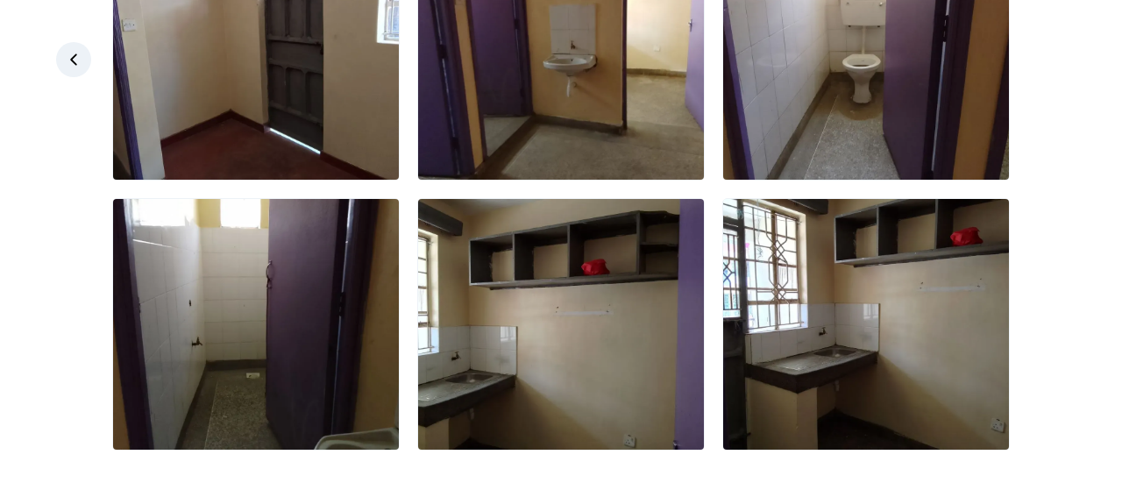
scroll to position [712, 0]
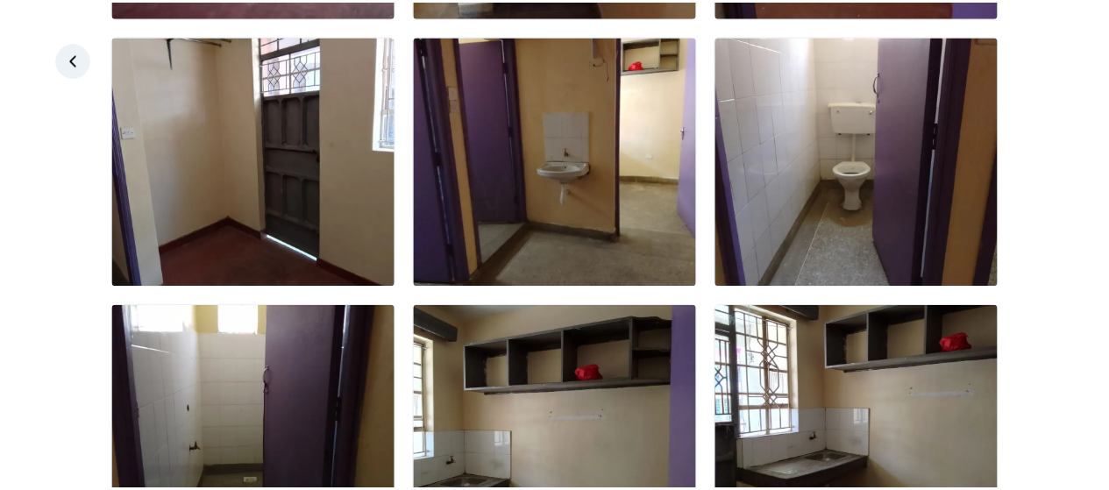
scroll to position [712, 0]
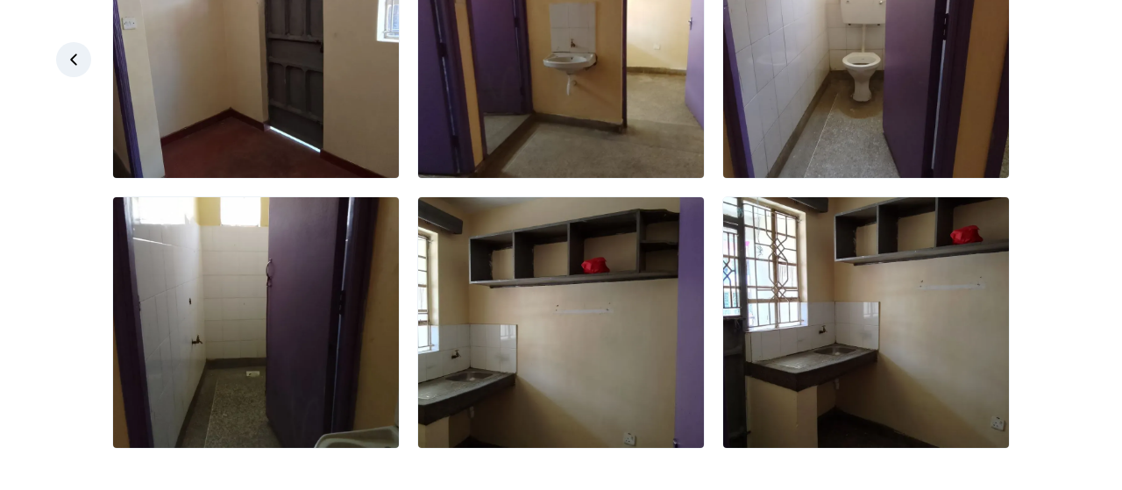
click at [79, 57] on icon at bounding box center [74, 60] width 18 height 18
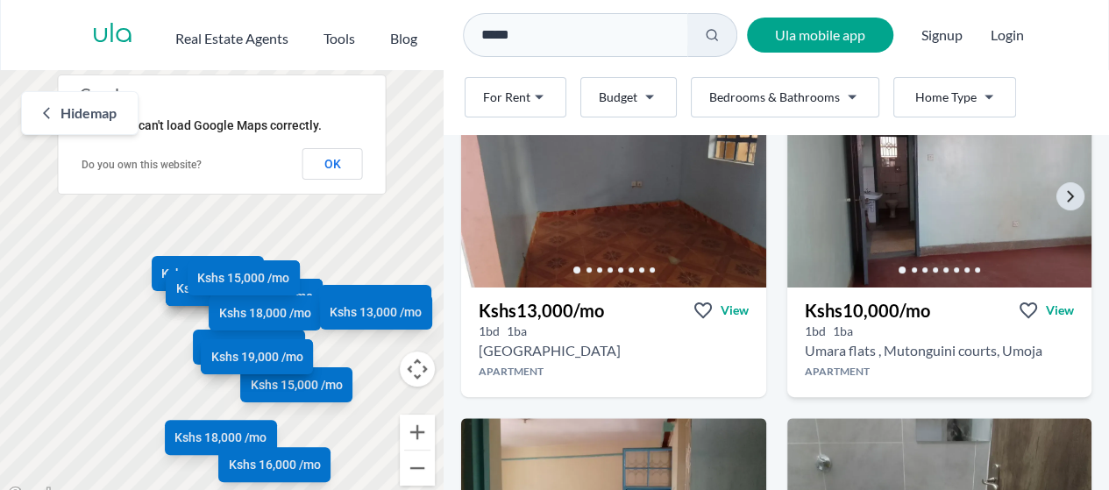
scroll to position [175, 0]
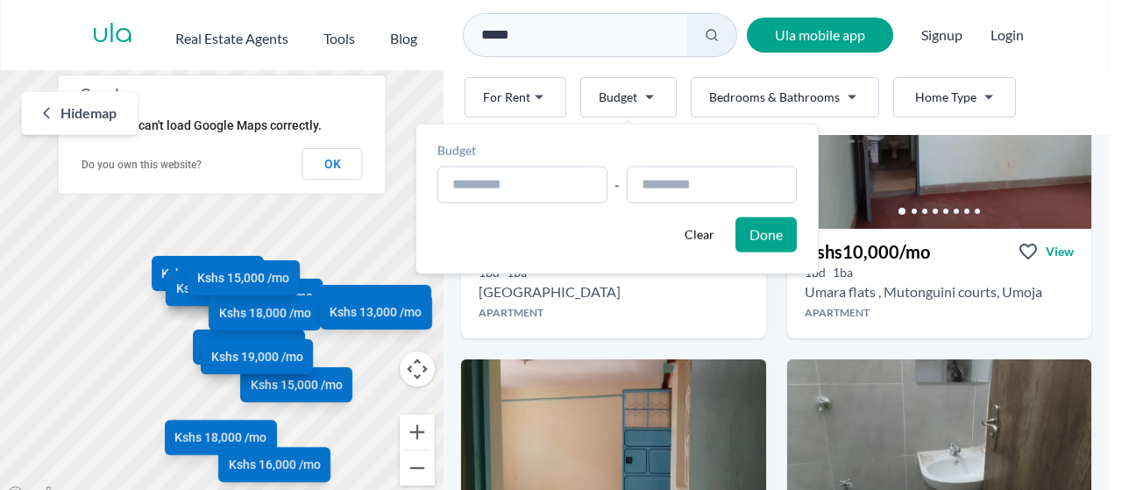
click at [654, 98] on html "Are you a real estate agent? Reach more buyers and renters. Sign up Ula Homes A…" at bounding box center [561, 253] width 1122 height 507
click at [516, 189] on input "text" at bounding box center [523, 185] width 170 height 37
type input "**********"
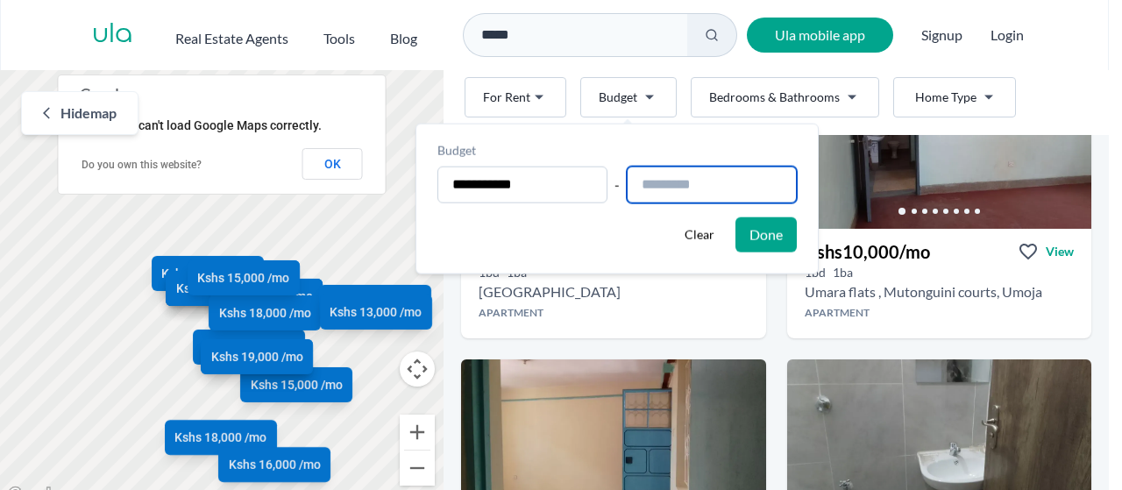
click at [710, 187] on input "text" at bounding box center [712, 185] width 170 height 37
type input "**********"
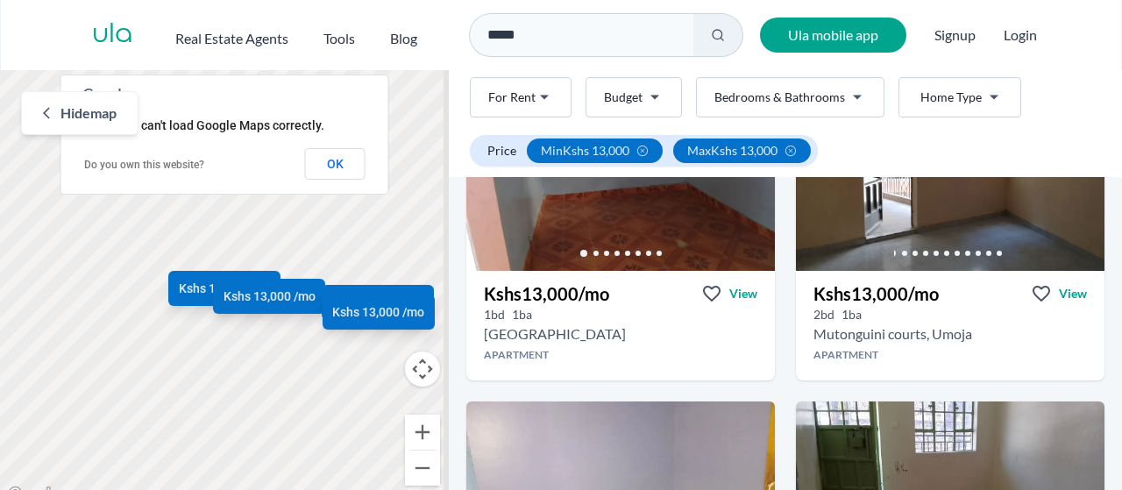
click at [854, 99] on html "Are you a real estate agent? Reach more buyers and renters. Sign up Ula Homes A…" at bounding box center [561, 253] width 1122 height 507
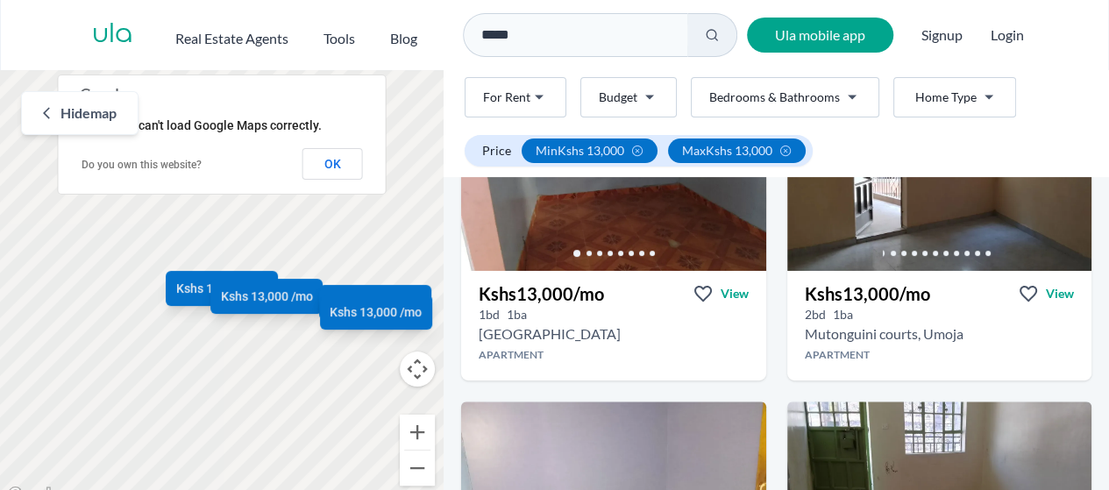
scroll to position [217, 0]
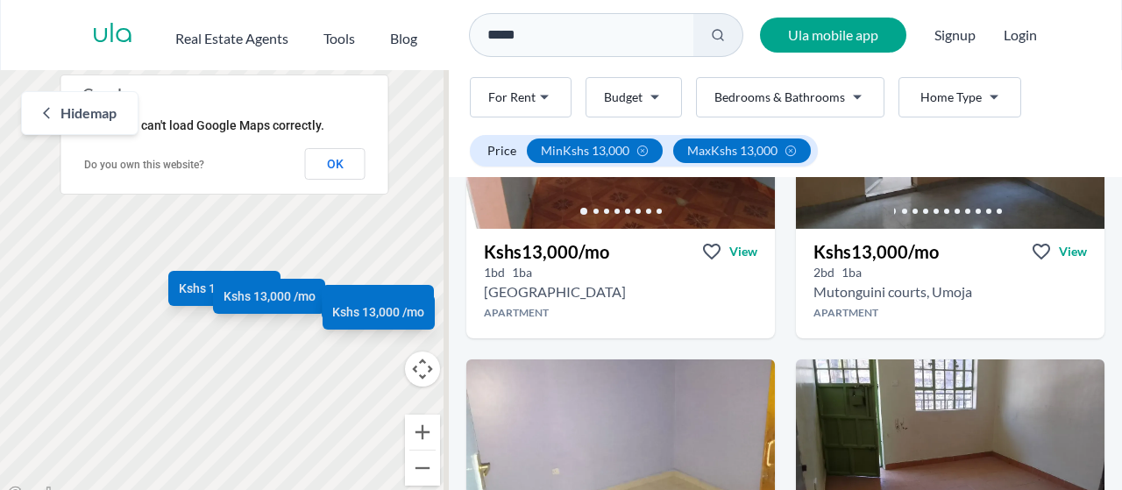
click at [849, 99] on html "Are you a real estate agent? Reach more buyers and renters. Sign up Ula Homes A…" at bounding box center [561, 253] width 1122 height 507
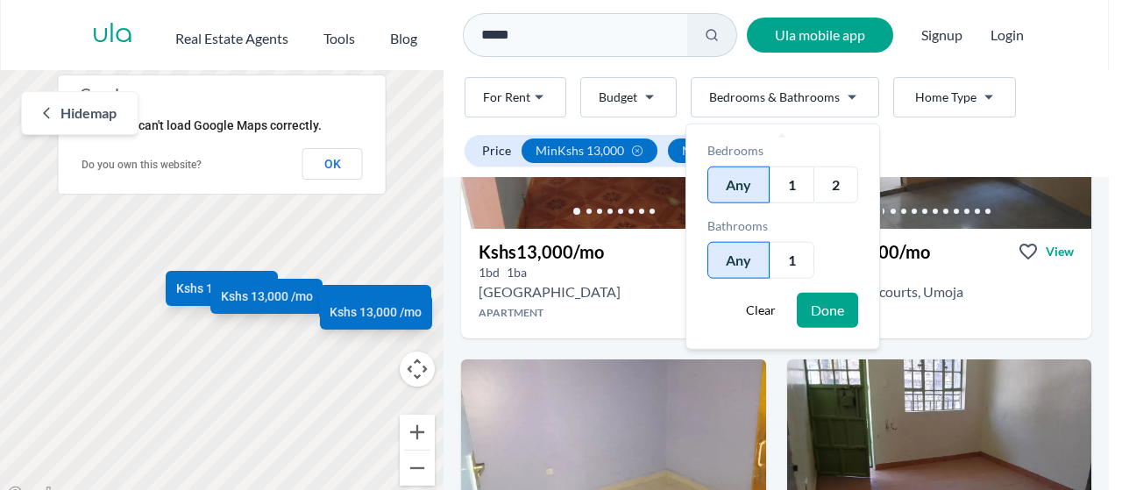
click at [842, 184] on div "2" at bounding box center [836, 185] width 45 height 37
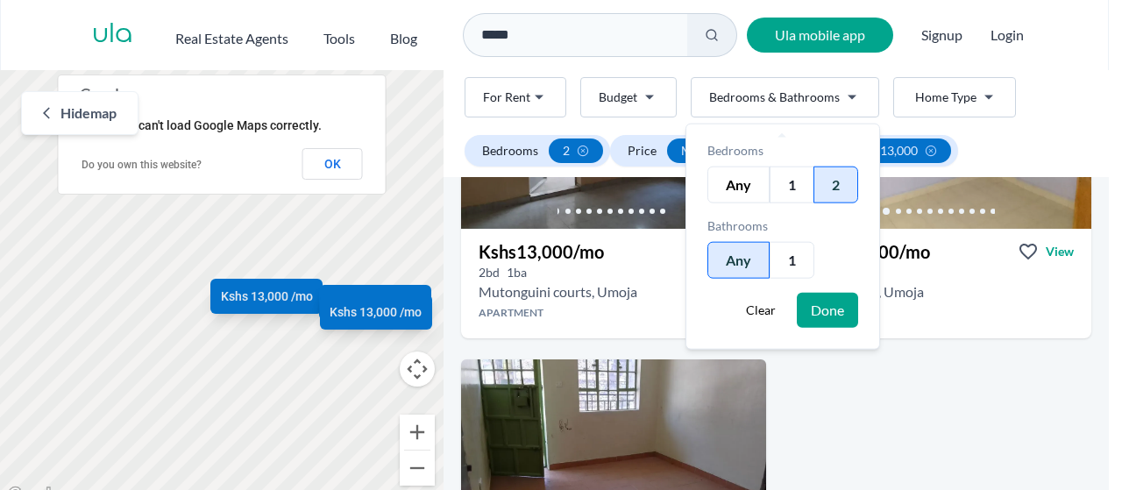
click at [827, 309] on button "Done" at bounding box center [827, 310] width 61 height 35
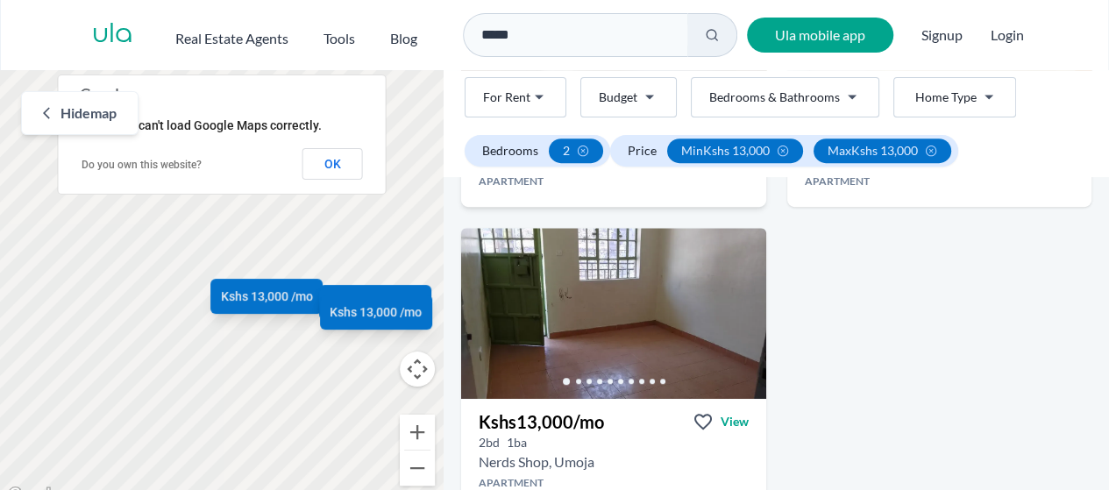
scroll to position [351, 0]
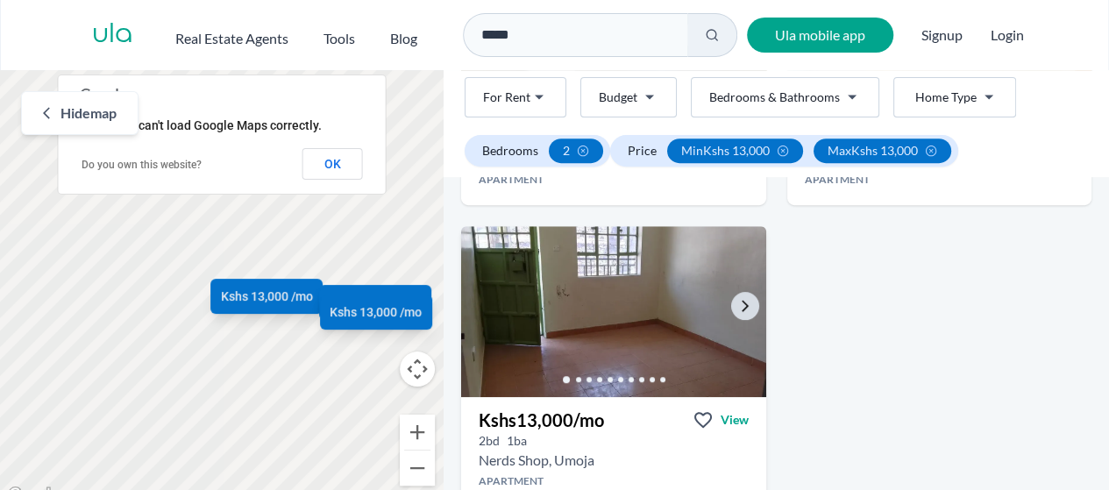
click at [577, 331] on img at bounding box center [613, 312] width 320 height 180
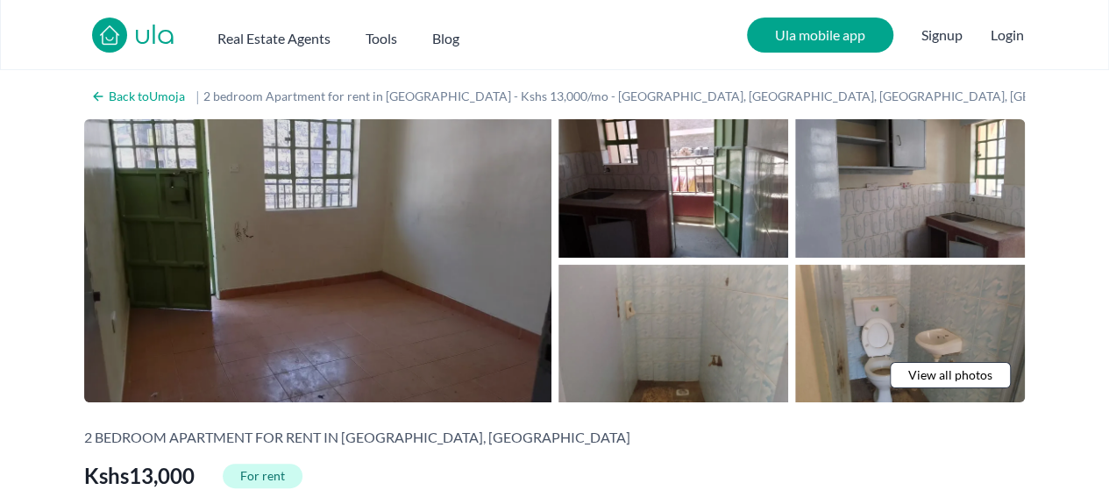
click at [454, 253] on img at bounding box center [317, 260] width 467 height 283
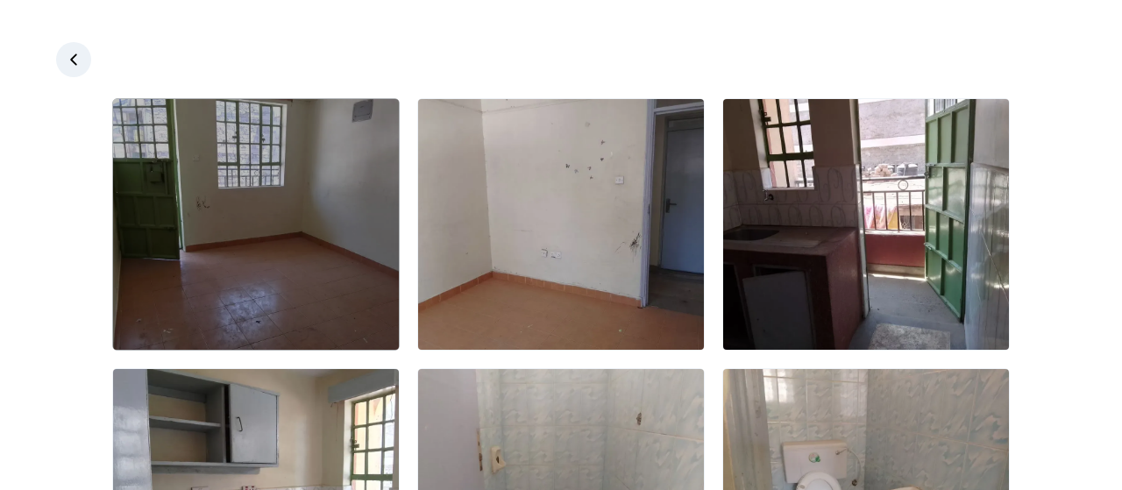
click at [275, 238] on img at bounding box center [256, 224] width 286 height 251
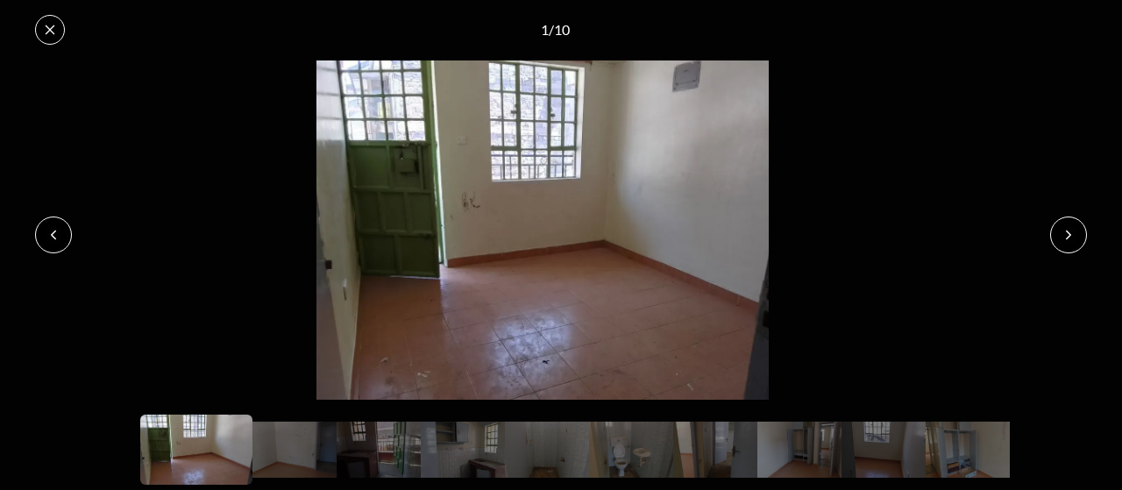
click at [275, 238] on img at bounding box center [543, 230] width 1086 height 339
click at [1070, 232] on icon at bounding box center [1069, 235] width 14 height 14
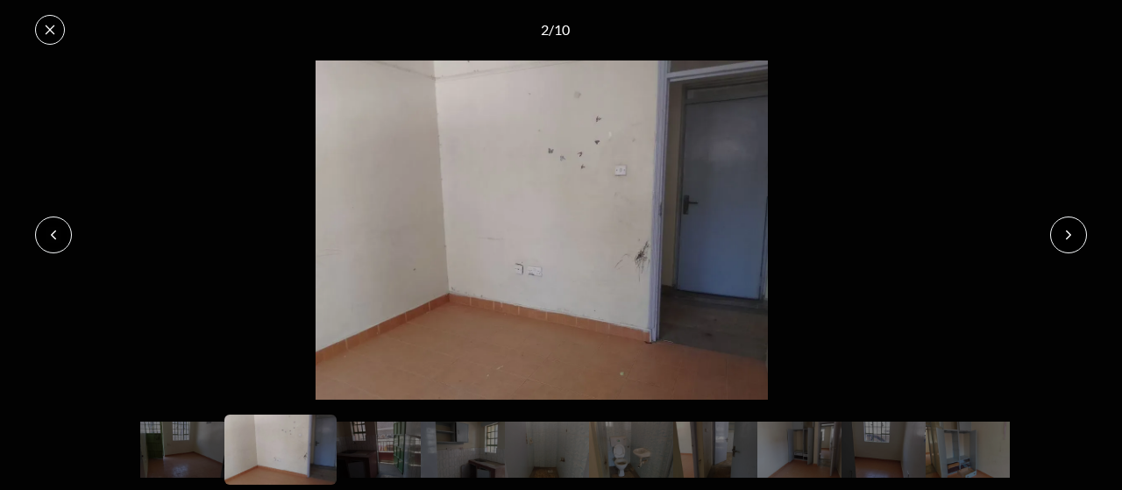
click at [1070, 232] on icon at bounding box center [1069, 235] width 14 height 14
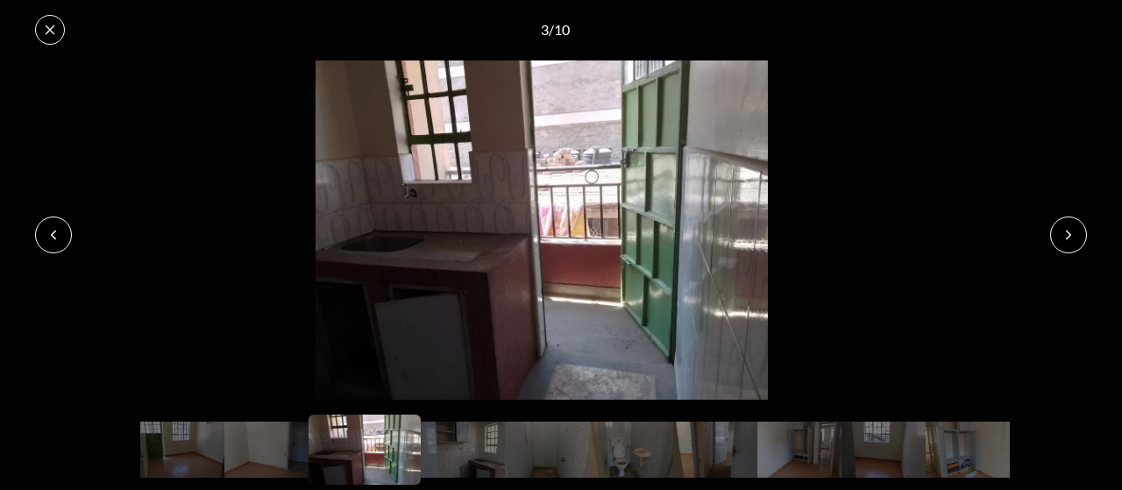
click at [1070, 232] on icon at bounding box center [1069, 235] width 14 height 14
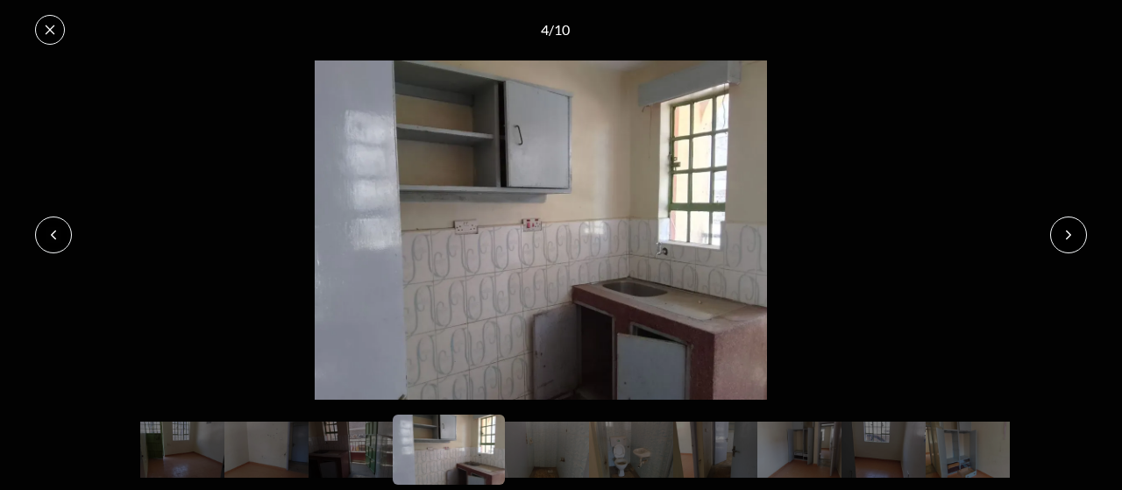
click at [1070, 232] on icon at bounding box center [1069, 235] width 14 height 14
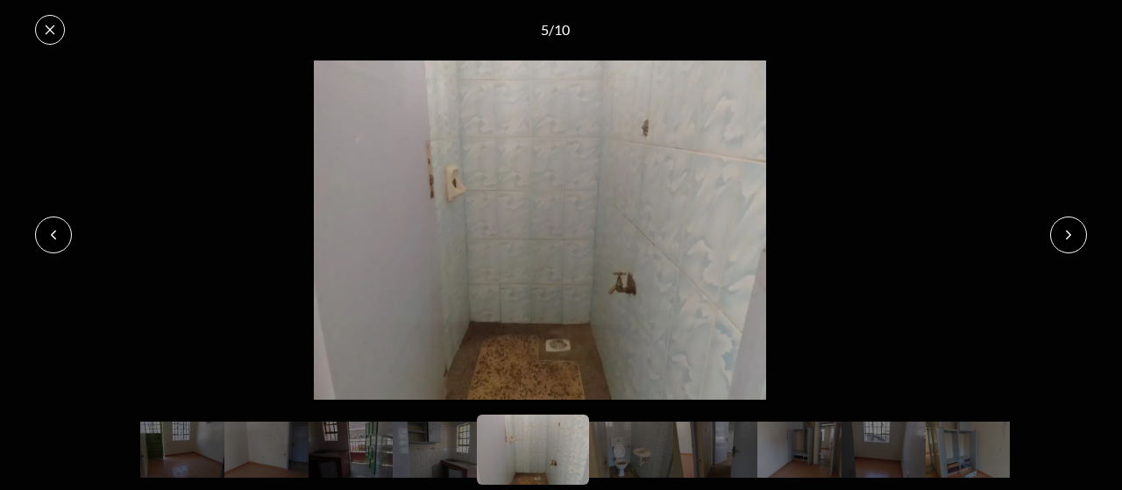
click at [1070, 232] on icon at bounding box center [1069, 235] width 14 height 14
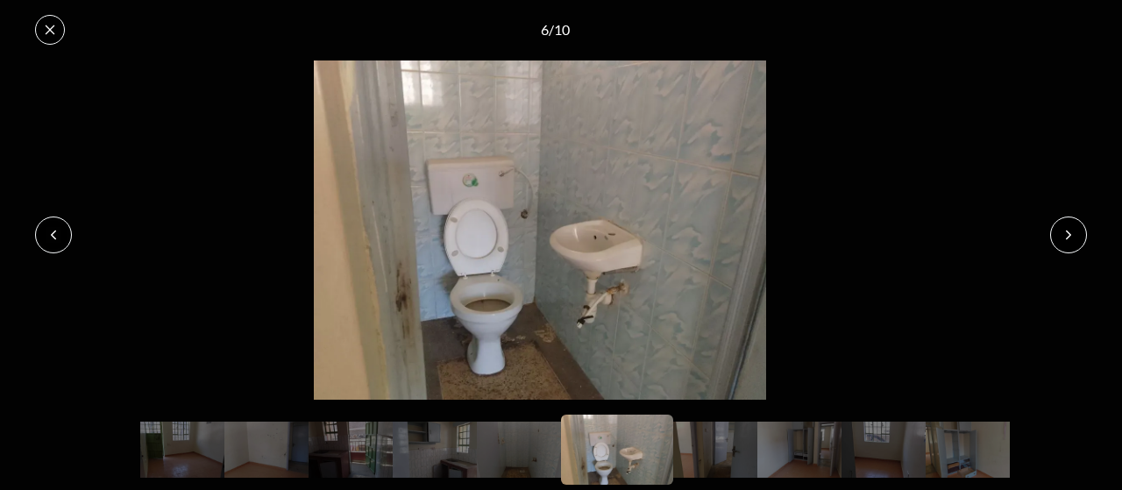
click at [1070, 232] on icon at bounding box center [1069, 235] width 14 height 14
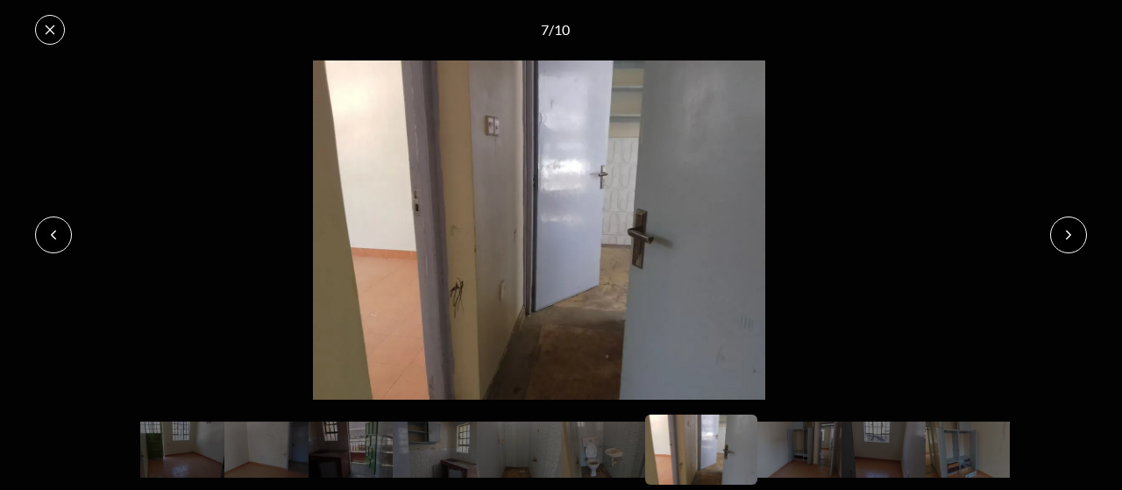
click at [1070, 232] on icon at bounding box center [1069, 235] width 14 height 14
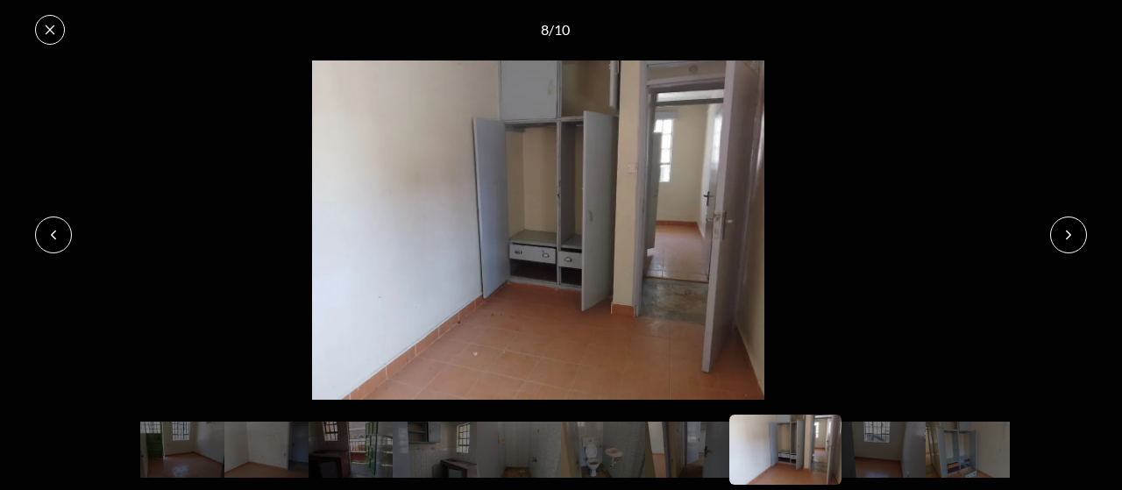
click at [1070, 232] on icon at bounding box center [1069, 235] width 14 height 14
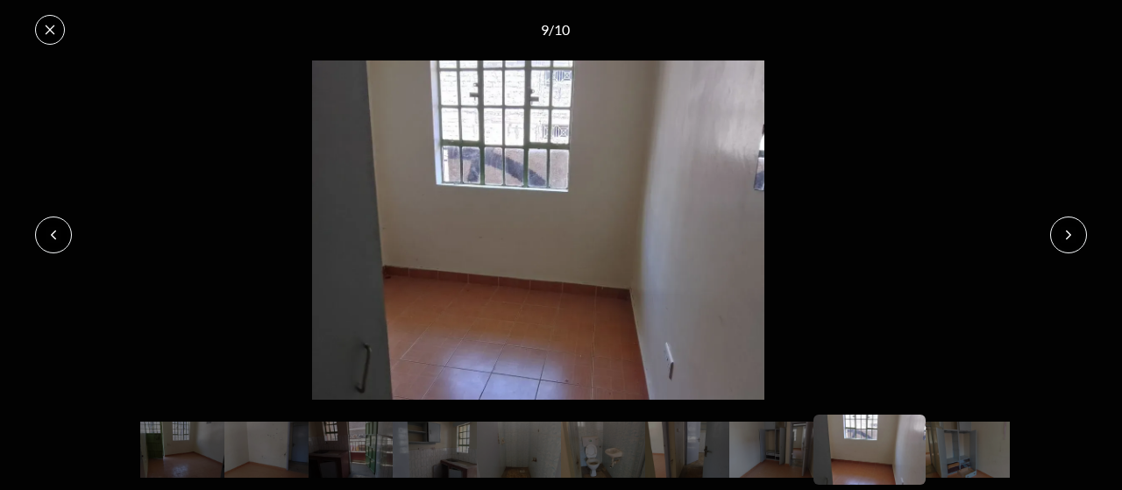
click at [50, 26] on icon at bounding box center [50, 30] width 14 height 14
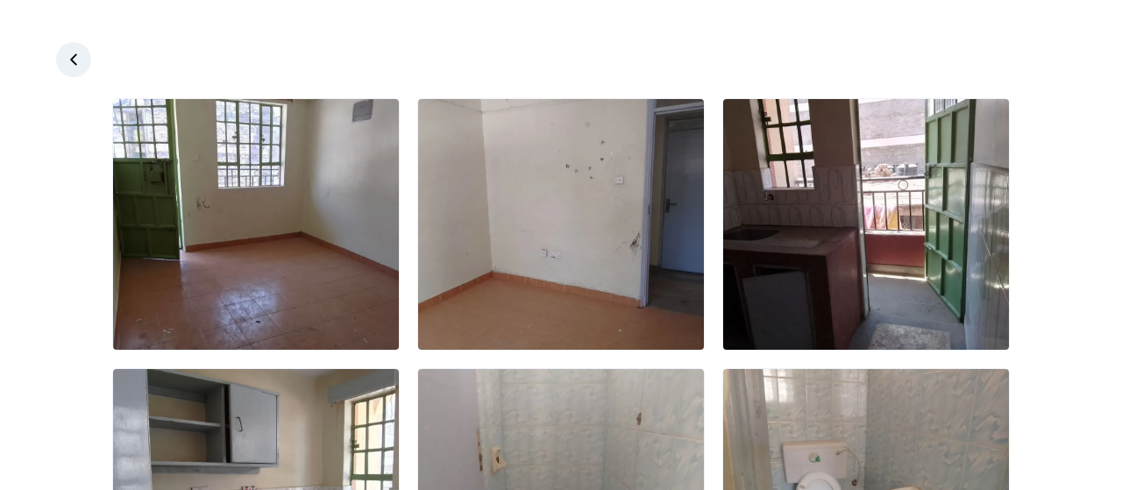
click at [79, 57] on icon at bounding box center [74, 60] width 18 height 18
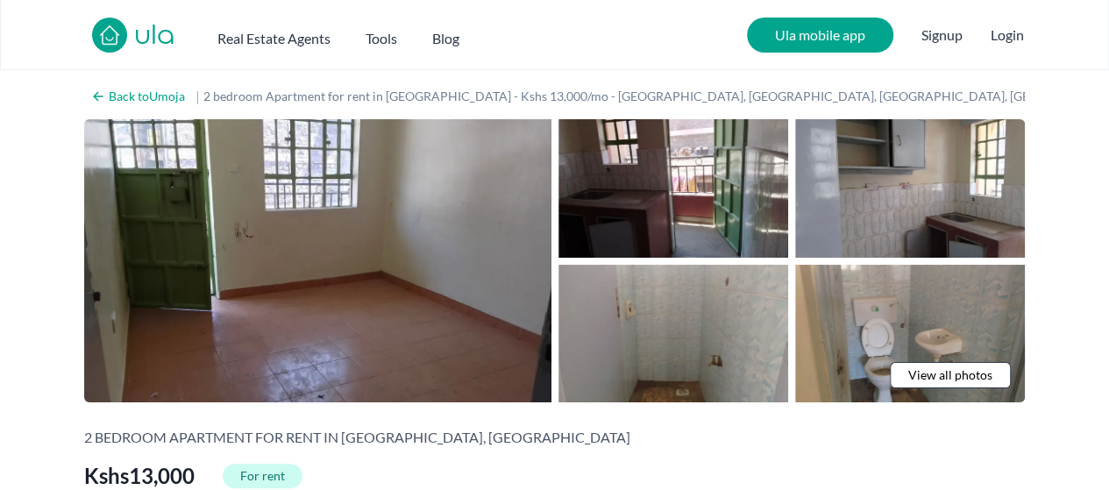
click at [679, 17] on nav "ula Real Estate Agents Tools Blog Ula mobile app Signup Login" at bounding box center [554, 35] width 1109 height 70
